Goal: Transaction & Acquisition: Book appointment/travel/reservation

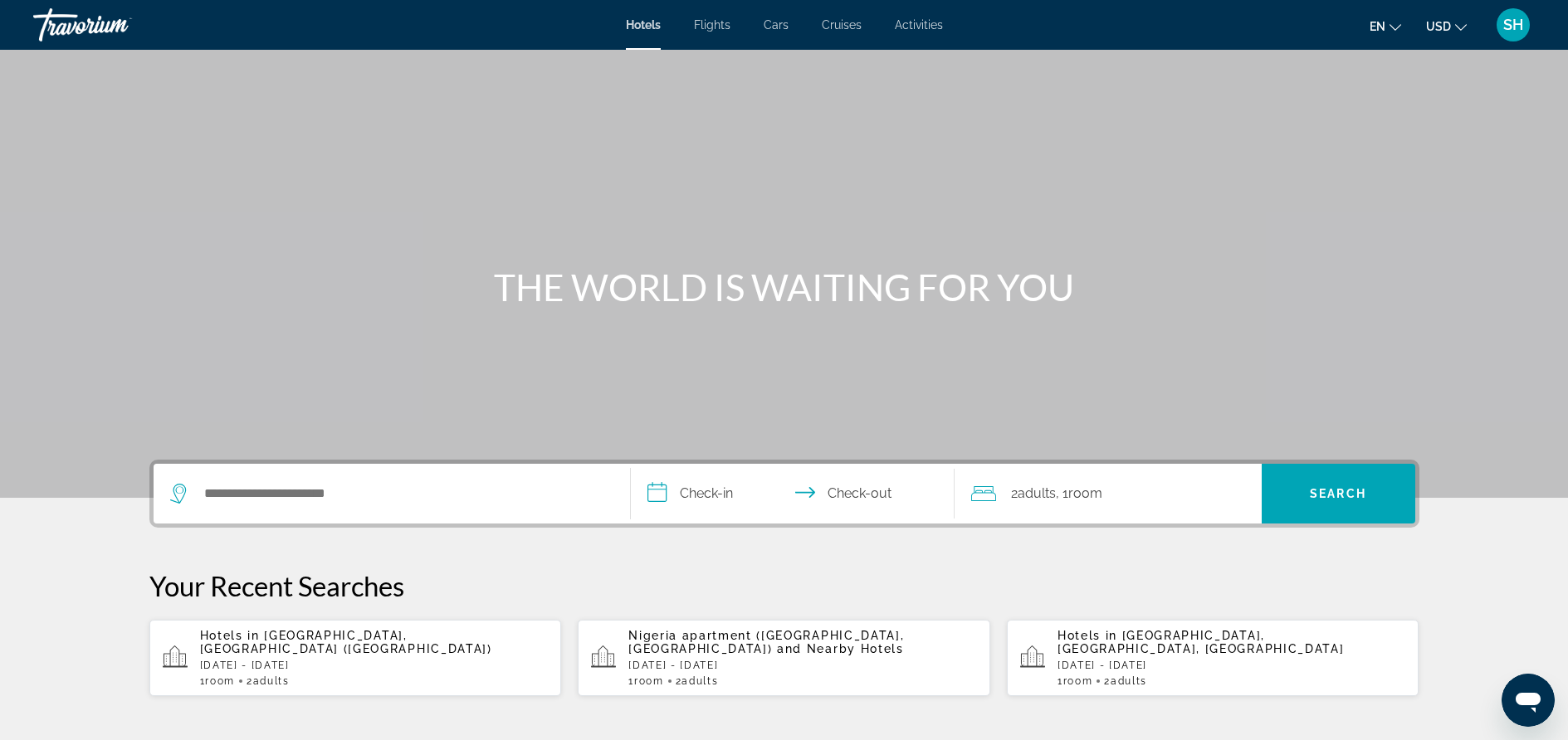
click at [844, 26] on span "Cruises" at bounding box center [842, 25] width 40 height 13
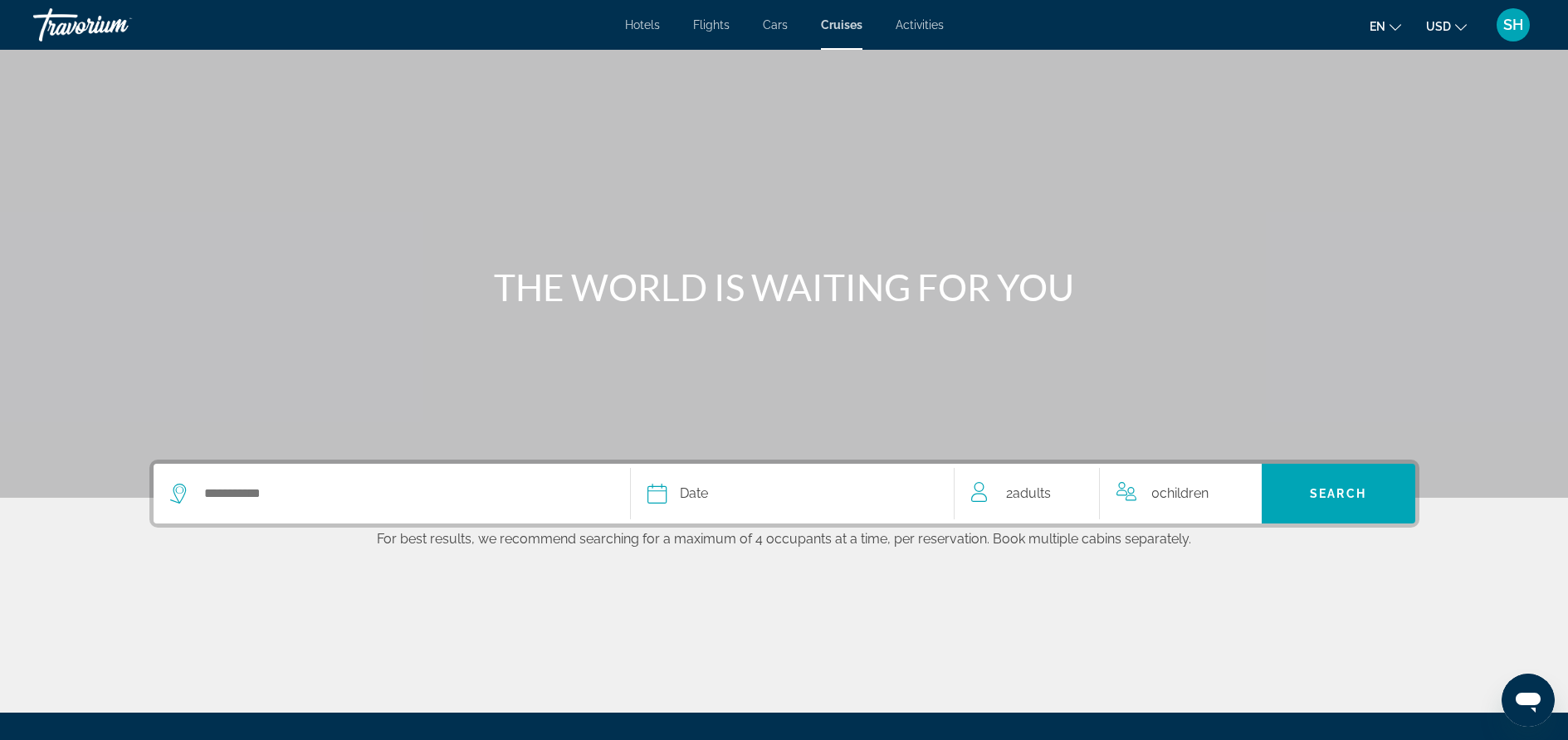
click at [177, 499] on icon "Search widget" at bounding box center [177, 494] width 16 height 20
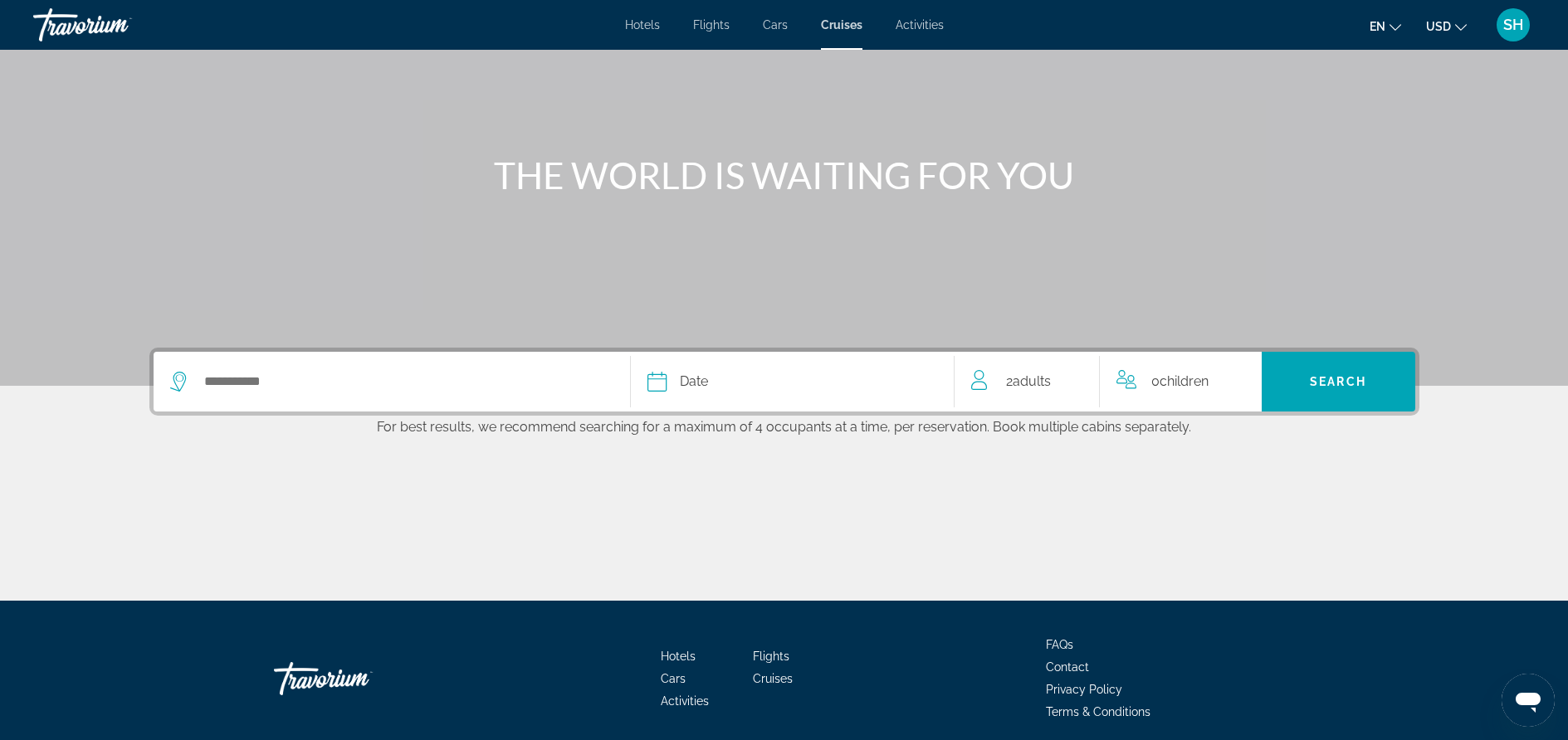
scroll to position [176, 0]
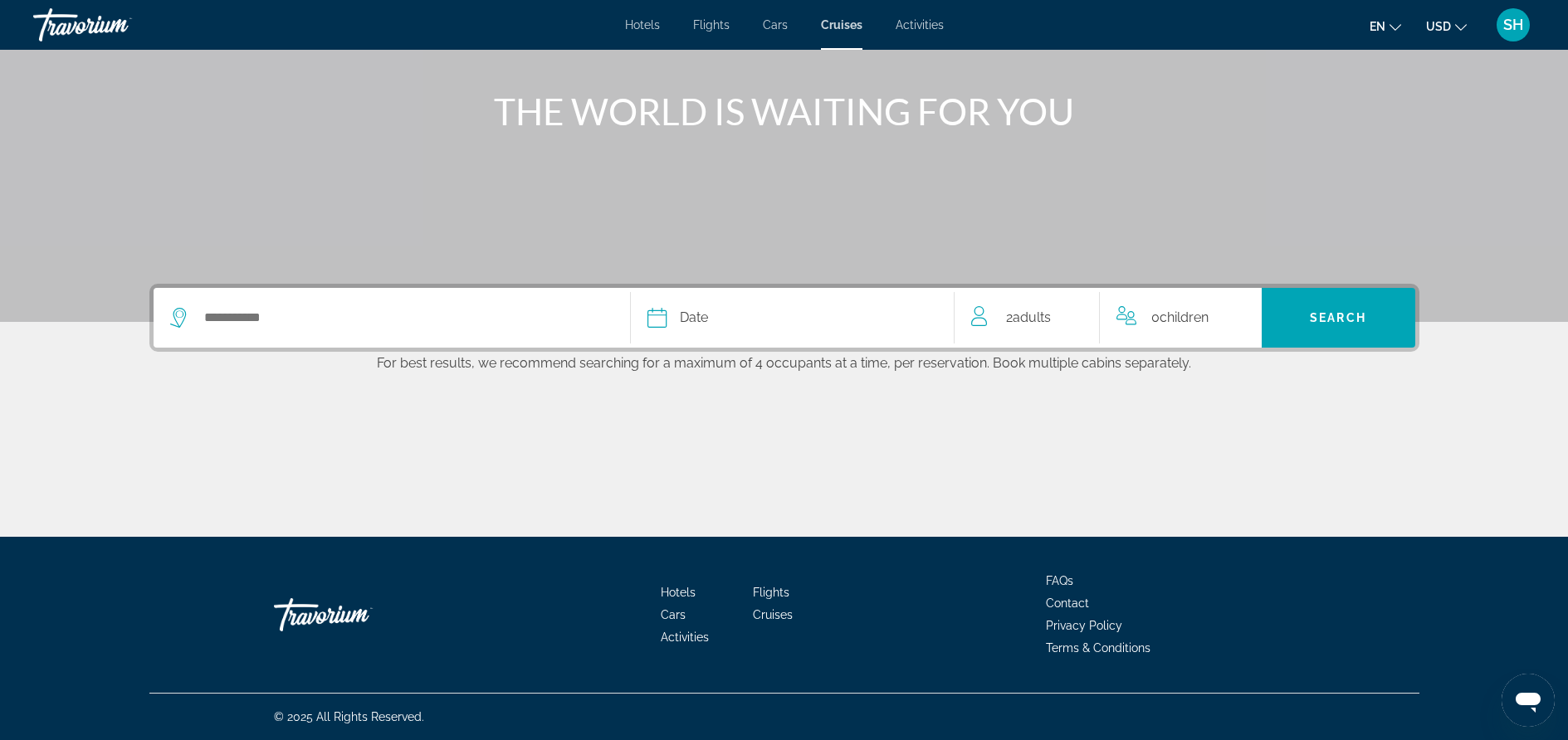
click at [177, 319] on icon "Search widget" at bounding box center [180, 318] width 20 height 20
click at [229, 316] on input "Select cruise destination" at bounding box center [404, 318] width 402 height 25
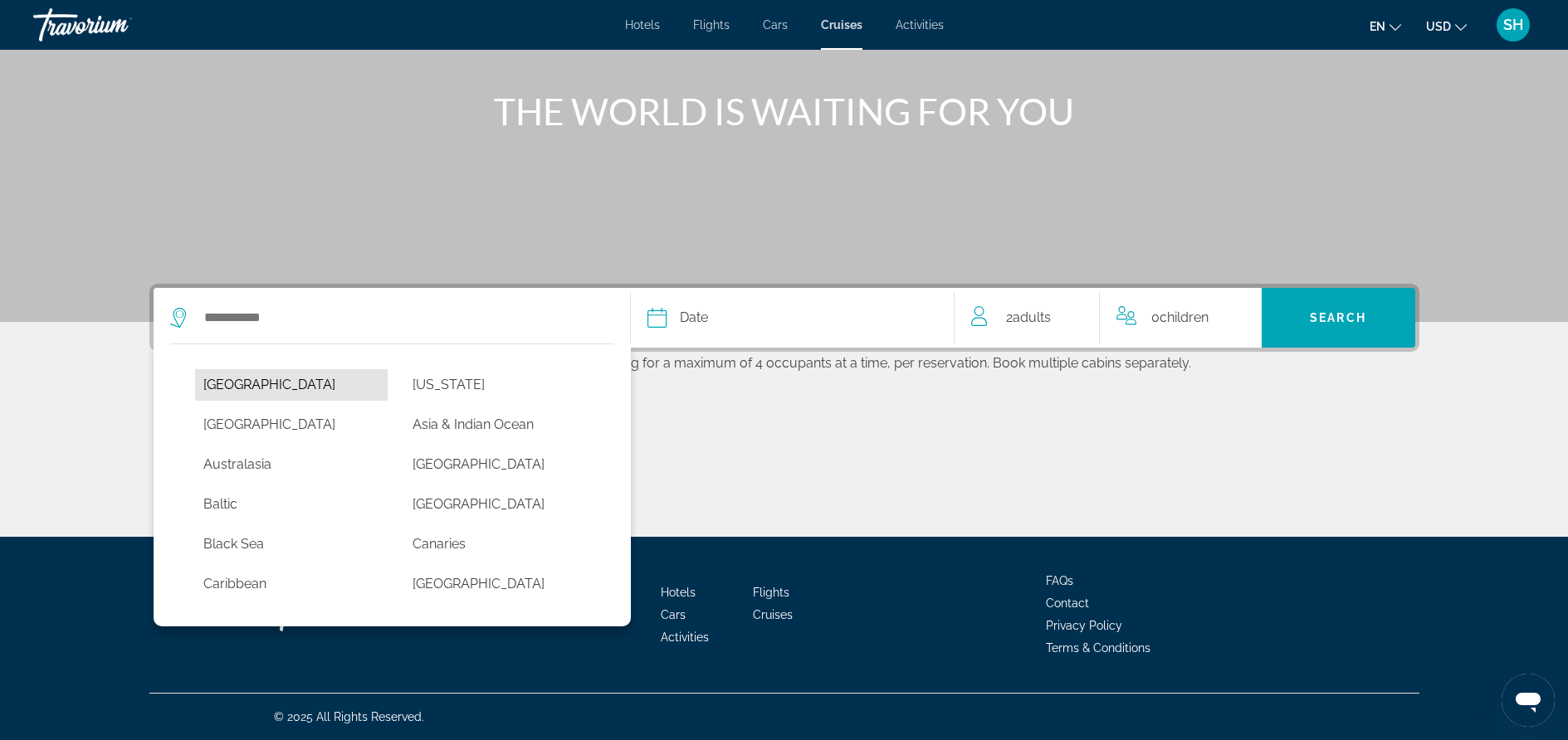
click at [230, 381] on button "[GEOGRAPHIC_DATA]" at bounding box center [292, 386] width 194 height 32
type input "******"
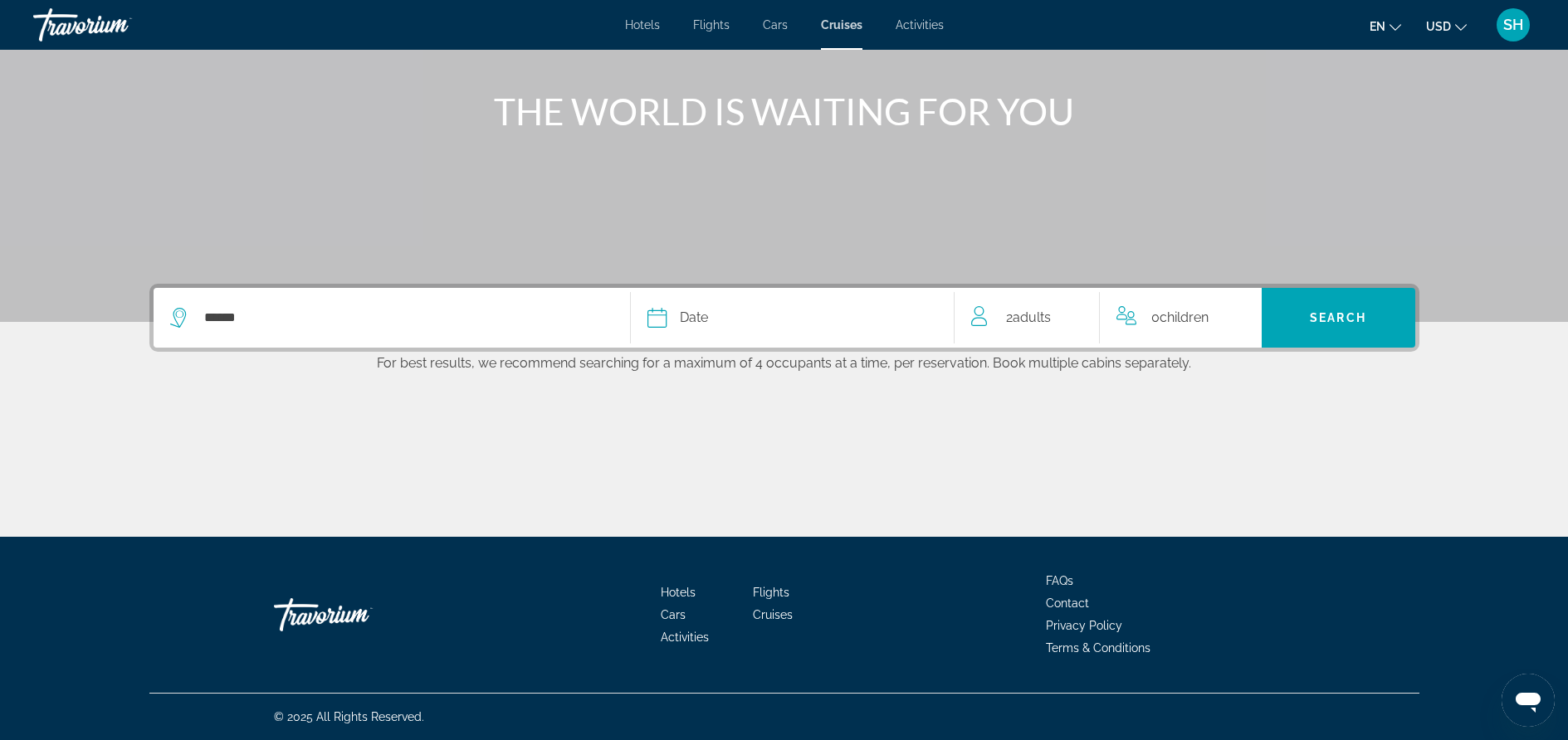
click at [697, 320] on span "Date" at bounding box center [694, 318] width 29 height 23
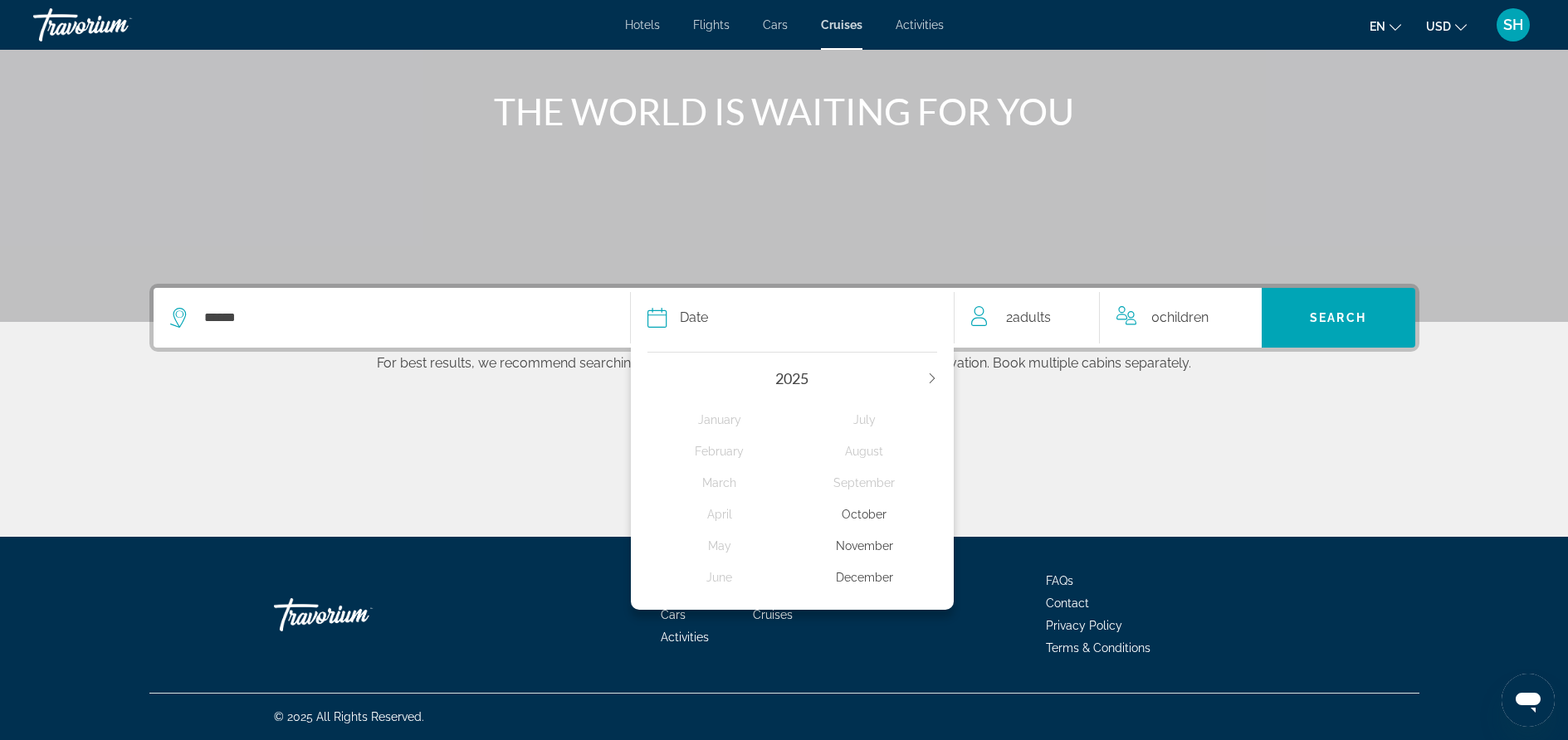
click at [858, 591] on div "December" at bounding box center [864, 577] width 145 height 30
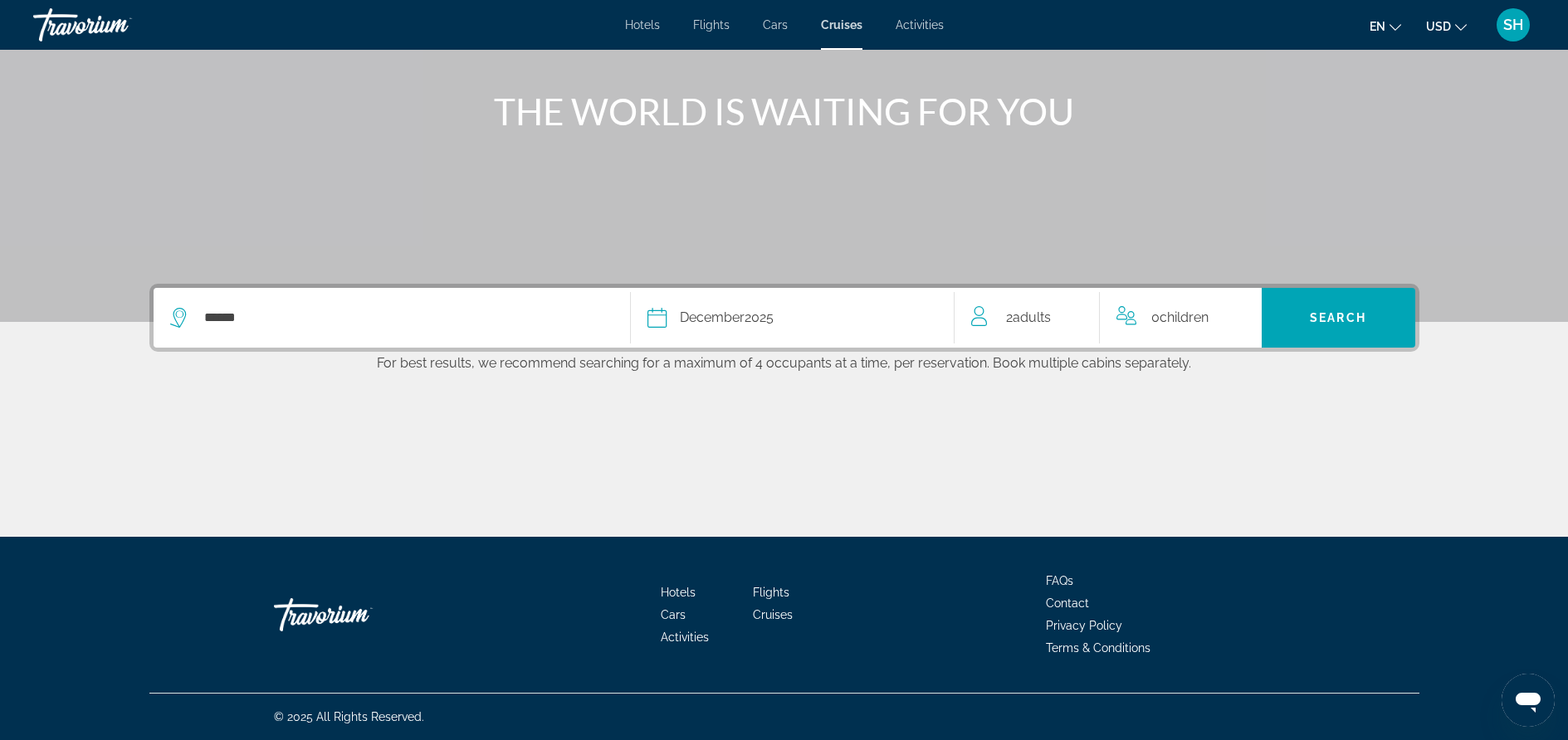
click at [1155, 318] on span "0 Child Children" at bounding box center [1180, 318] width 57 height 23
click at [1234, 318] on icon "Increment children" at bounding box center [1238, 314] width 15 height 20
click at [1304, 394] on div "****** Date [DATE] [DATE] February March April May June July August September O…" at bounding box center [785, 411] width 1337 height 253
click at [1176, 316] on span "Child" at bounding box center [1171, 317] width 29 height 16
click at [1225, 377] on icon "Travelers: 0 adult, 1 child" at bounding box center [1228, 380] width 20 height 20
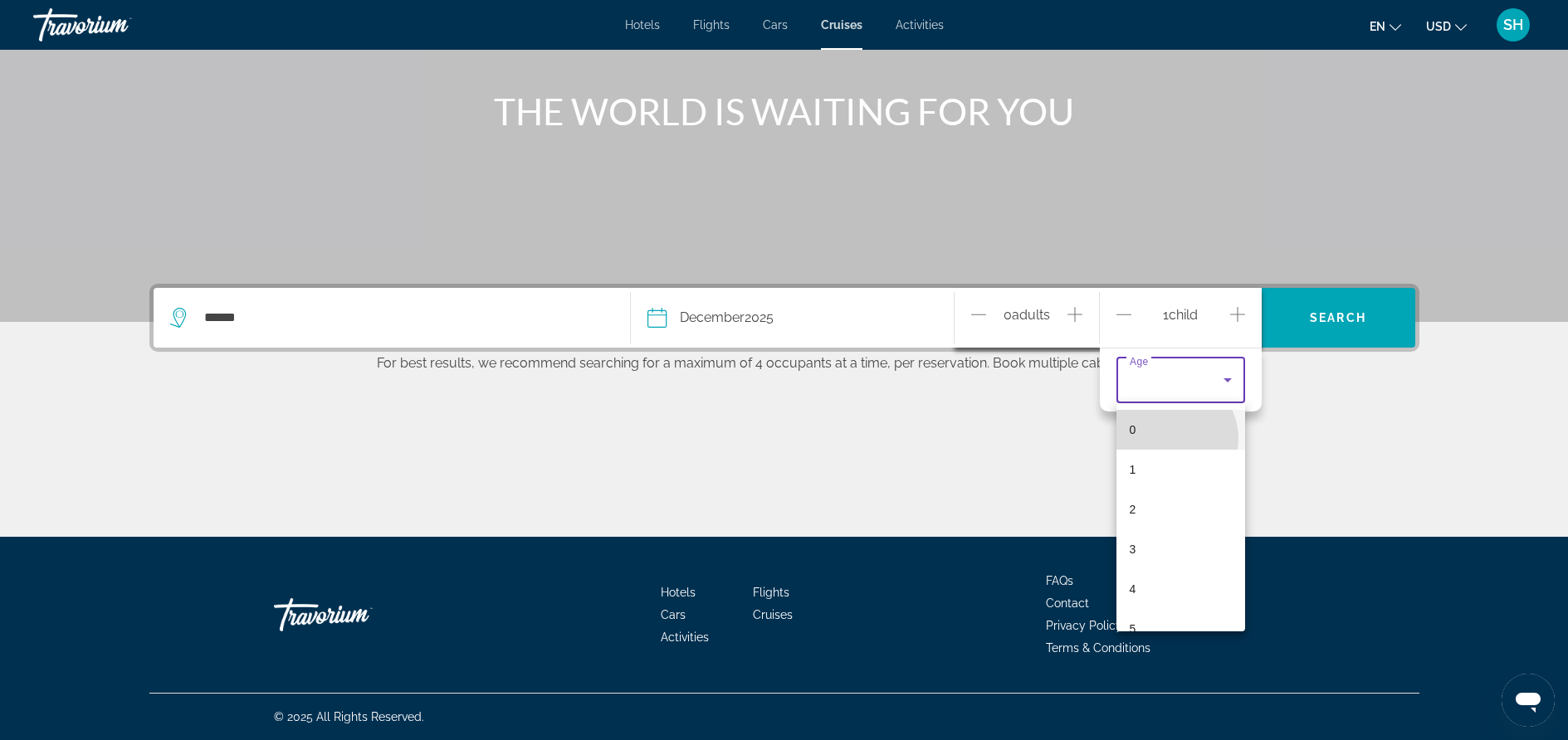
click at [1168, 439] on mat-option "0" at bounding box center [1180, 430] width 128 height 40
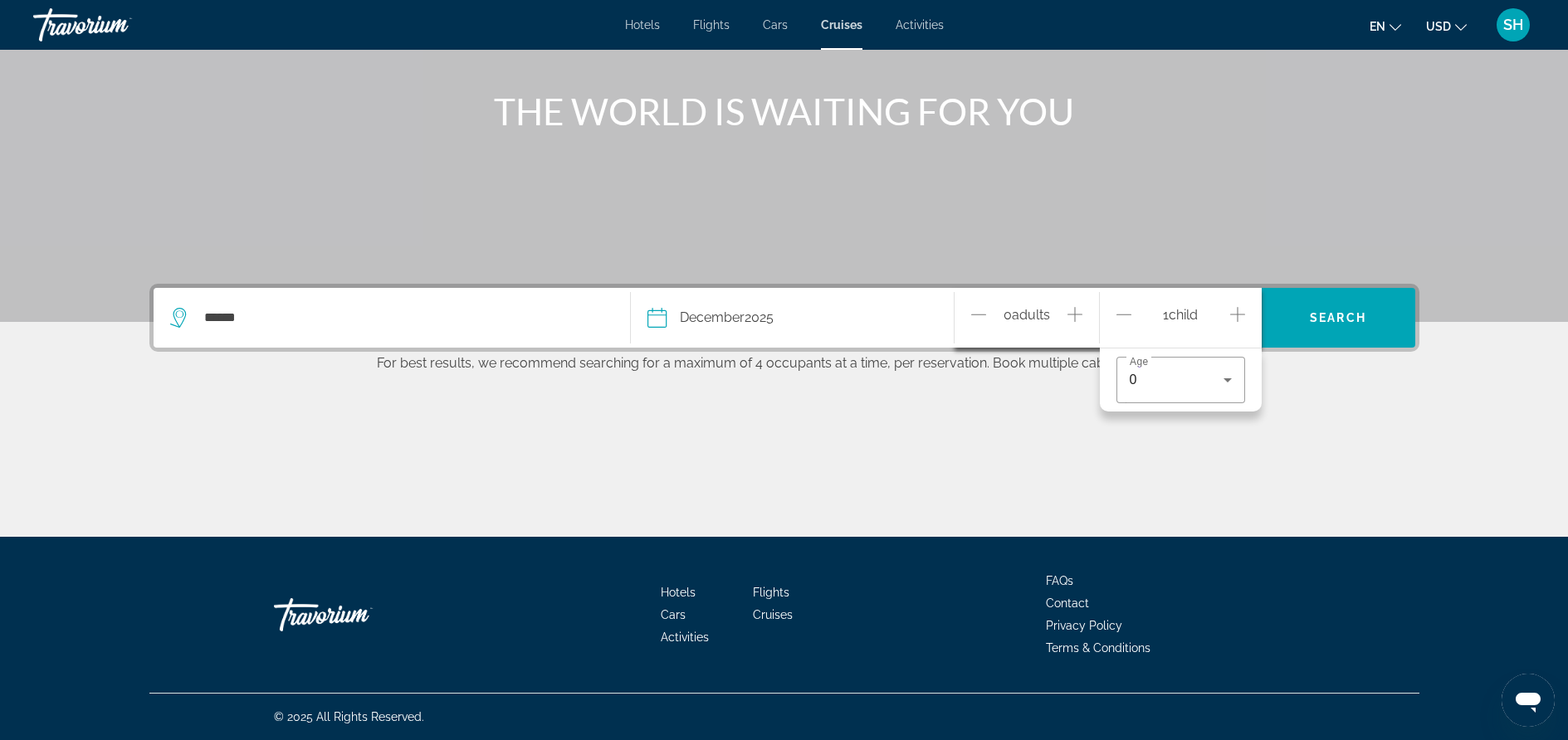
click at [1299, 430] on div "Main content" at bounding box center [784, 474] width 1270 height 124
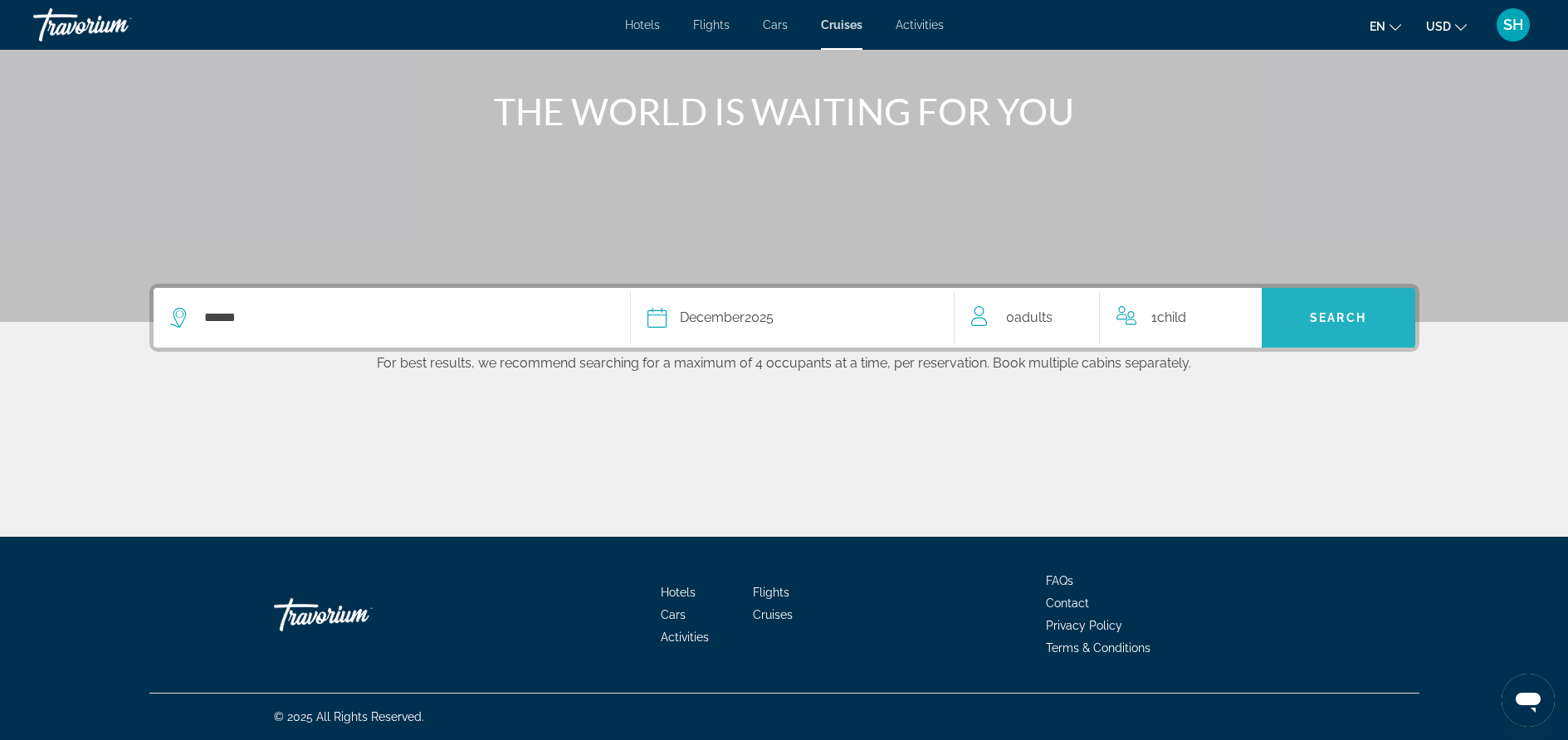
click at [1321, 333] on span "Search" at bounding box center [1338, 318] width 153 height 40
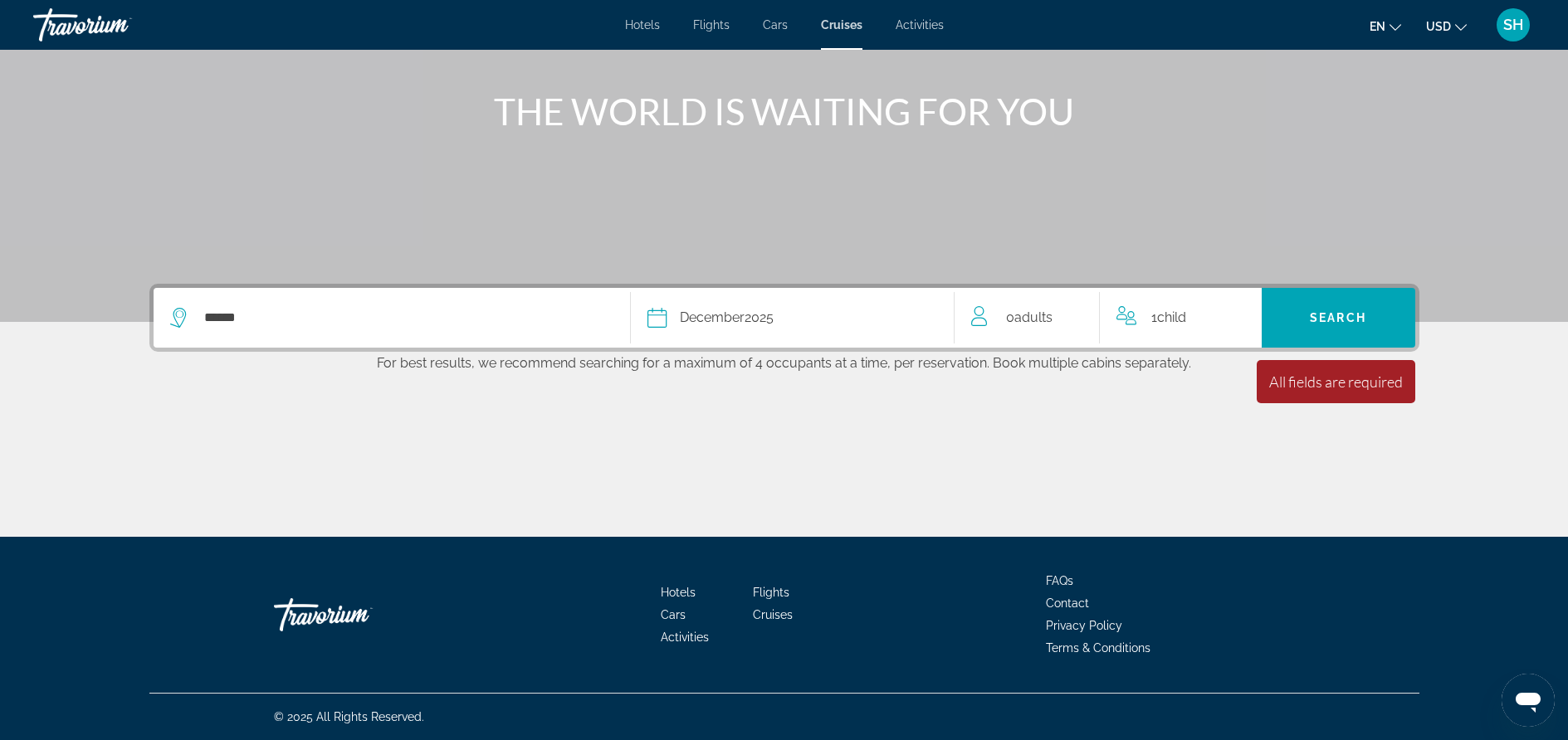
click at [1004, 323] on div "0 Adult Adults" at bounding box center [1035, 318] width 127 height 23
click at [1068, 310] on icon "Increment adults" at bounding box center [1075, 314] width 15 height 20
click at [1035, 422] on div "Main content" at bounding box center [784, 474] width 1270 height 124
click at [1311, 313] on span "Search" at bounding box center [1337, 318] width 56 height 13
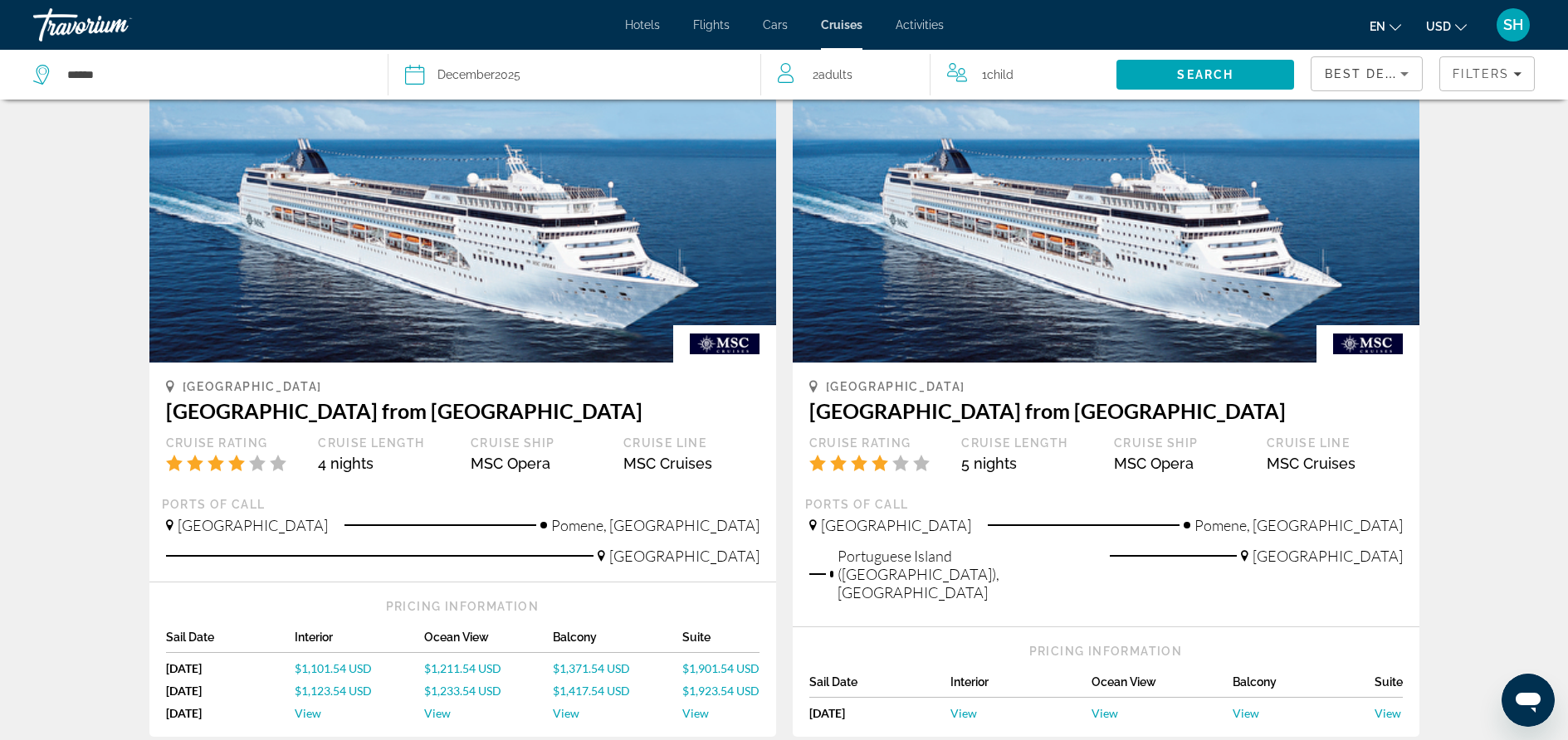
scroll to position [1596, 0]
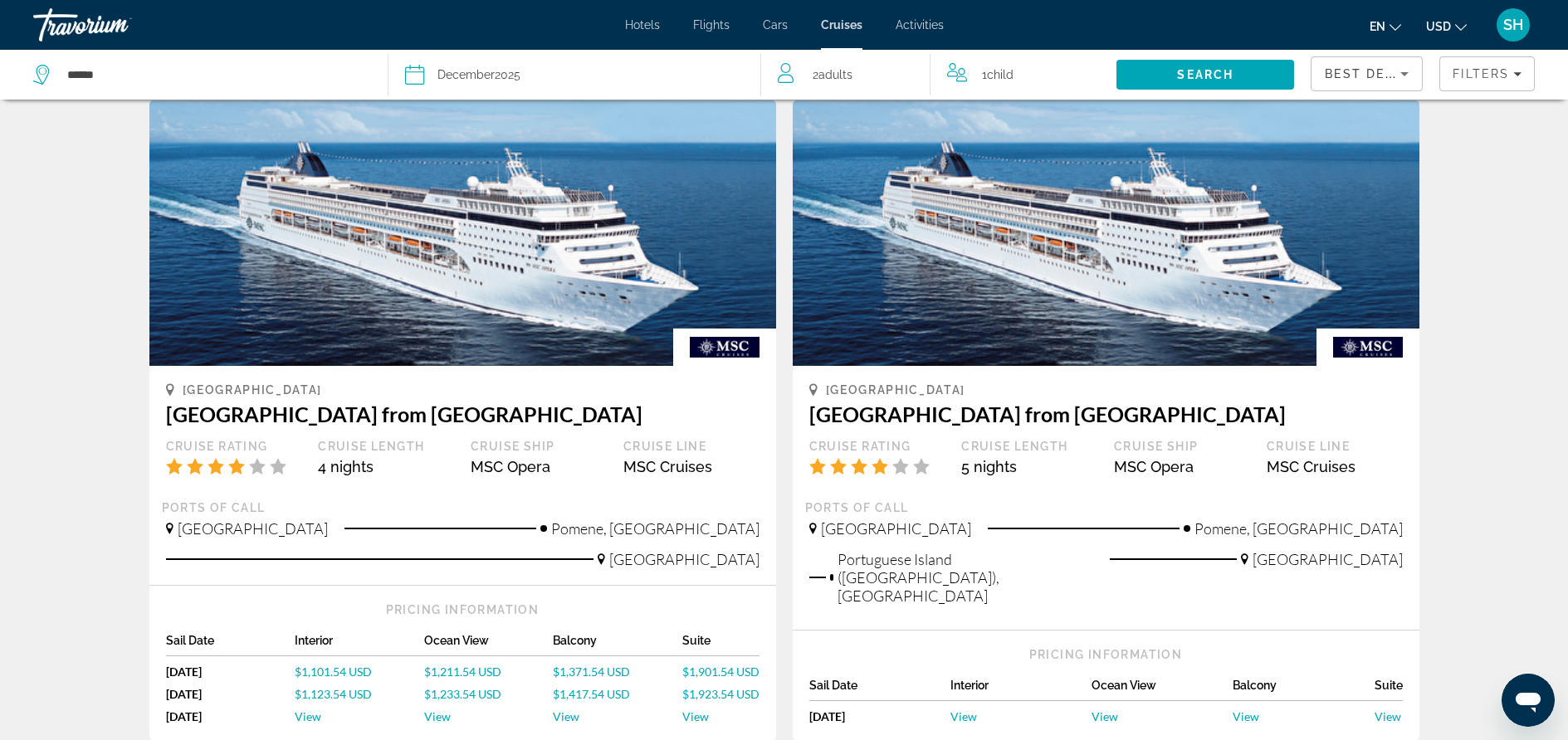
click at [1251, 709] on span "View" at bounding box center [1246, 716] width 27 height 14
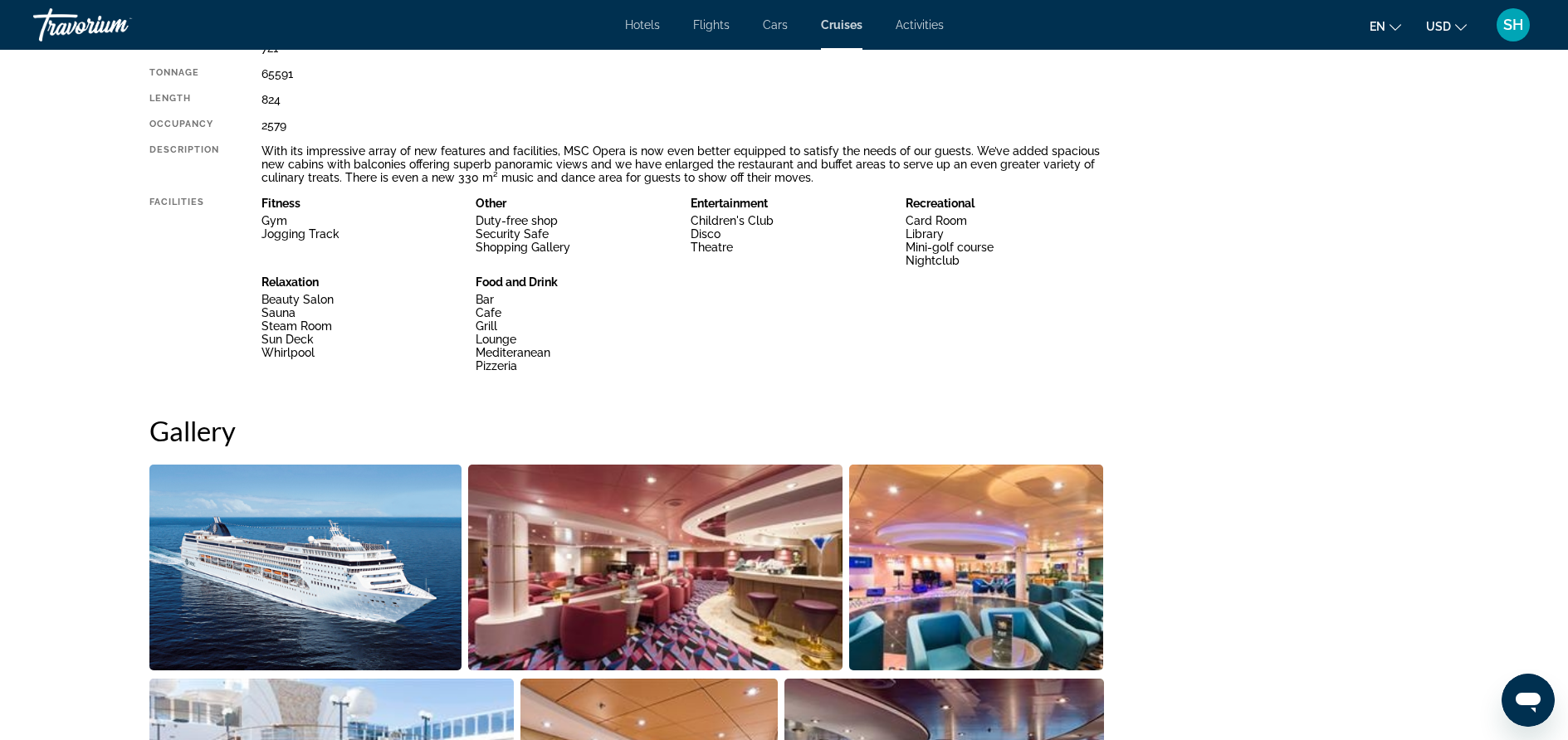
scroll to position [672, 0]
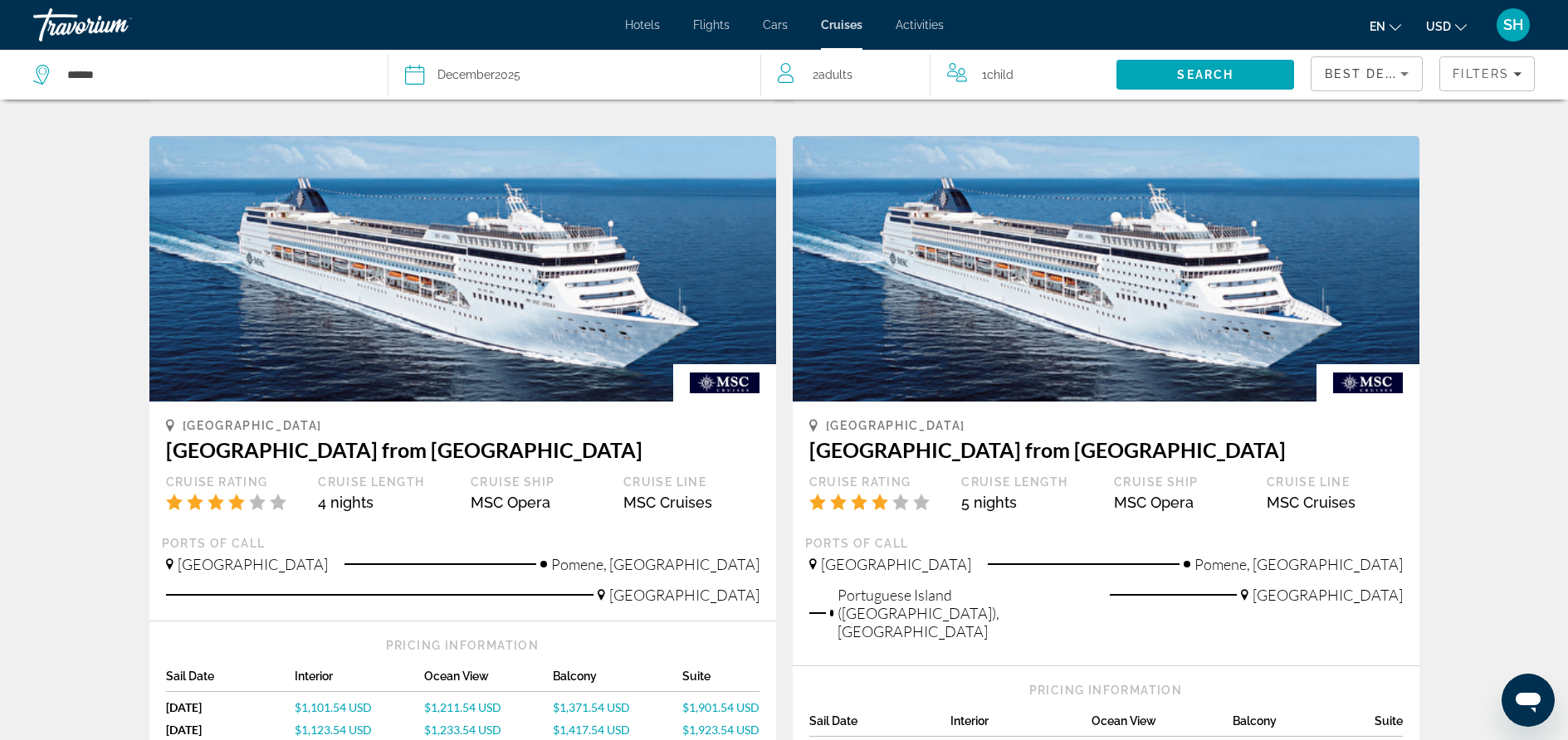
scroll to position [1568, 0]
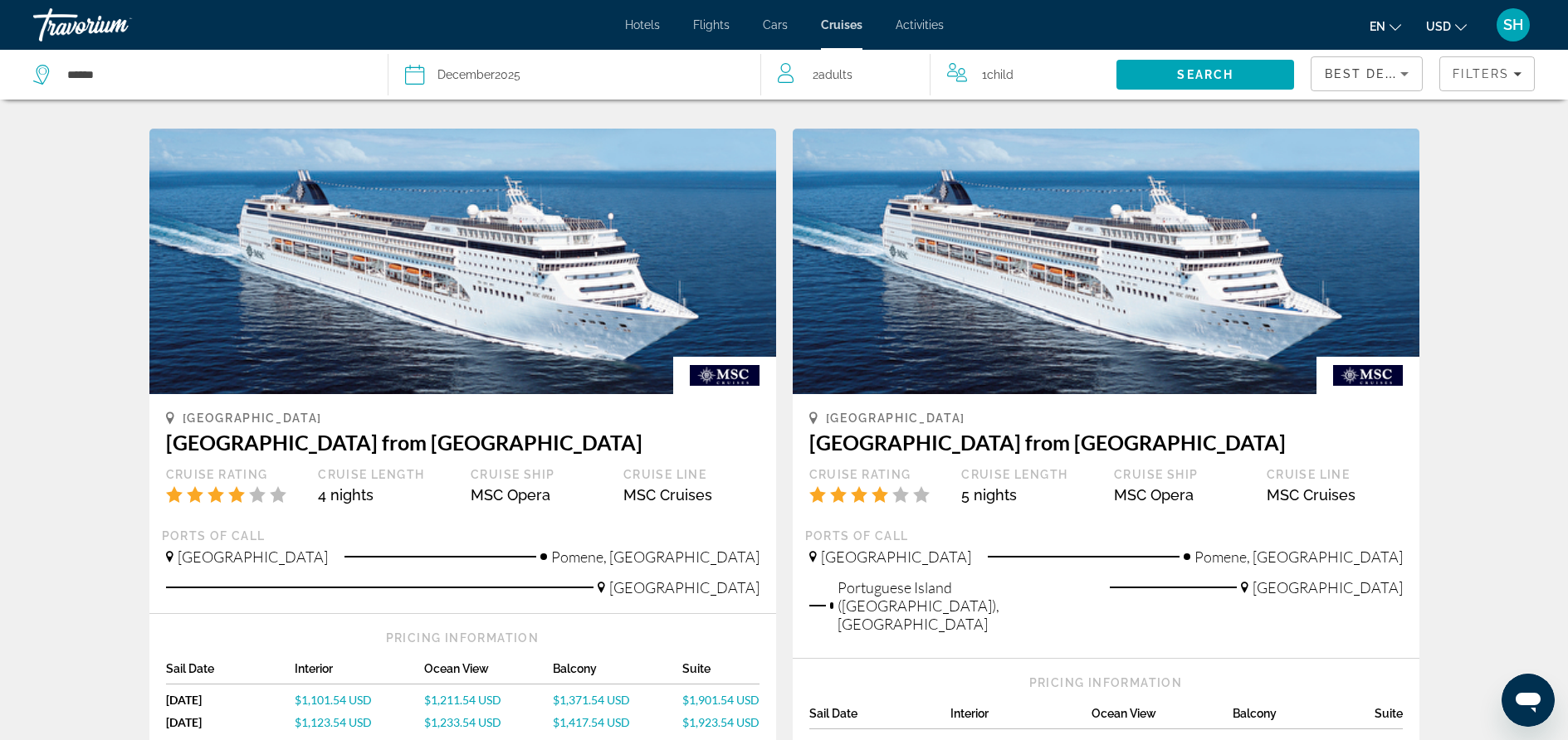
click at [1247, 737] on span "View" at bounding box center [1246, 744] width 27 height 14
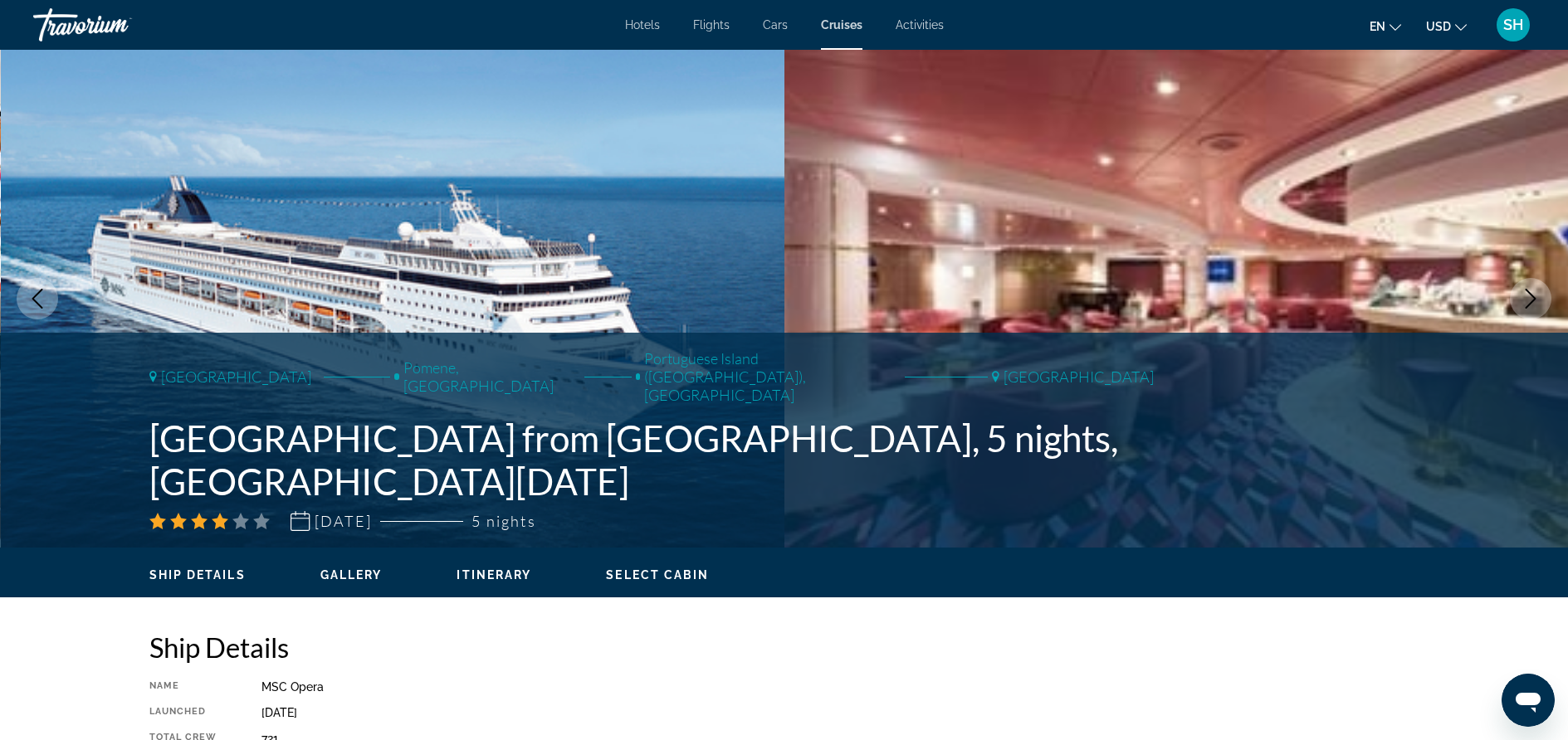
click at [632, 22] on span "Hotels" at bounding box center [642, 25] width 35 height 13
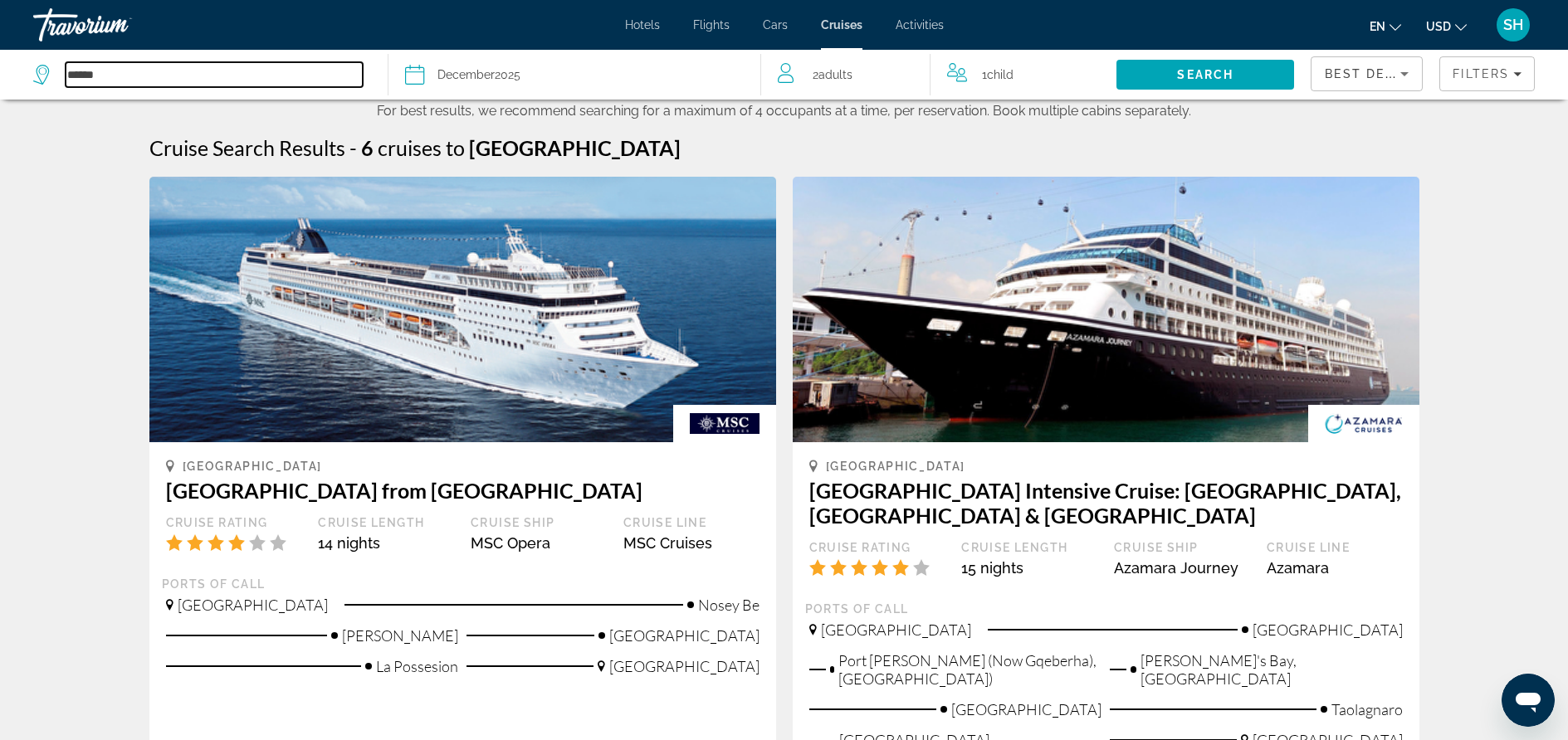
click at [101, 81] on input "******" at bounding box center [214, 75] width 297 height 25
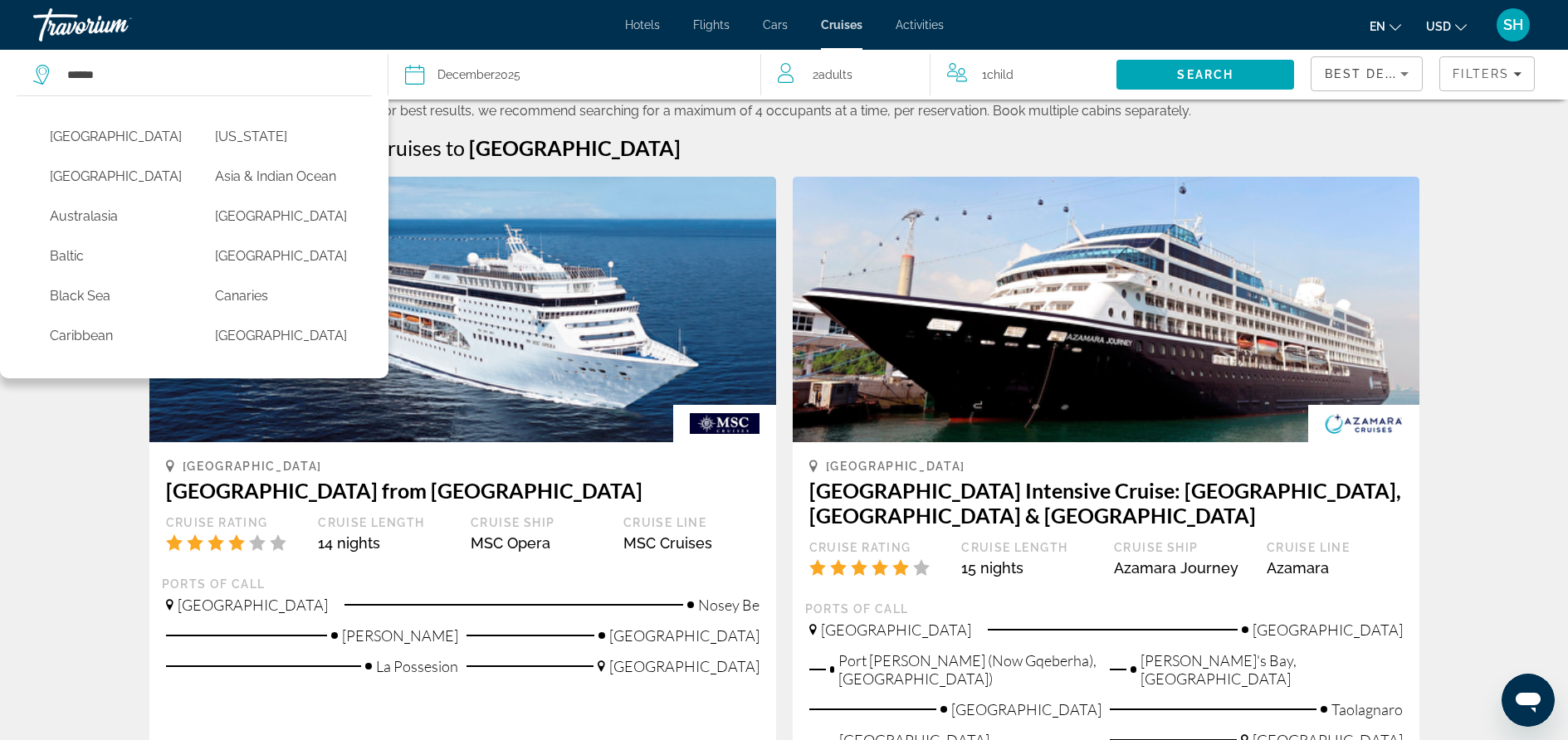
click at [702, 155] on div "Cruise Search Results - 6 cruises to [GEOGRAPHIC_DATA]" at bounding box center [784, 147] width 1270 height 25
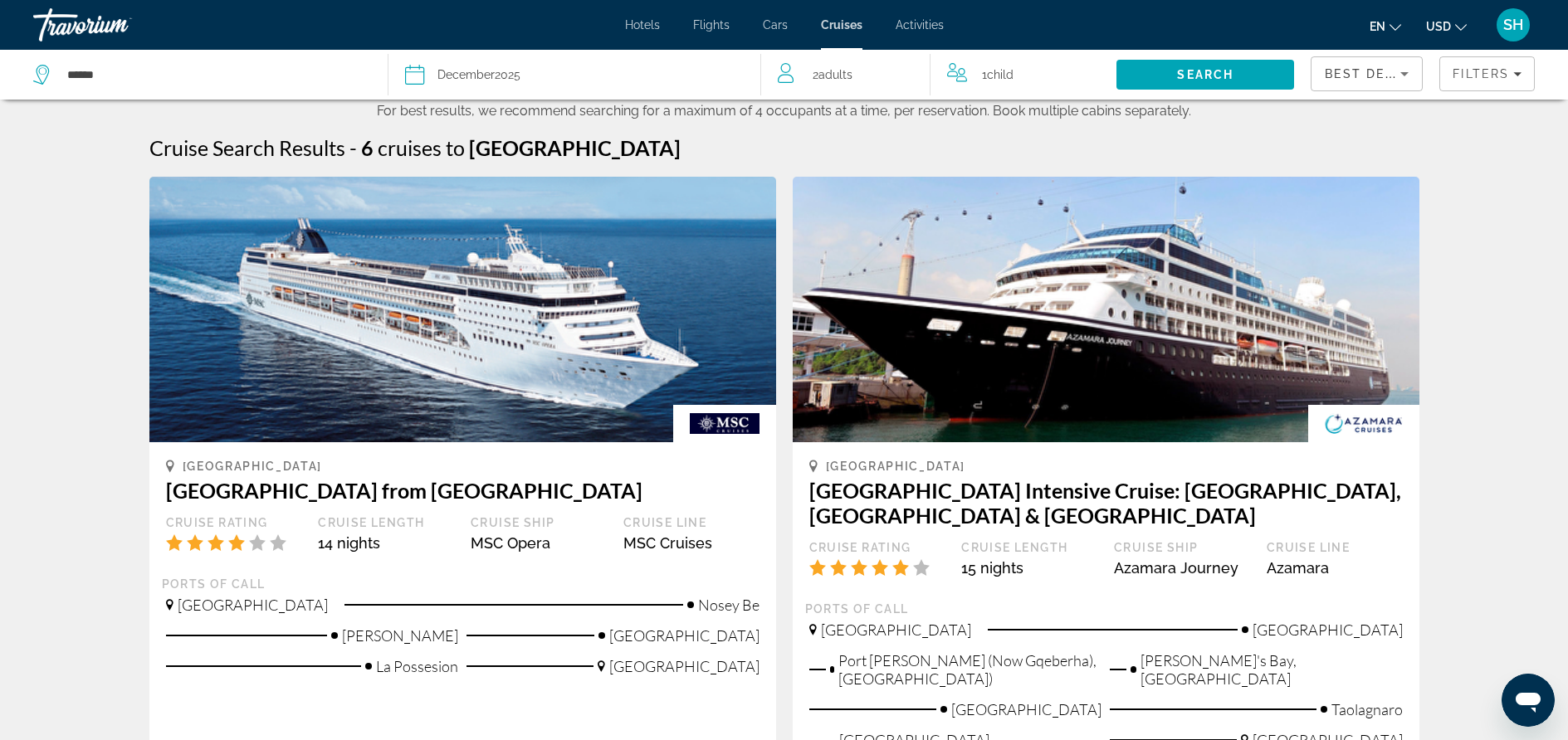
click at [997, 75] on span "Child" at bounding box center [1000, 75] width 27 height 13
click at [1068, 142] on div "0" at bounding box center [1023, 132] width 126 height 46
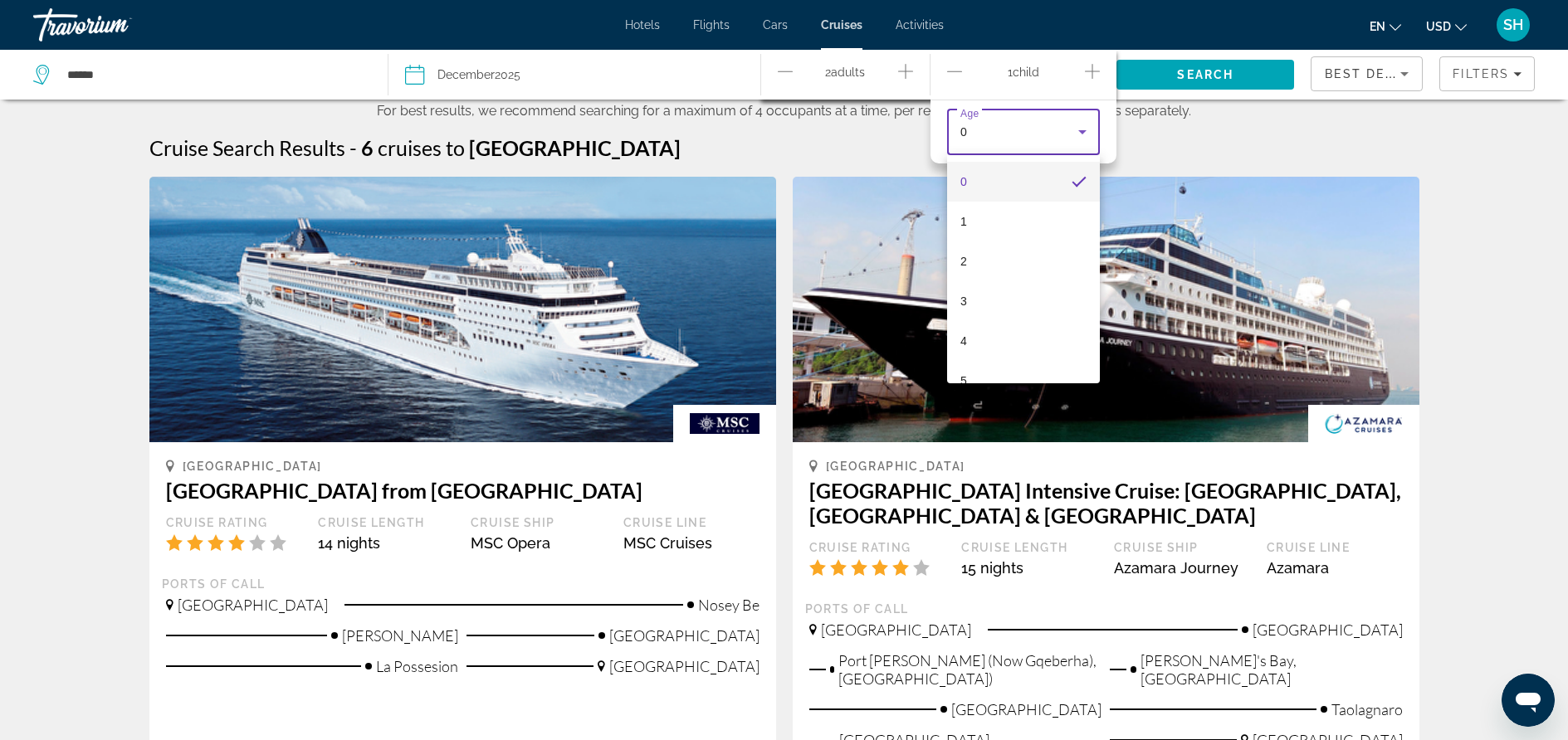
click at [961, 136] on div at bounding box center [784, 370] width 1568 height 740
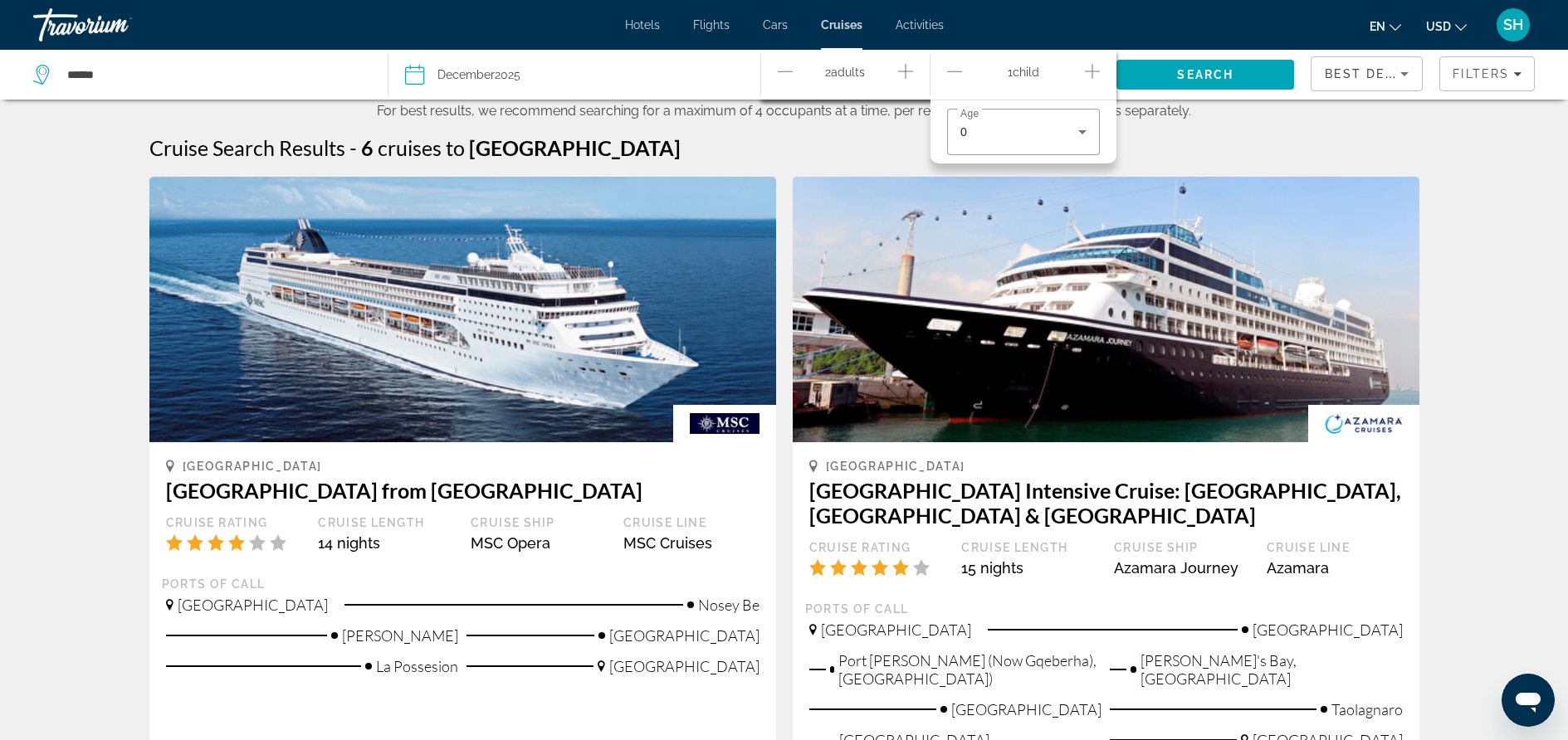
click at [1201, 157] on div "Cruise Search Results - 6 cruises to [GEOGRAPHIC_DATA]" at bounding box center [784, 147] width 1270 height 25
click at [999, 74] on span "Child" at bounding box center [1000, 75] width 27 height 13
click at [965, 127] on span "0" at bounding box center [963, 132] width 7 height 13
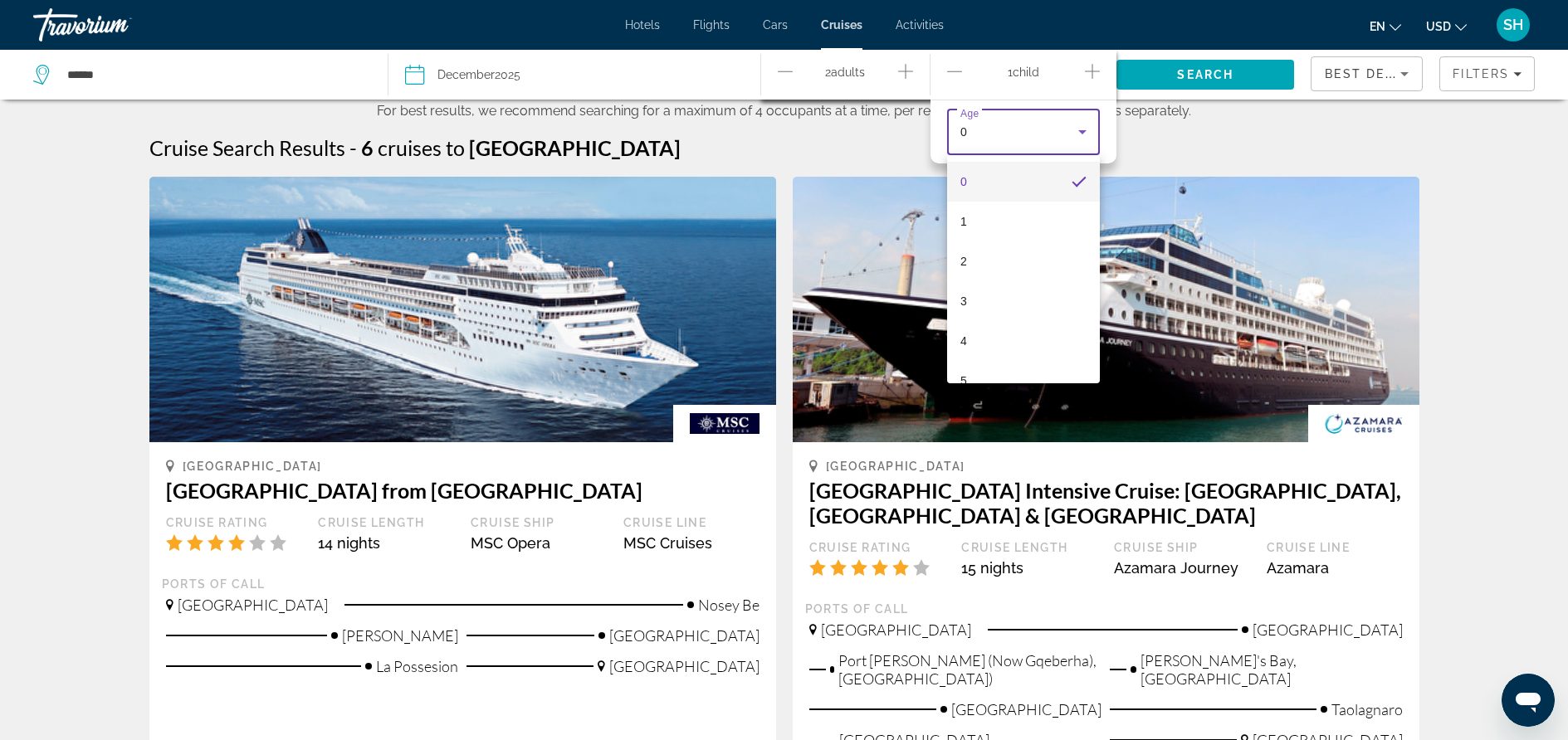
click at [962, 179] on span "0" at bounding box center [963, 182] width 7 height 20
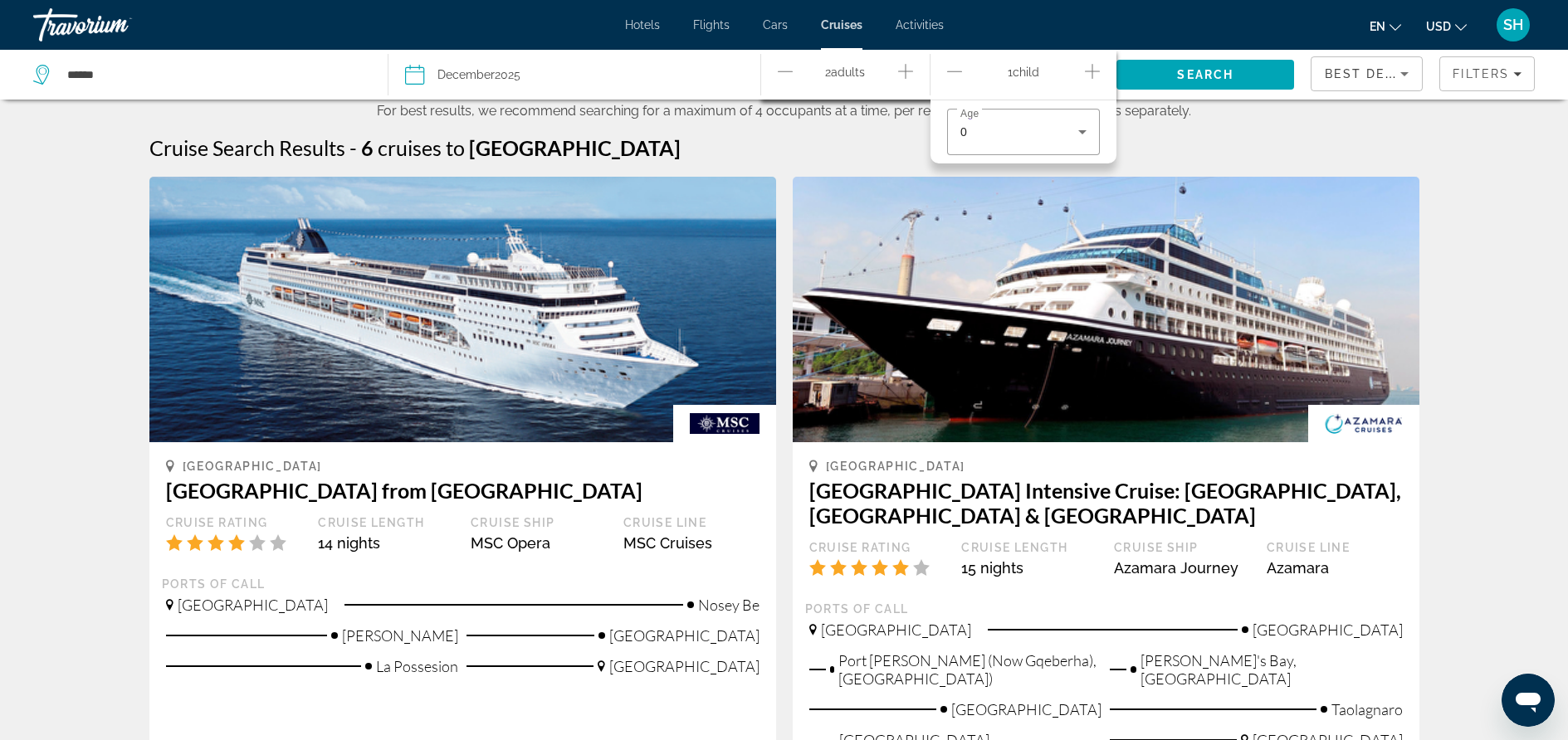
click at [1226, 147] on div "Cruise Search Results - 6 cruises to [GEOGRAPHIC_DATA]" at bounding box center [784, 147] width 1270 height 25
click at [1059, 91] on div "1 Child Children" at bounding box center [1024, 74] width 153 height 49
click at [953, 70] on icon "Decrement children" at bounding box center [955, 71] width 15 height 20
click at [1205, 72] on span "Search" at bounding box center [1205, 75] width 56 height 13
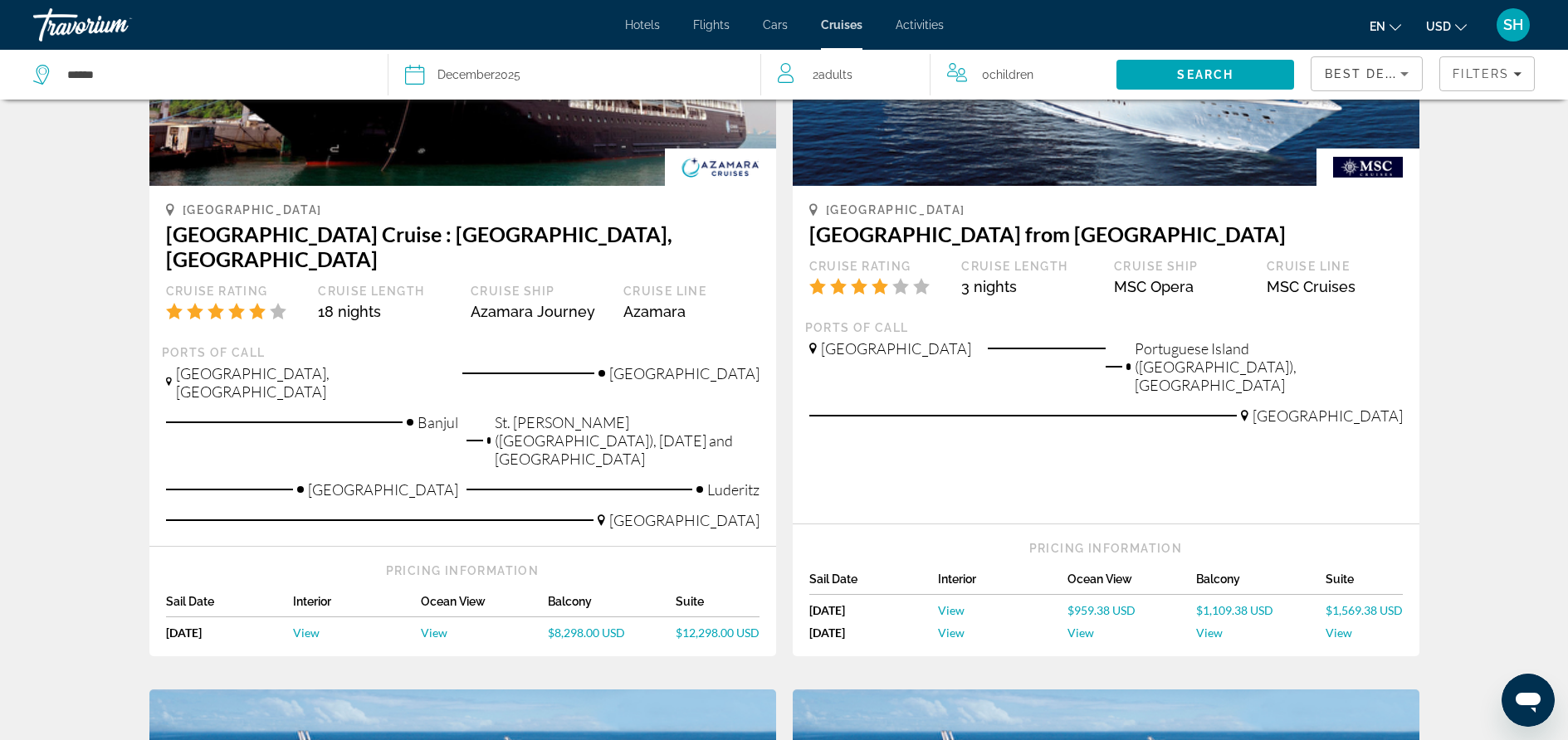
scroll to position [1370, 0]
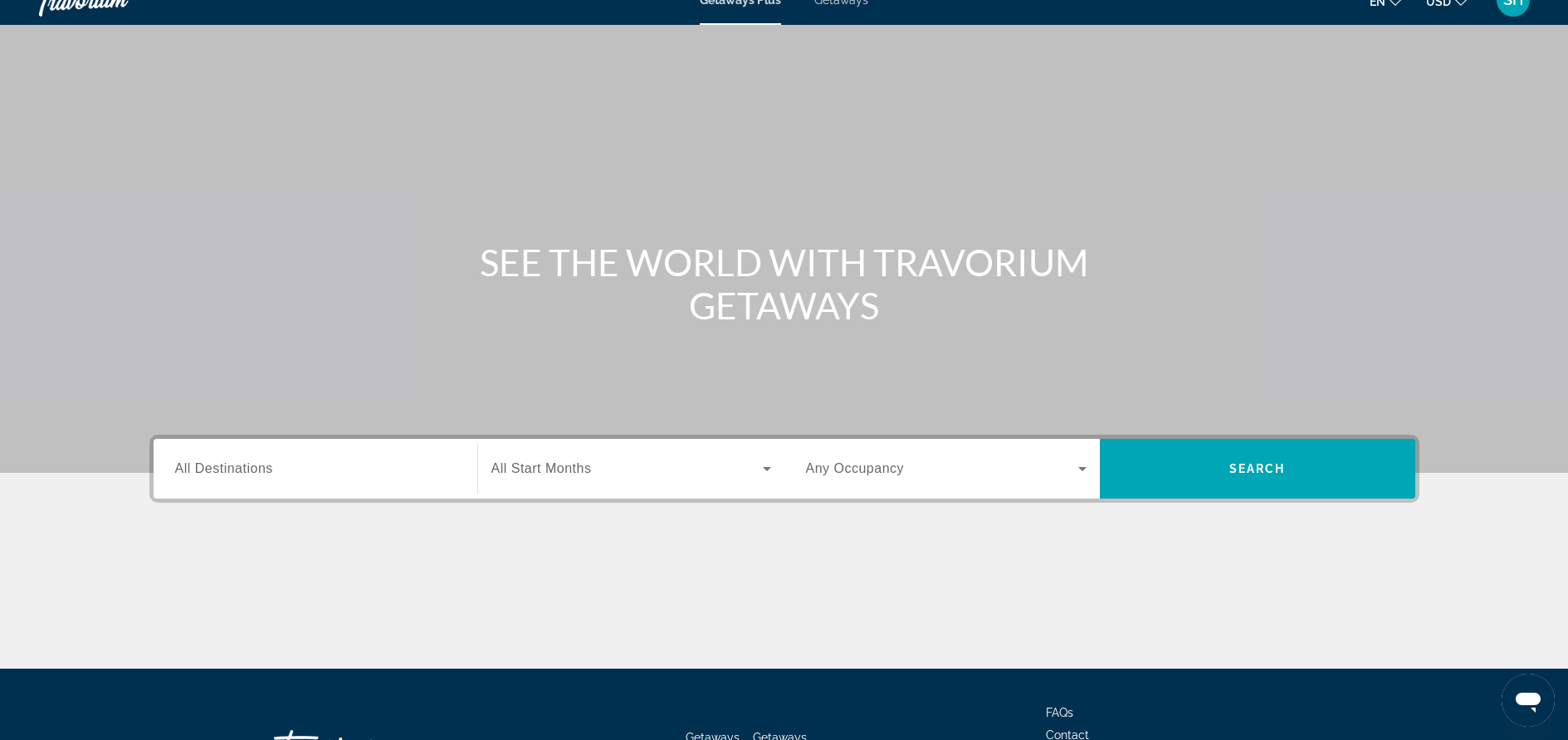
scroll to position [157, 0]
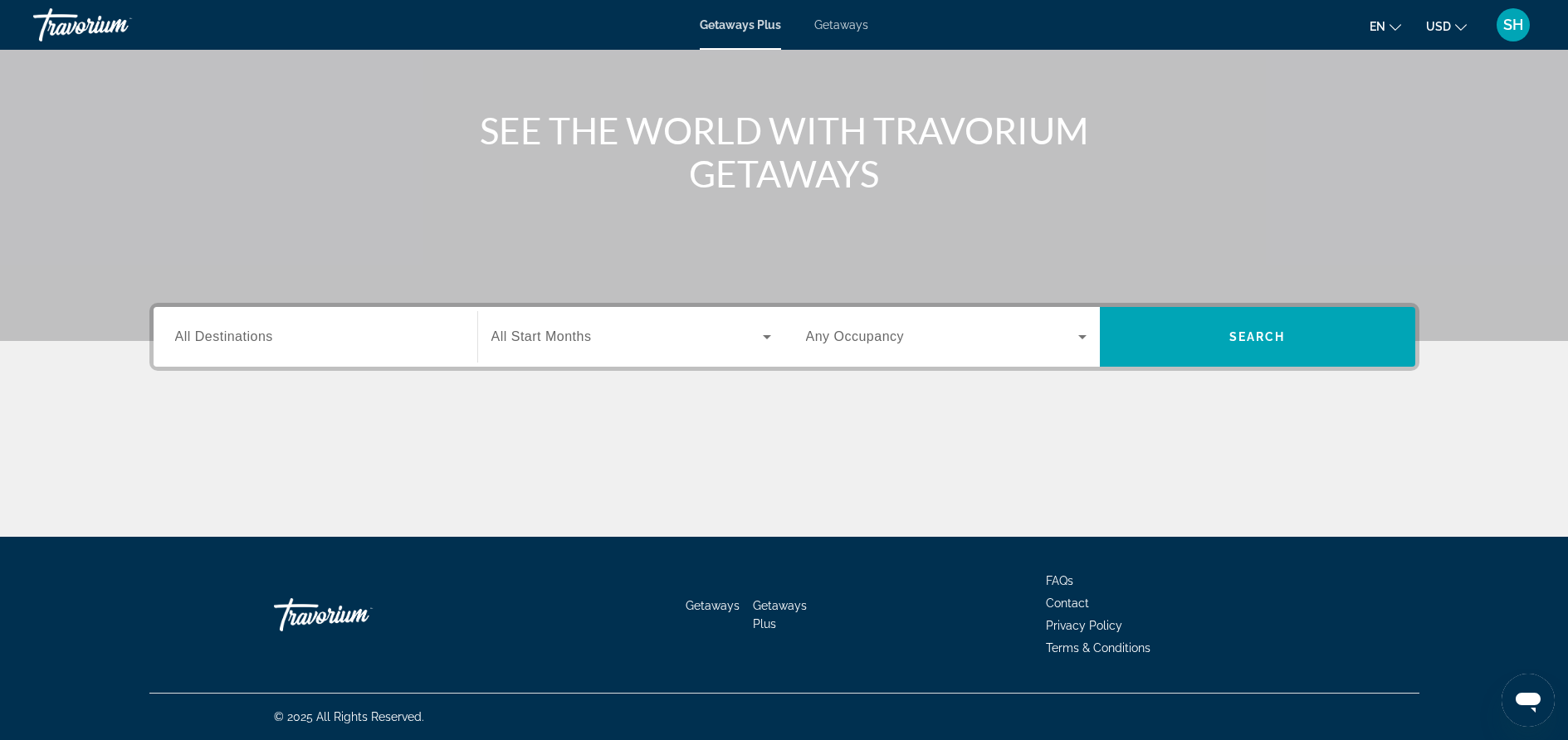
click at [192, 342] on span "All Destinations" at bounding box center [224, 336] width 98 height 14
click at [192, 342] on input "Destination All Destinations" at bounding box center [315, 338] width 281 height 20
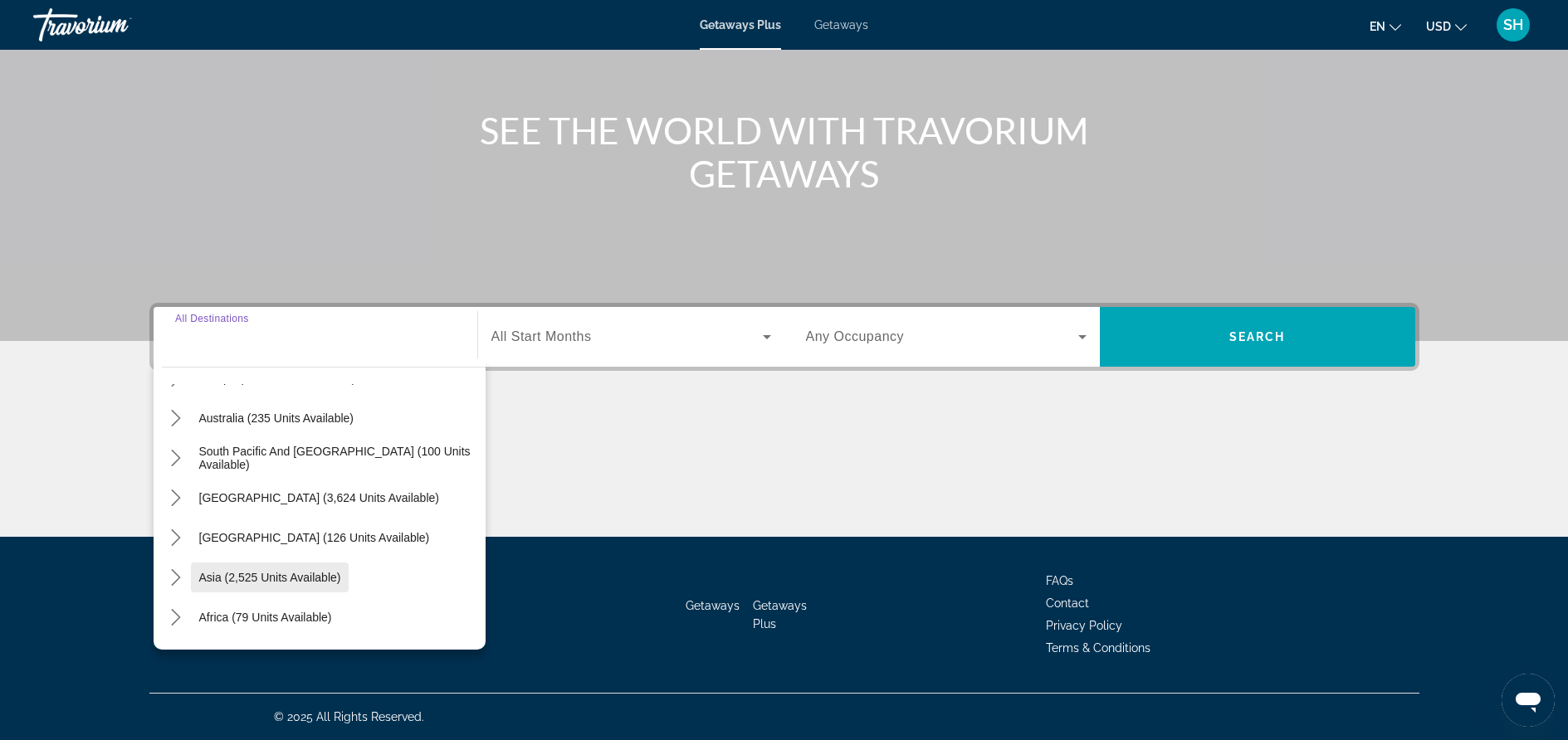
scroll to position [237, 0]
click at [290, 612] on span "Africa (79 units available)" at bounding box center [266, 613] width 132 height 13
type input "**********"
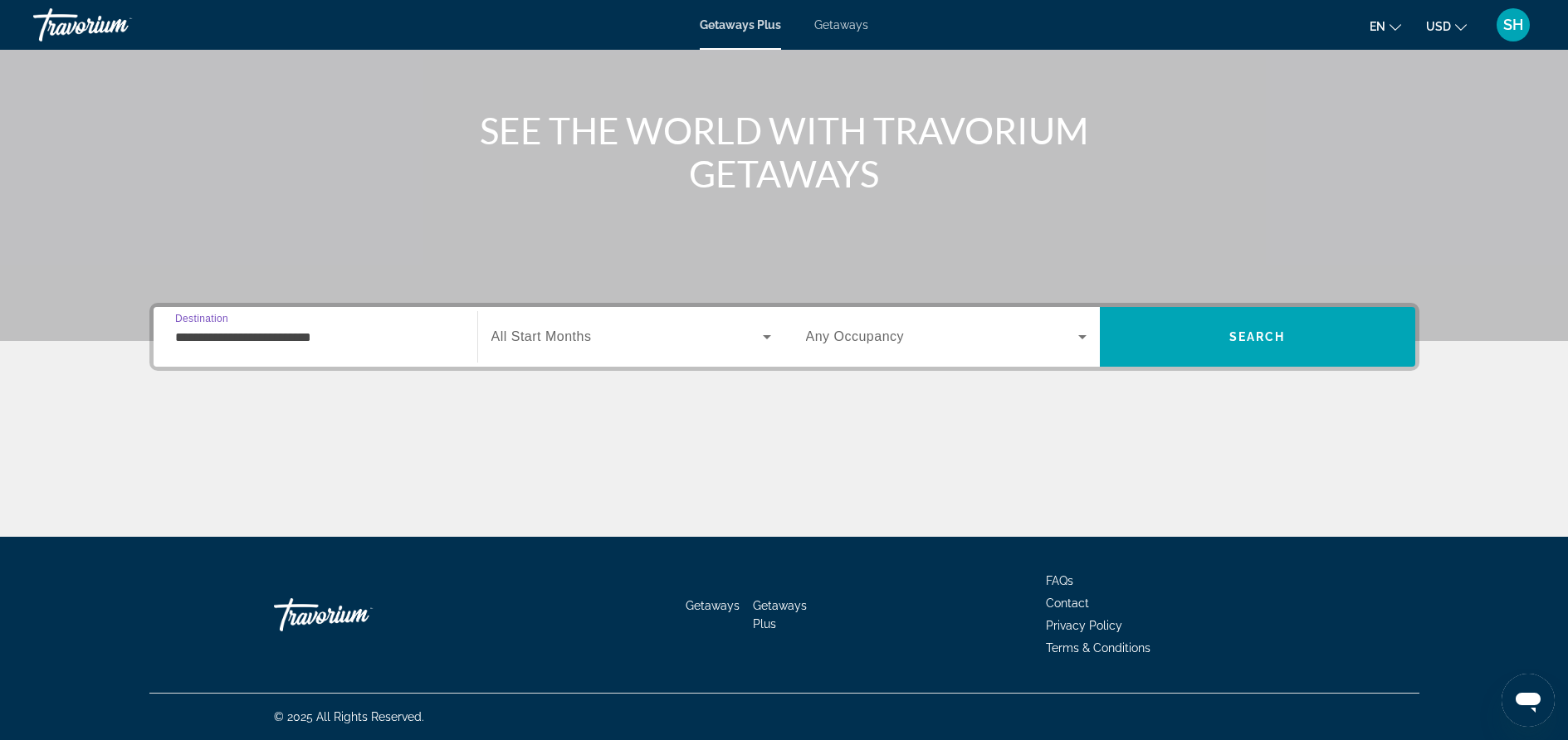
click at [374, 339] on input "**********" at bounding box center [315, 338] width 281 height 20
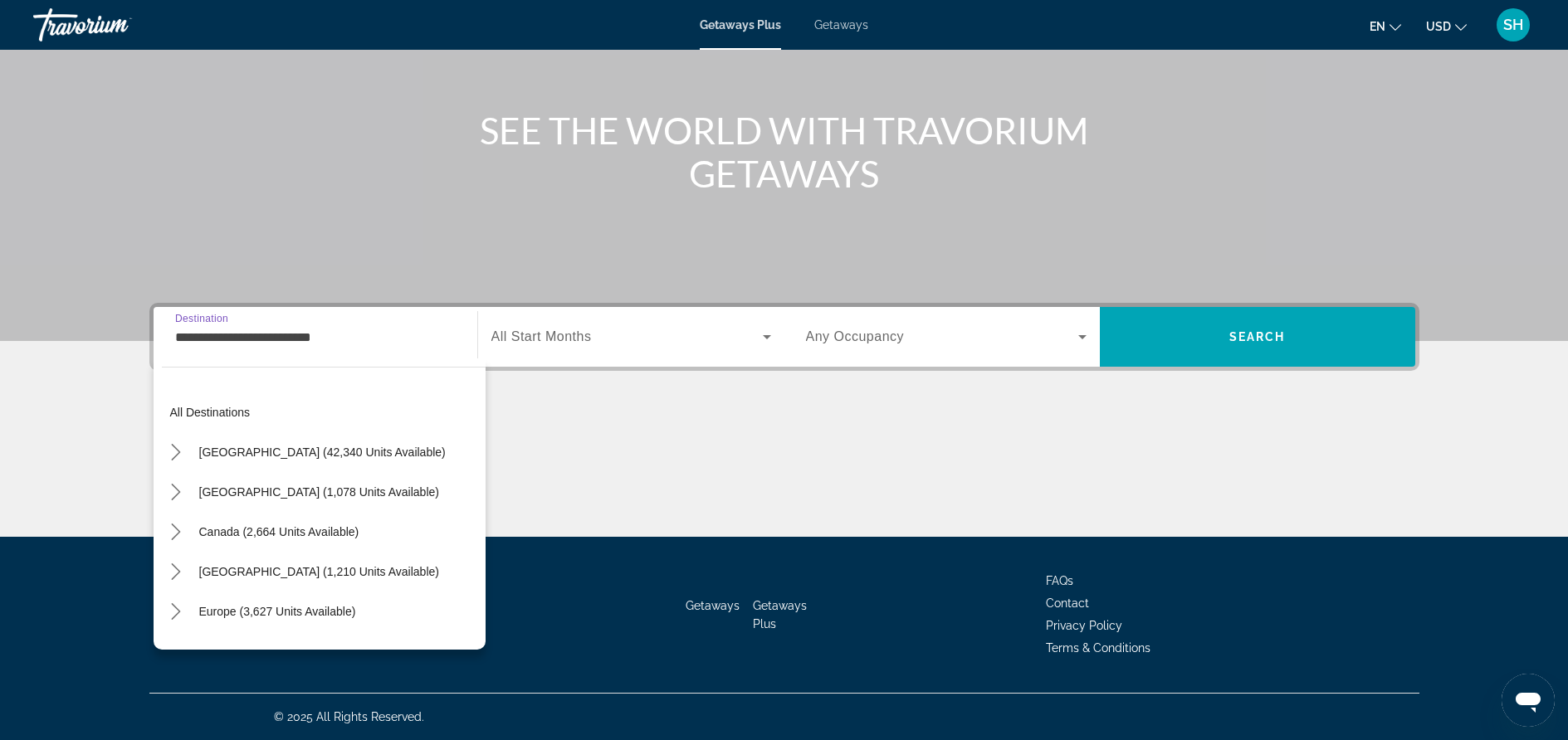
scroll to position [338, 0]
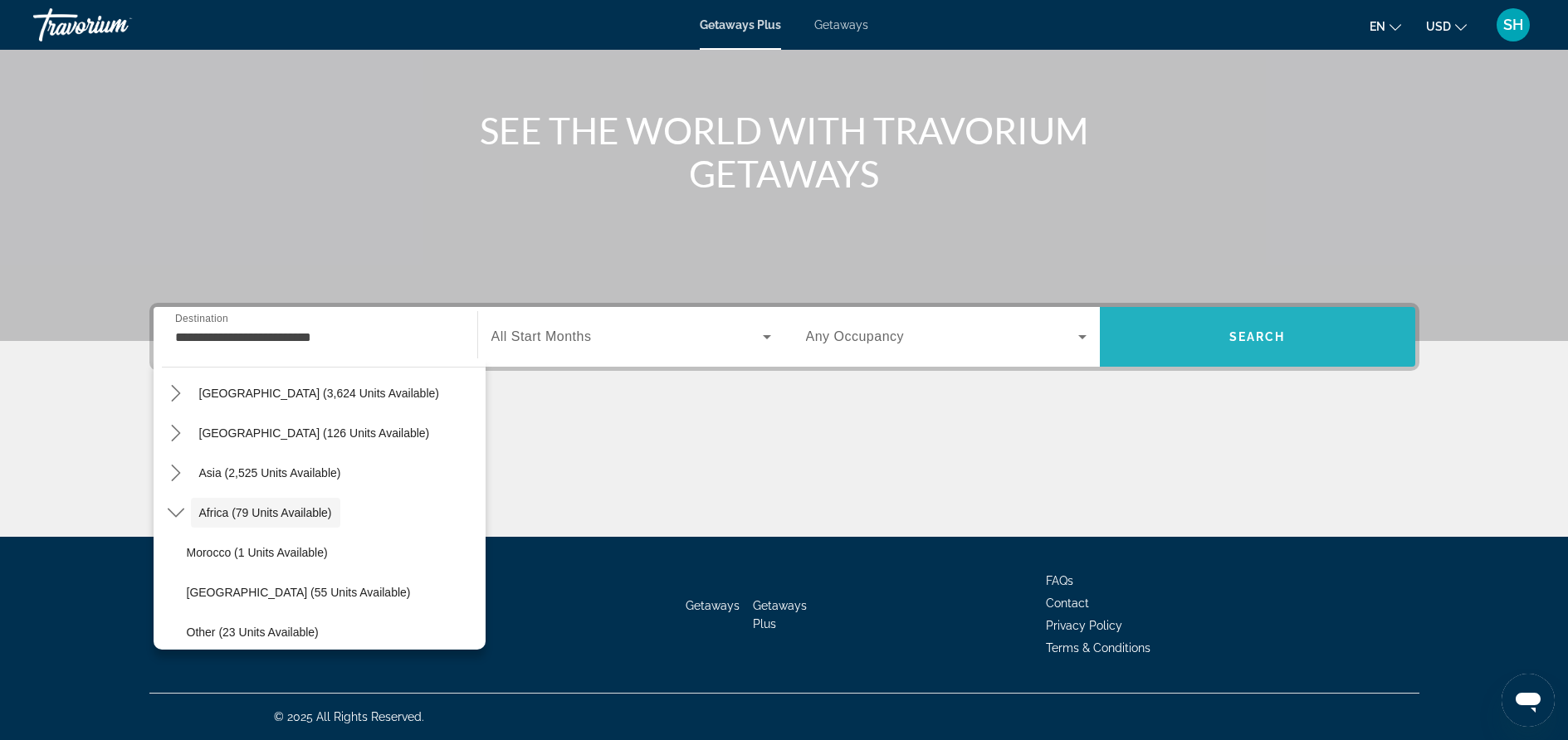
click at [1236, 343] on span "Search" at bounding box center [1257, 337] width 56 height 13
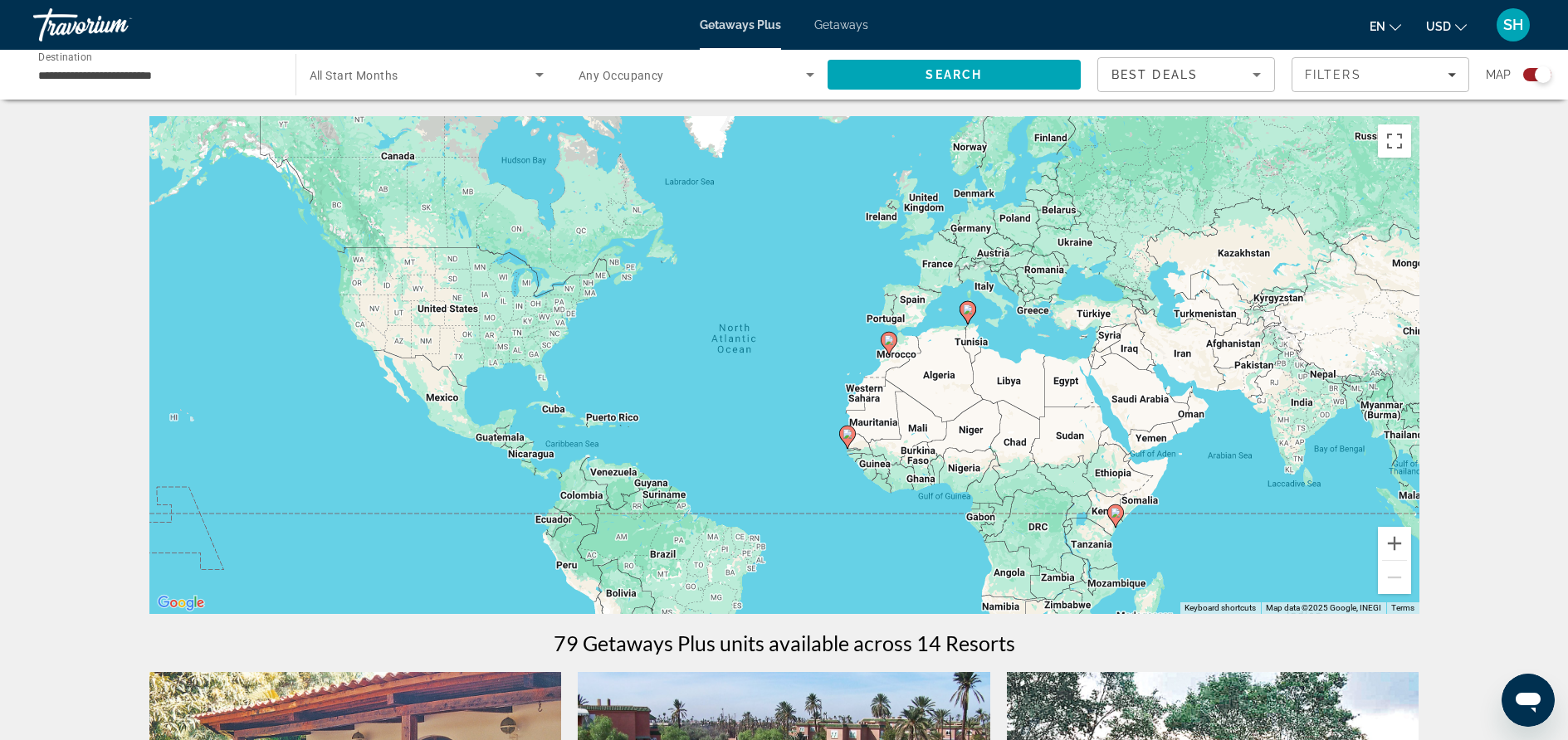
click at [1095, 524] on div "To activate drag with keyboard, press Alt + Enter. Once in keyboard drag state,…" at bounding box center [784, 365] width 1270 height 498
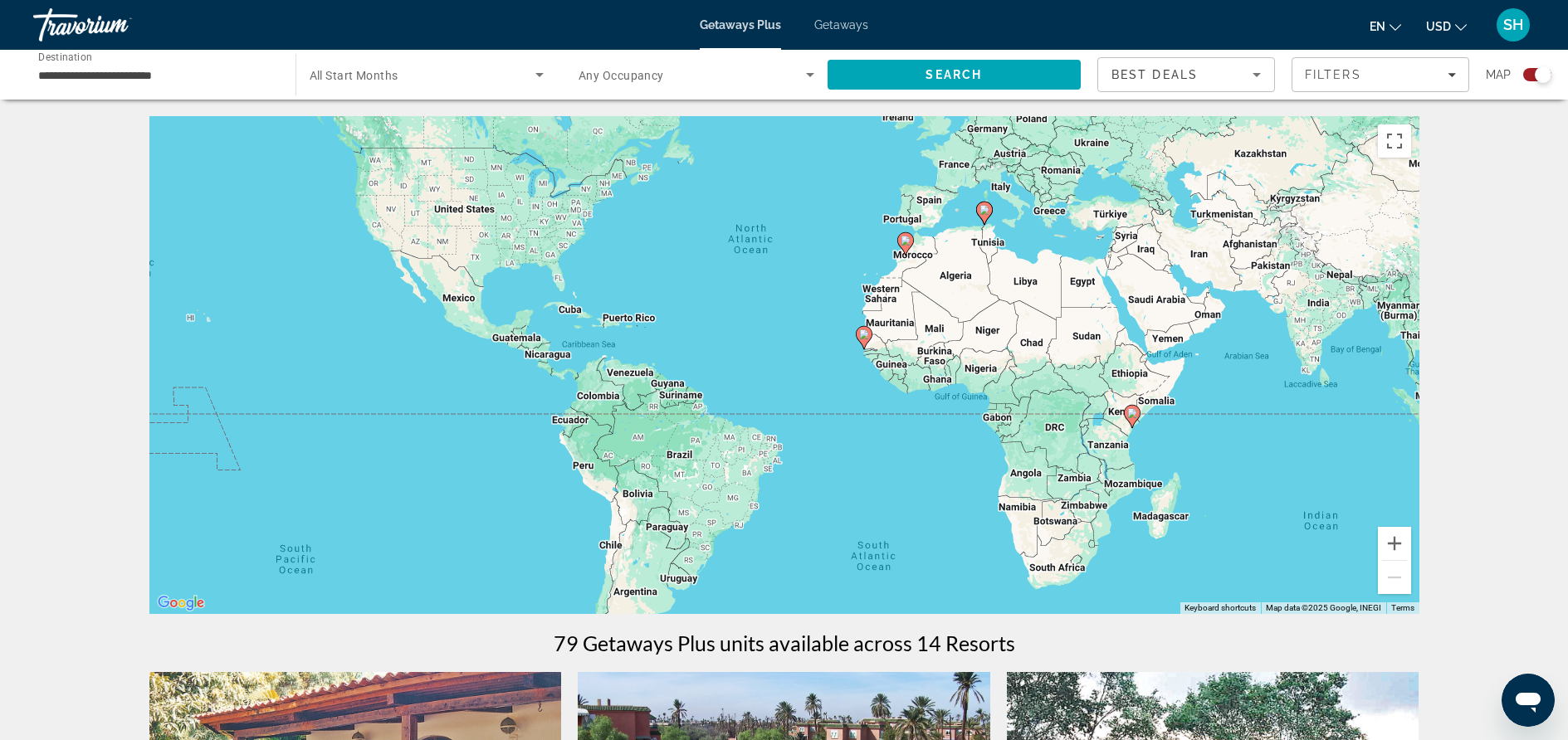
drag, startPoint x: 1067, startPoint y: 524, endPoint x: 1085, endPoint y: 423, distance: 102.6
click at [1085, 423] on div "To activate drag with keyboard, press Alt + Enter. Once in keyboard drag state,…" at bounding box center [784, 365] width 1270 height 498
click at [864, 335] on image "Main content" at bounding box center [864, 335] width 10 height 10
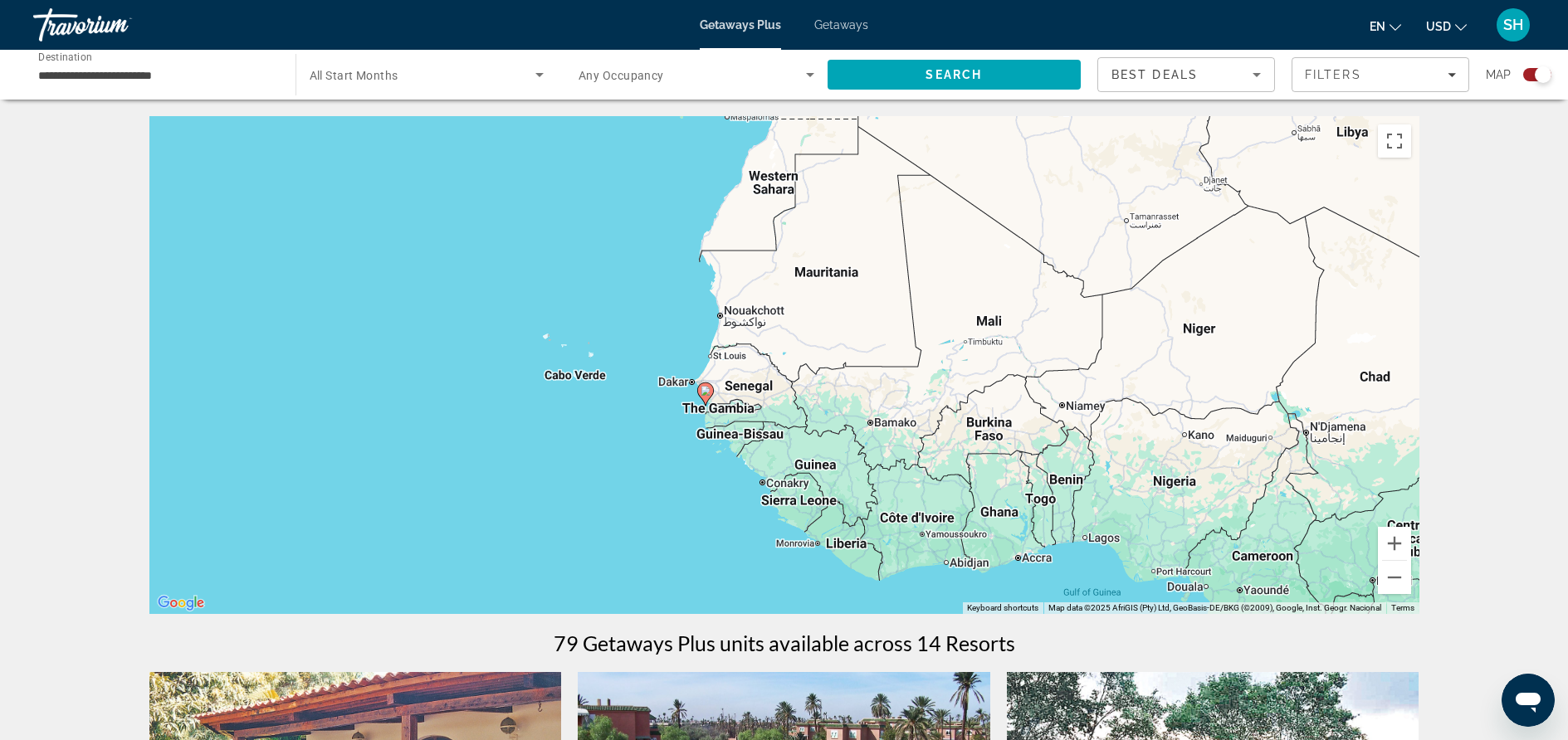
drag, startPoint x: 597, startPoint y: 532, endPoint x: 519, endPoint y: 570, distance: 86.8
click at [519, 570] on div "To activate drag with keyboard, press Alt + Enter. Once in keyboard drag state,…" at bounding box center [784, 365] width 1270 height 498
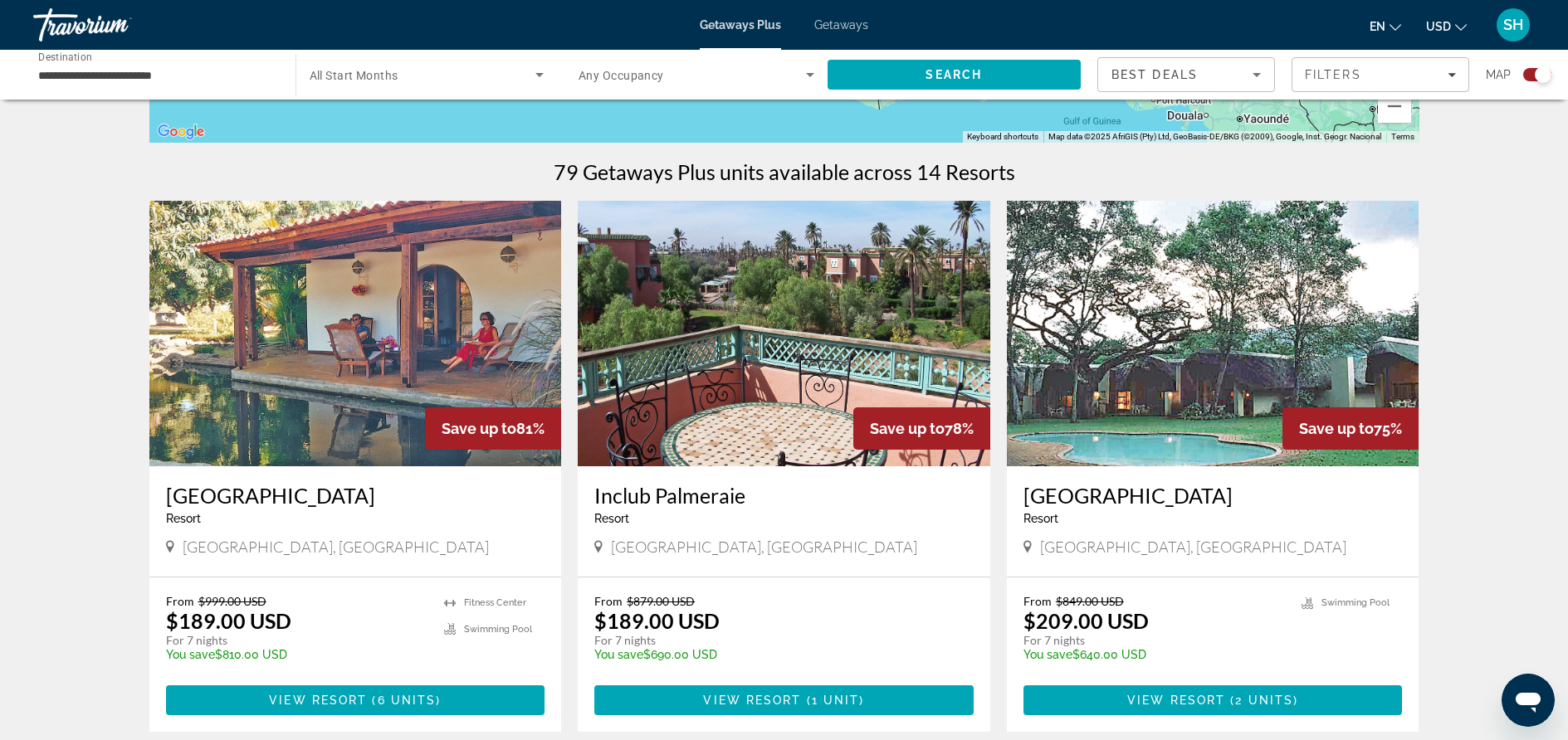
scroll to position [474, 0]
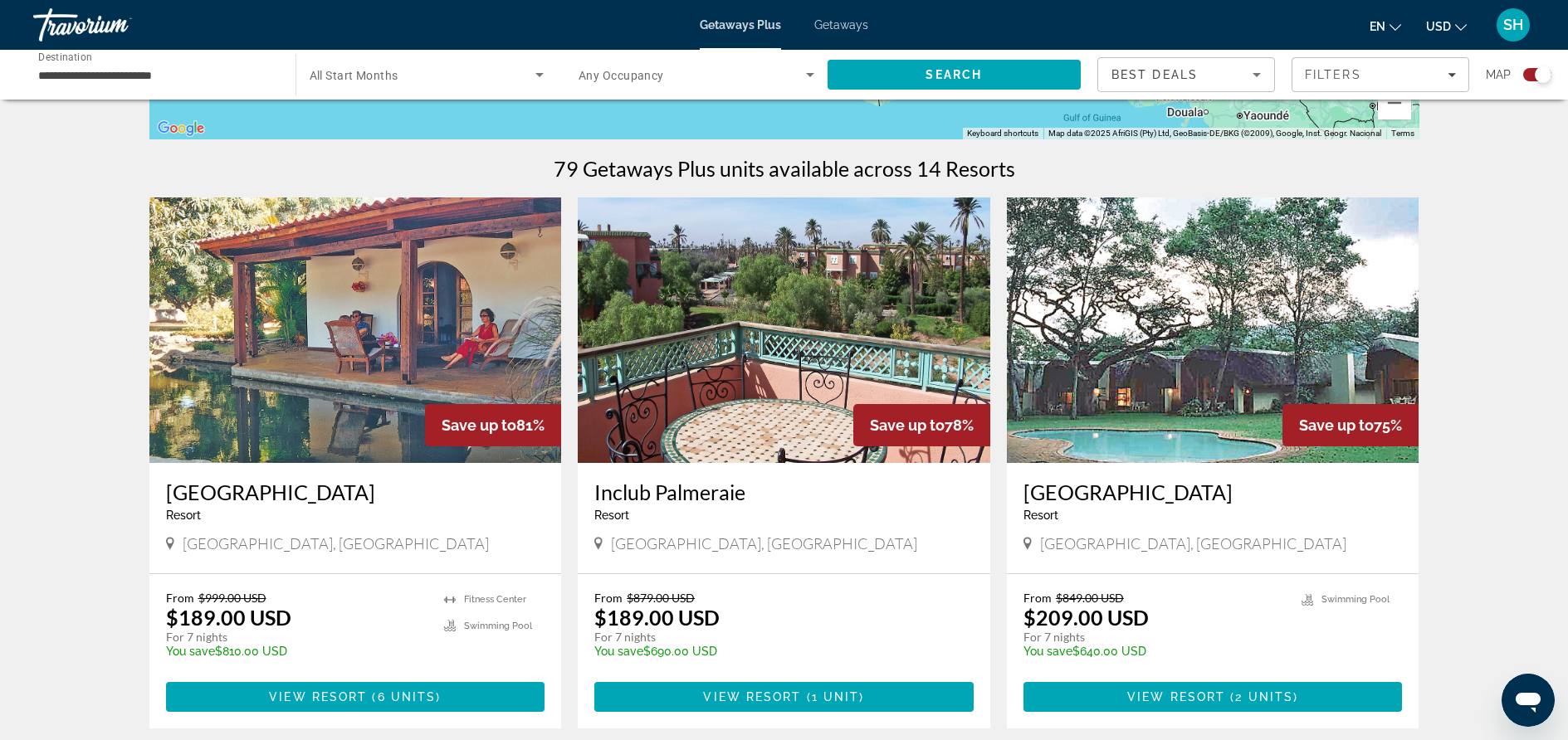
click at [380, 414] on img "Main content" at bounding box center [356, 330] width 413 height 266
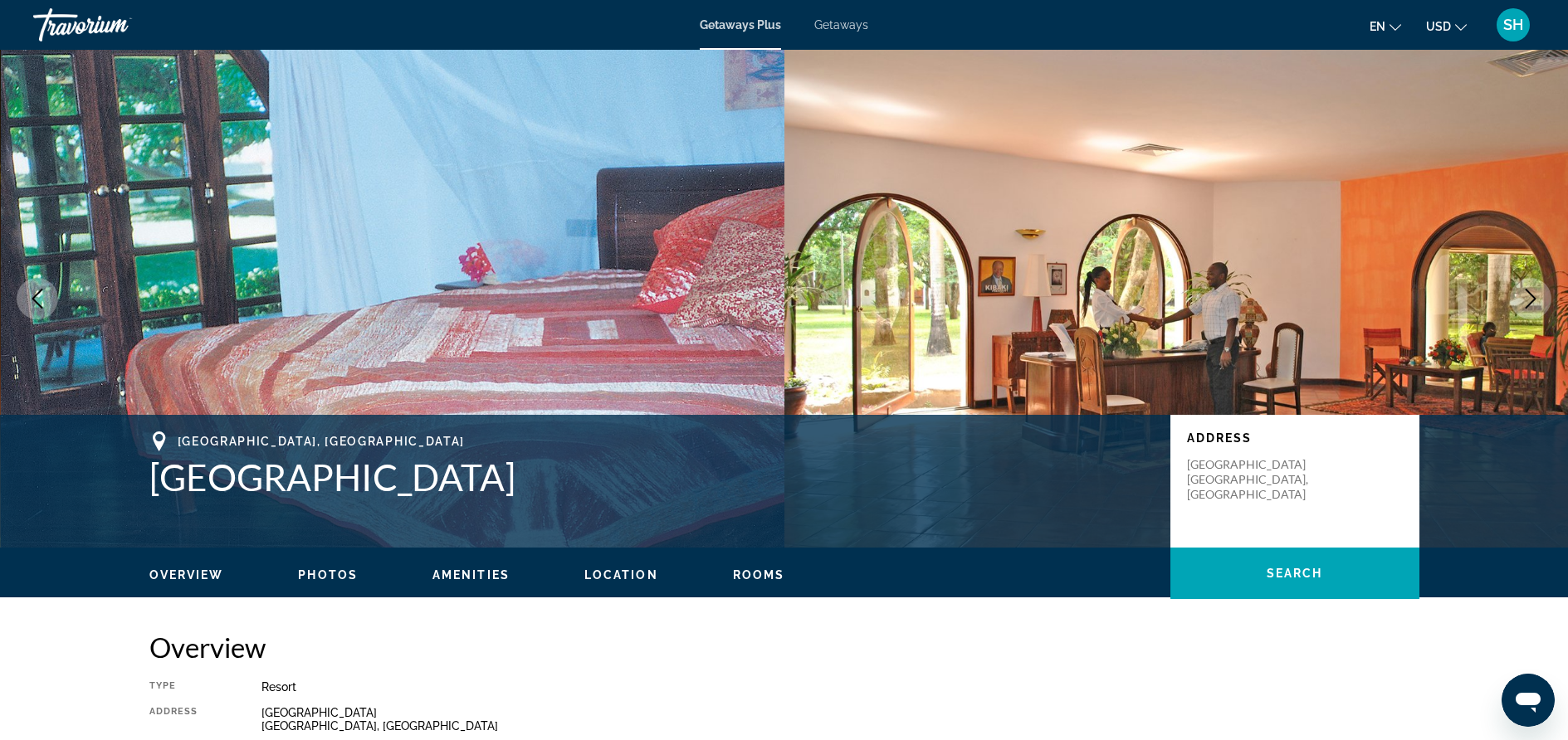
click at [1520, 289] on button "Next image" at bounding box center [1530, 298] width 41 height 41
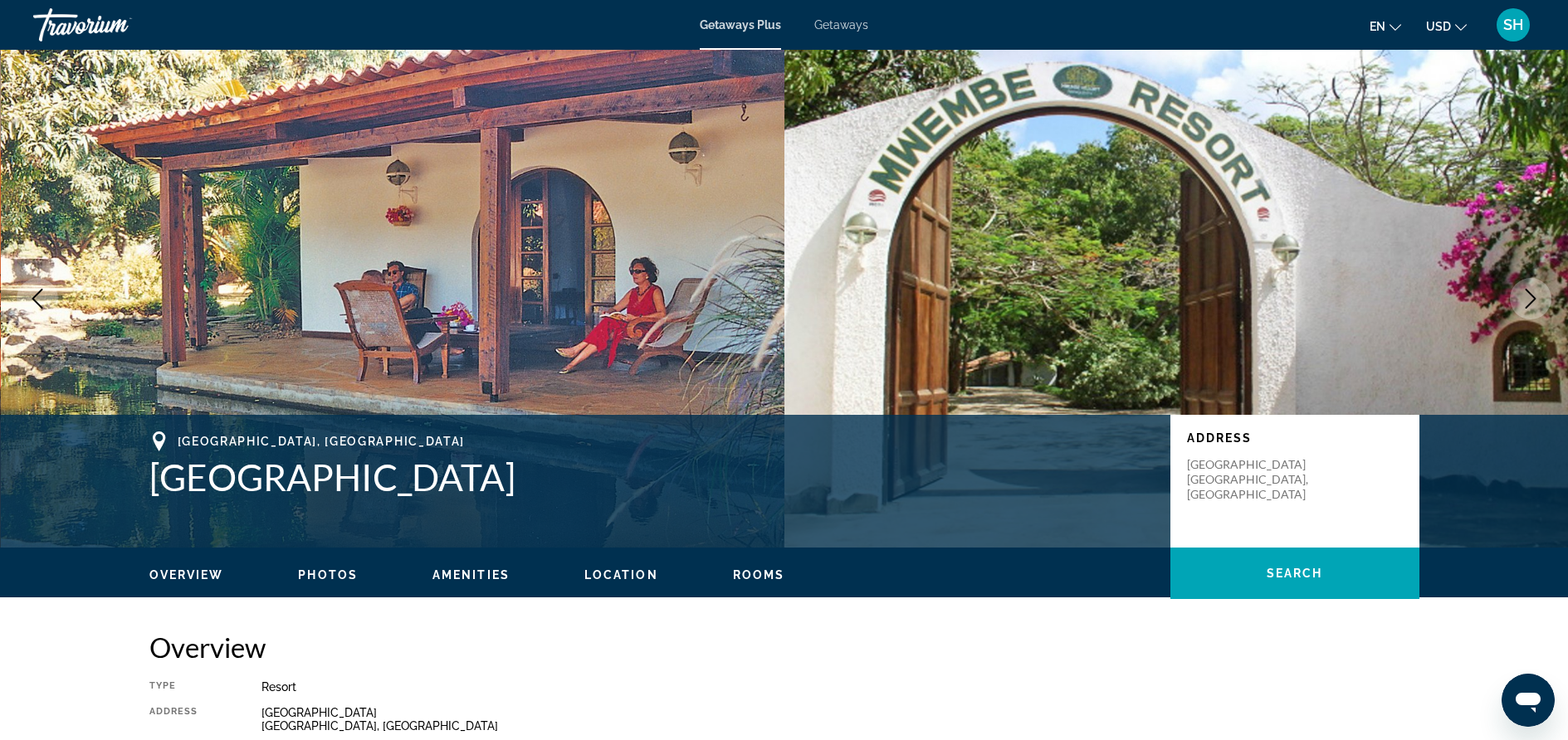
click at [1520, 289] on button "Next image" at bounding box center [1530, 298] width 41 height 41
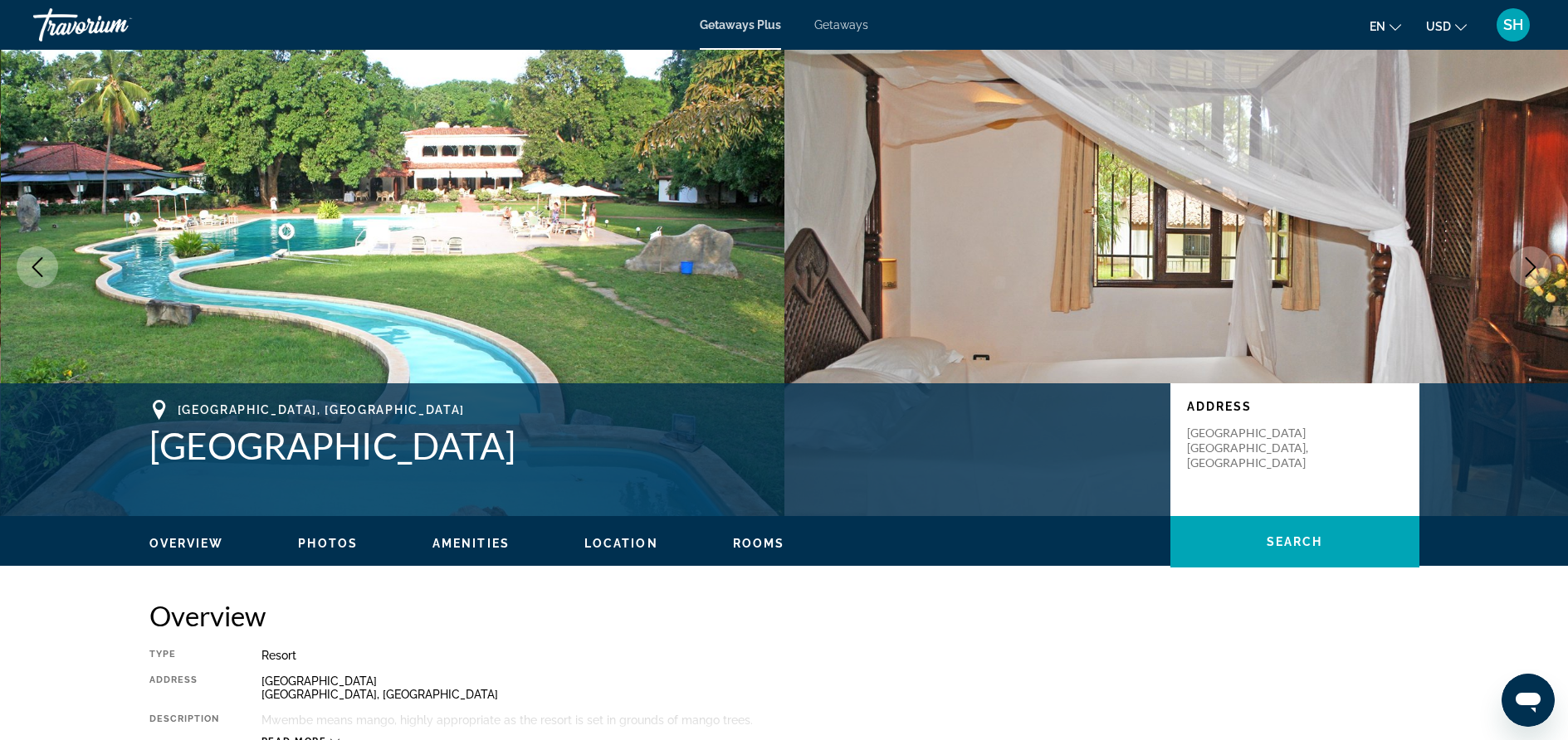
scroll to position [28, 0]
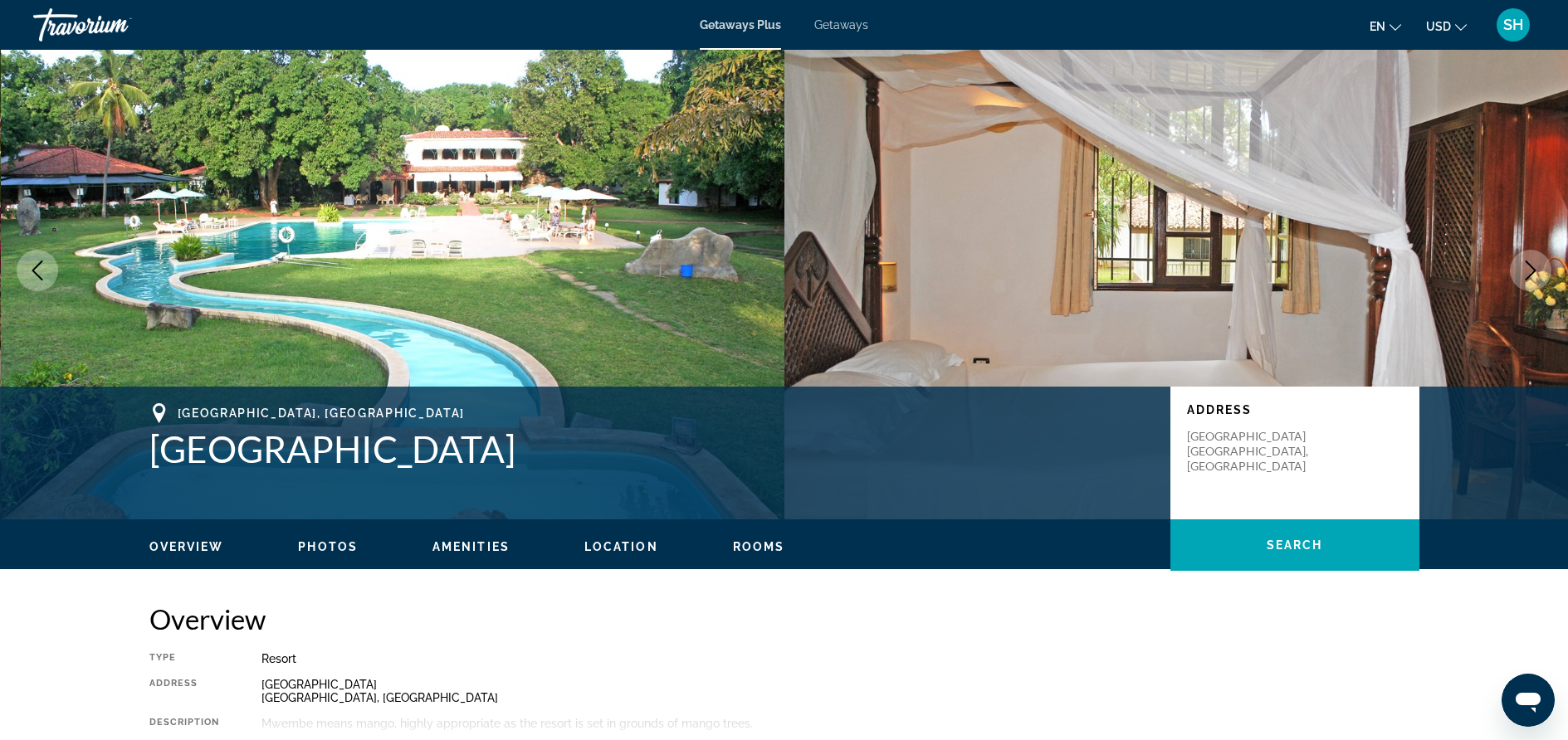
click at [1530, 271] on icon "Next image" at bounding box center [1531, 271] width 20 height 20
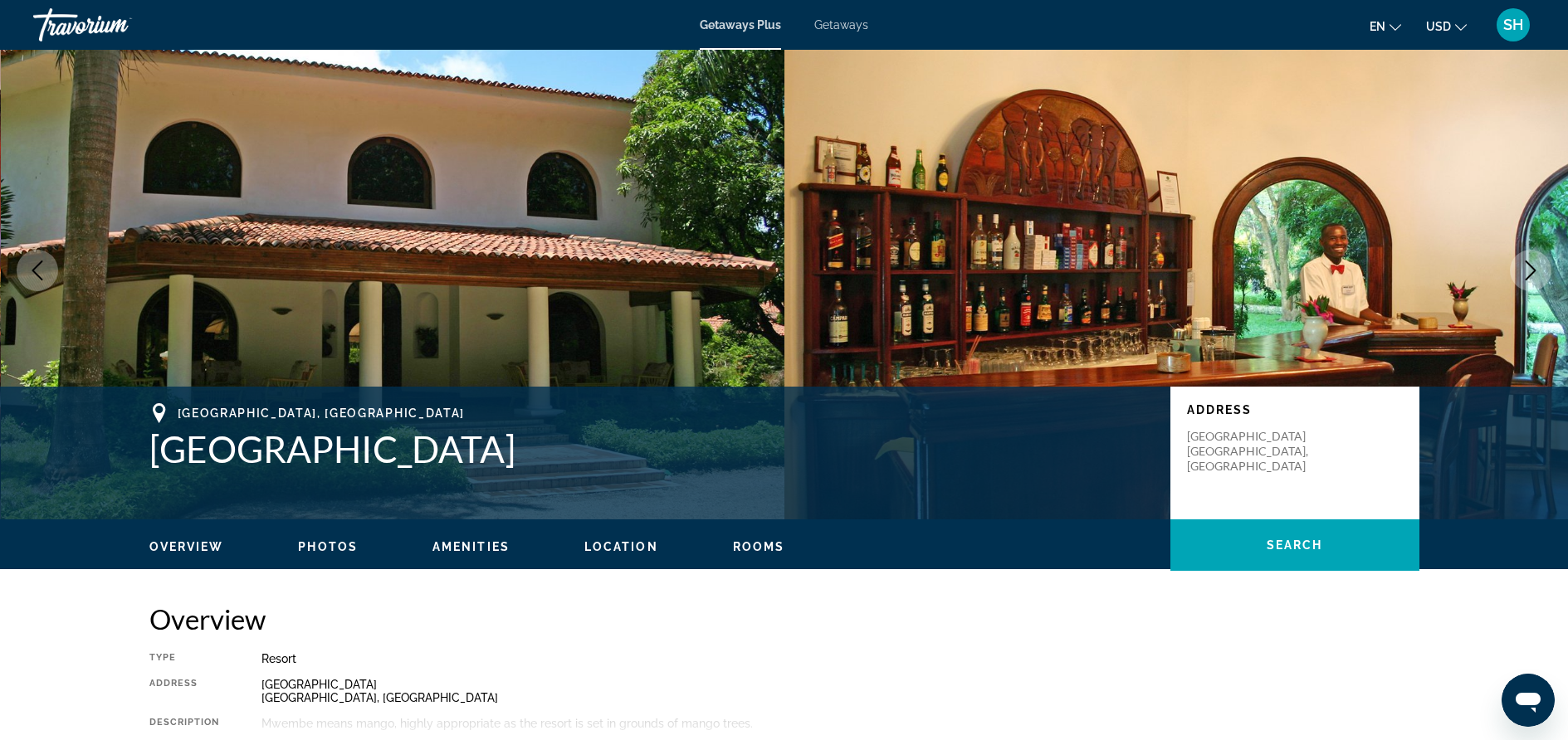
click at [1530, 271] on icon "Next image" at bounding box center [1531, 271] width 20 height 20
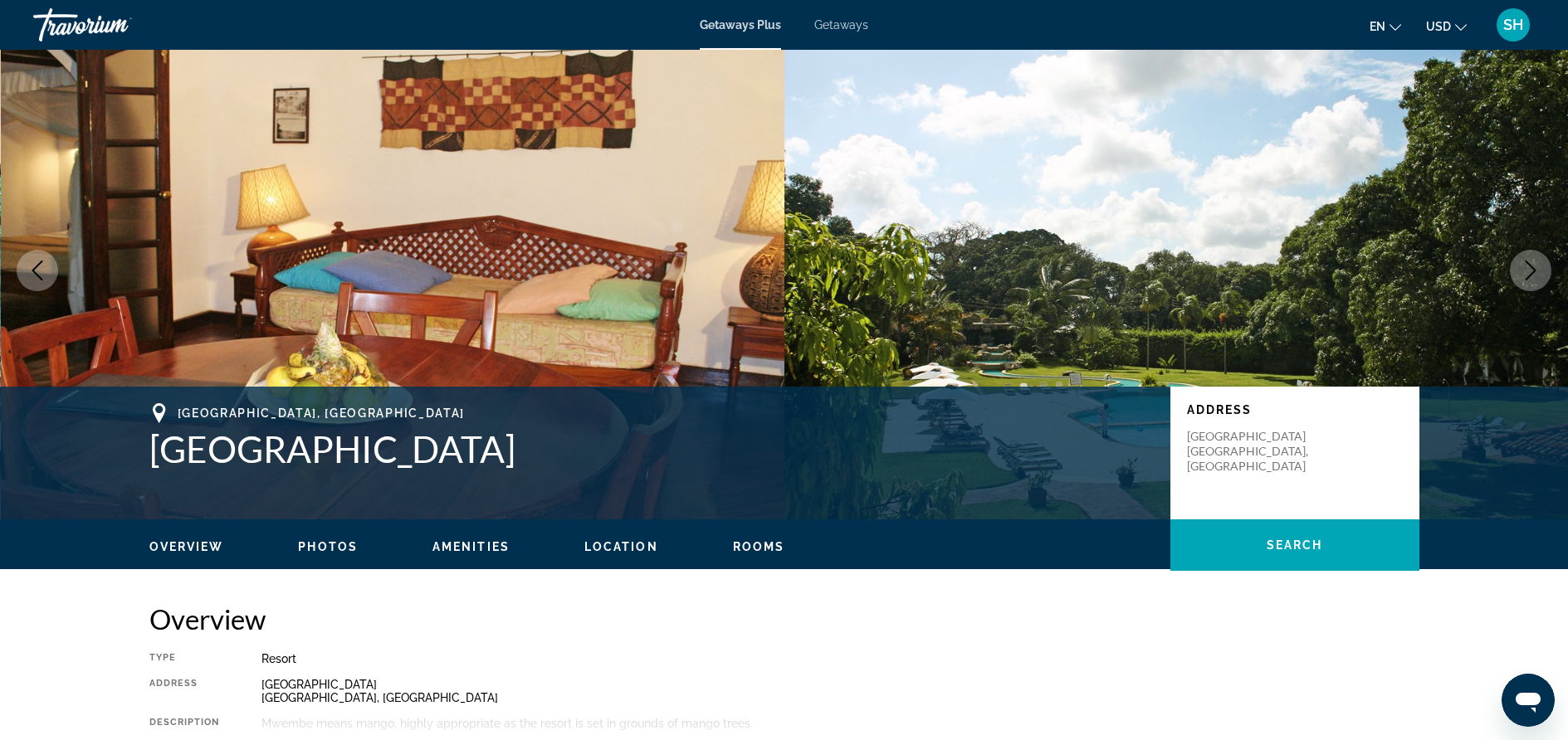
click at [1530, 272] on icon "Next image" at bounding box center [1531, 271] width 20 height 20
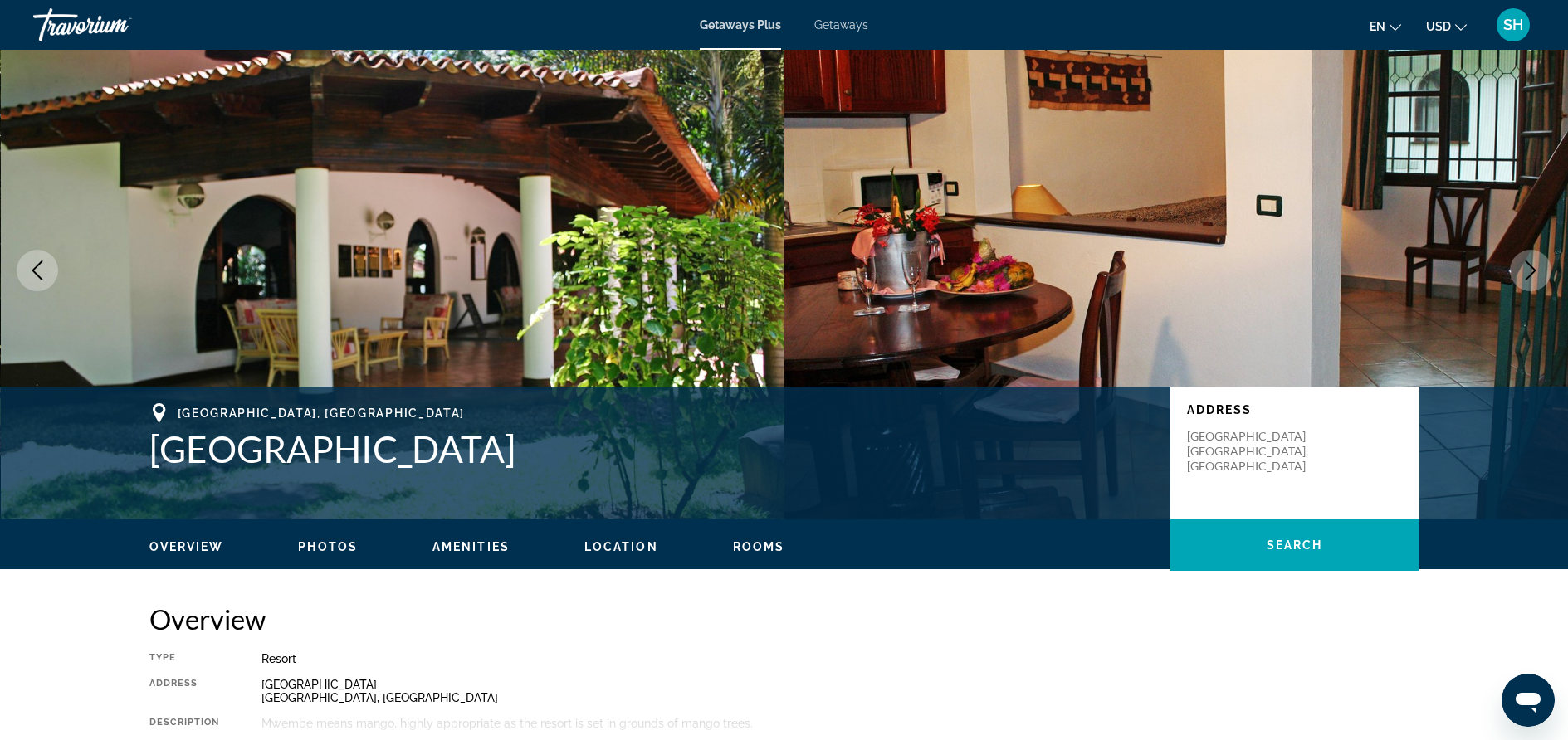
click at [1530, 272] on icon "Next image" at bounding box center [1531, 271] width 20 height 20
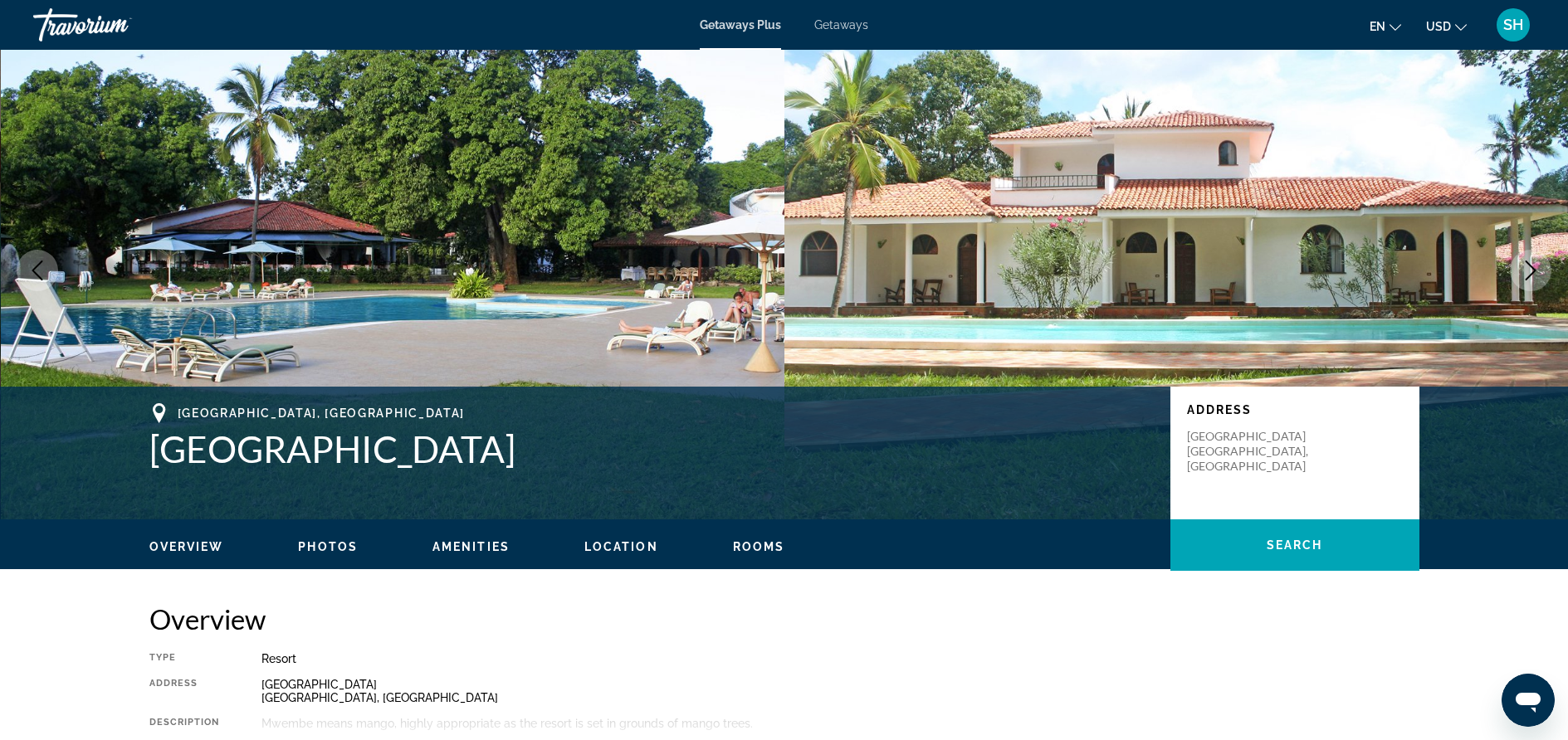
click at [1530, 272] on icon "Next image" at bounding box center [1531, 271] width 20 height 20
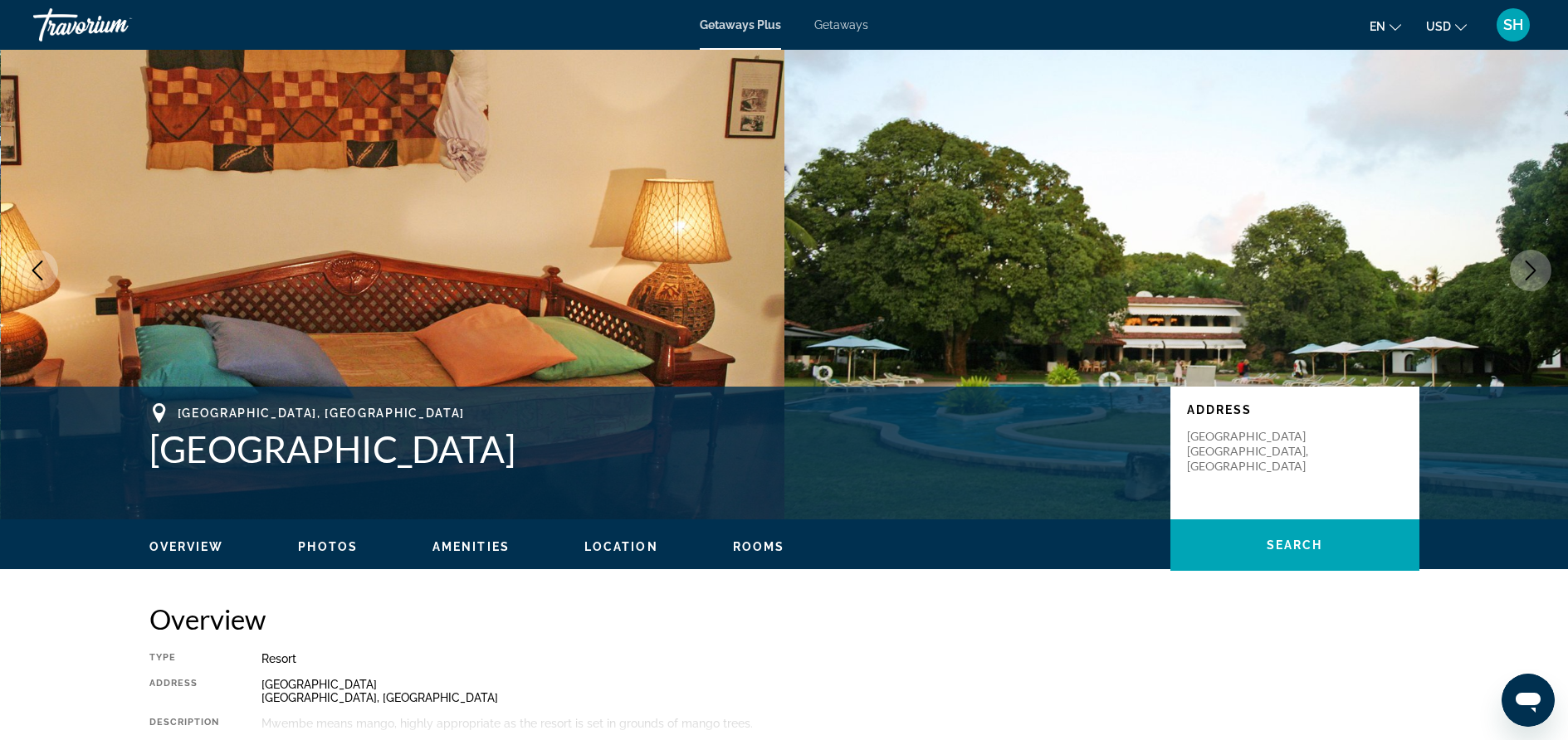
click at [1530, 272] on icon "Next image" at bounding box center [1531, 271] width 20 height 20
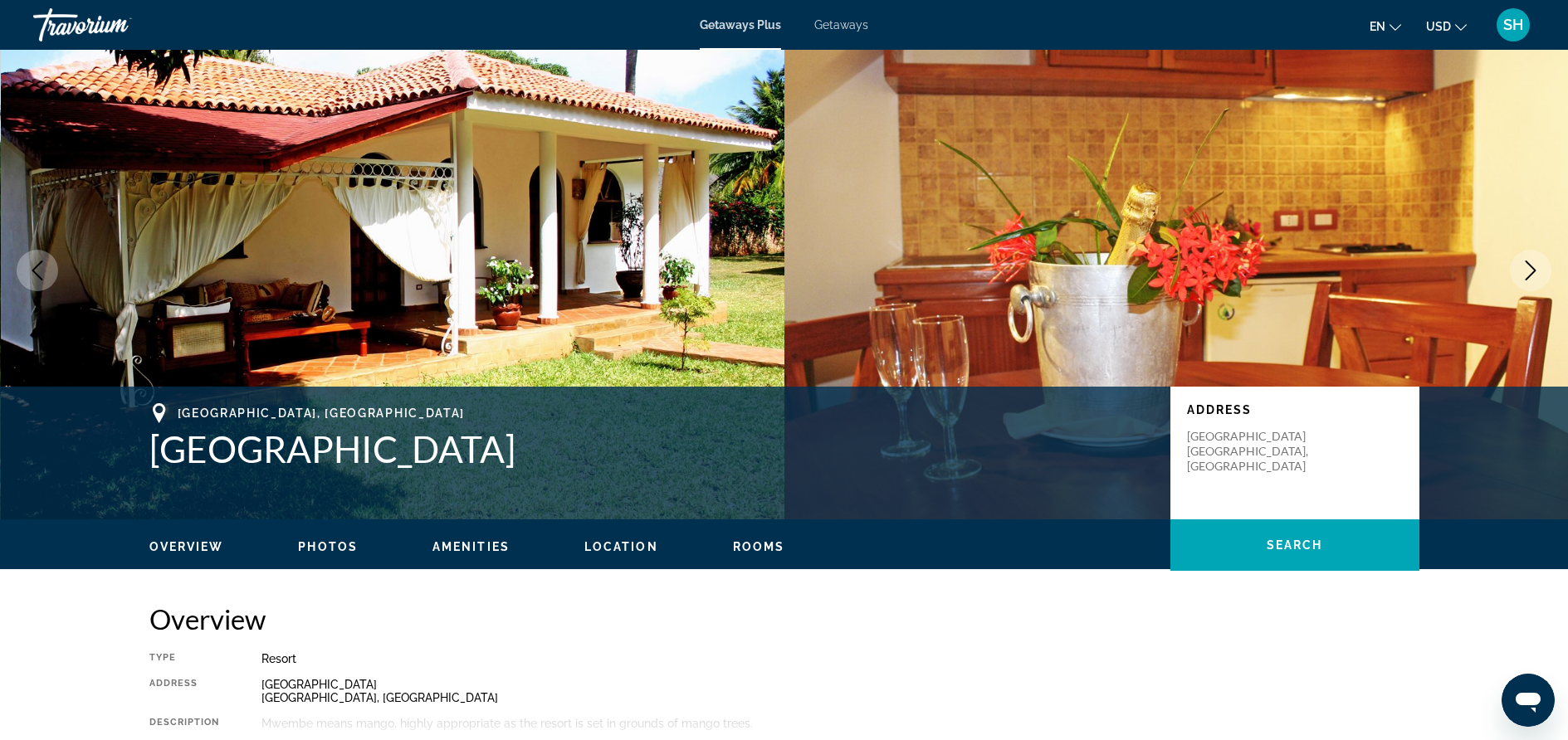
click at [1530, 272] on icon "Next image" at bounding box center [1531, 271] width 20 height 20
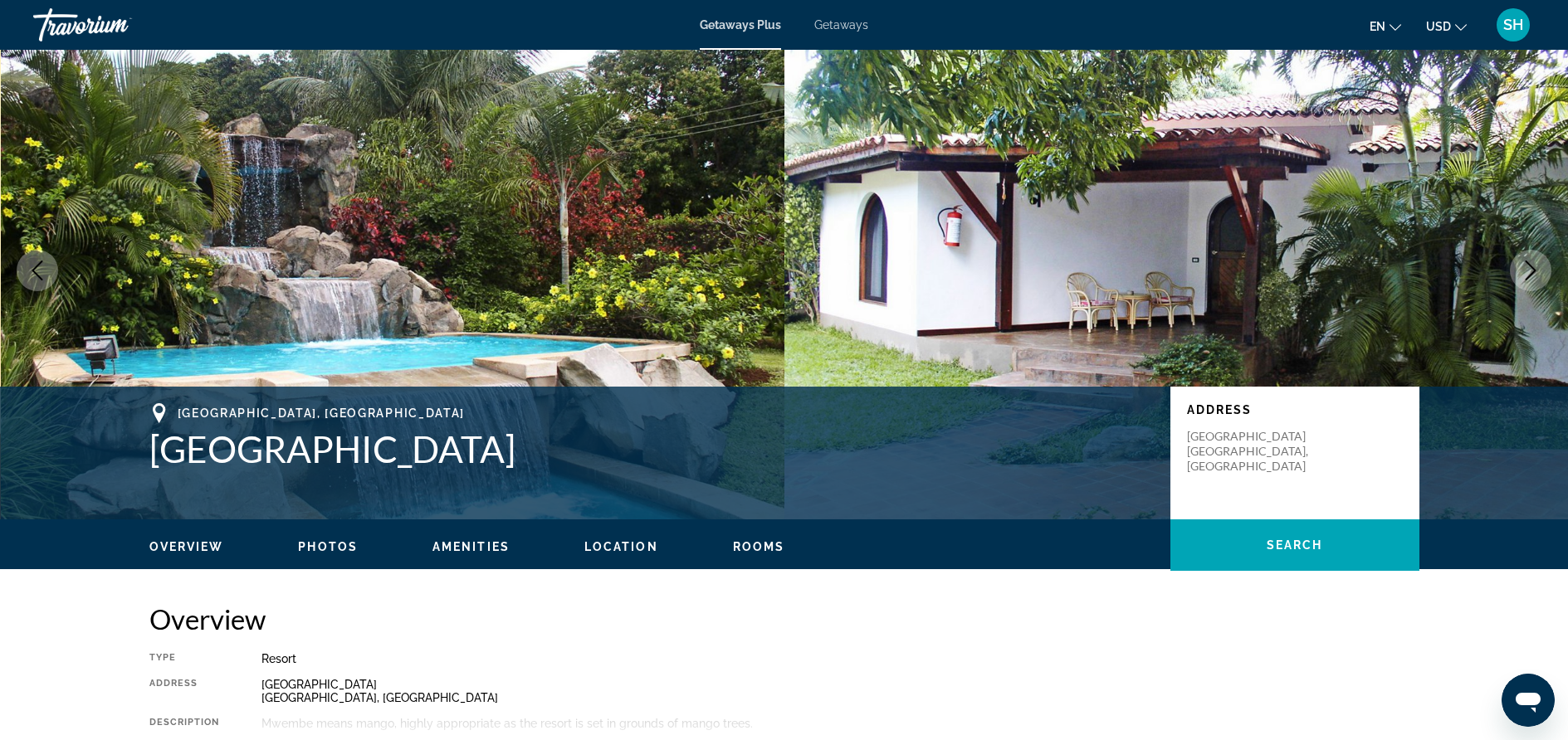
click at [1529, 272] on icon "Next image" at bounding box center [1531, 271] width 20 height 20
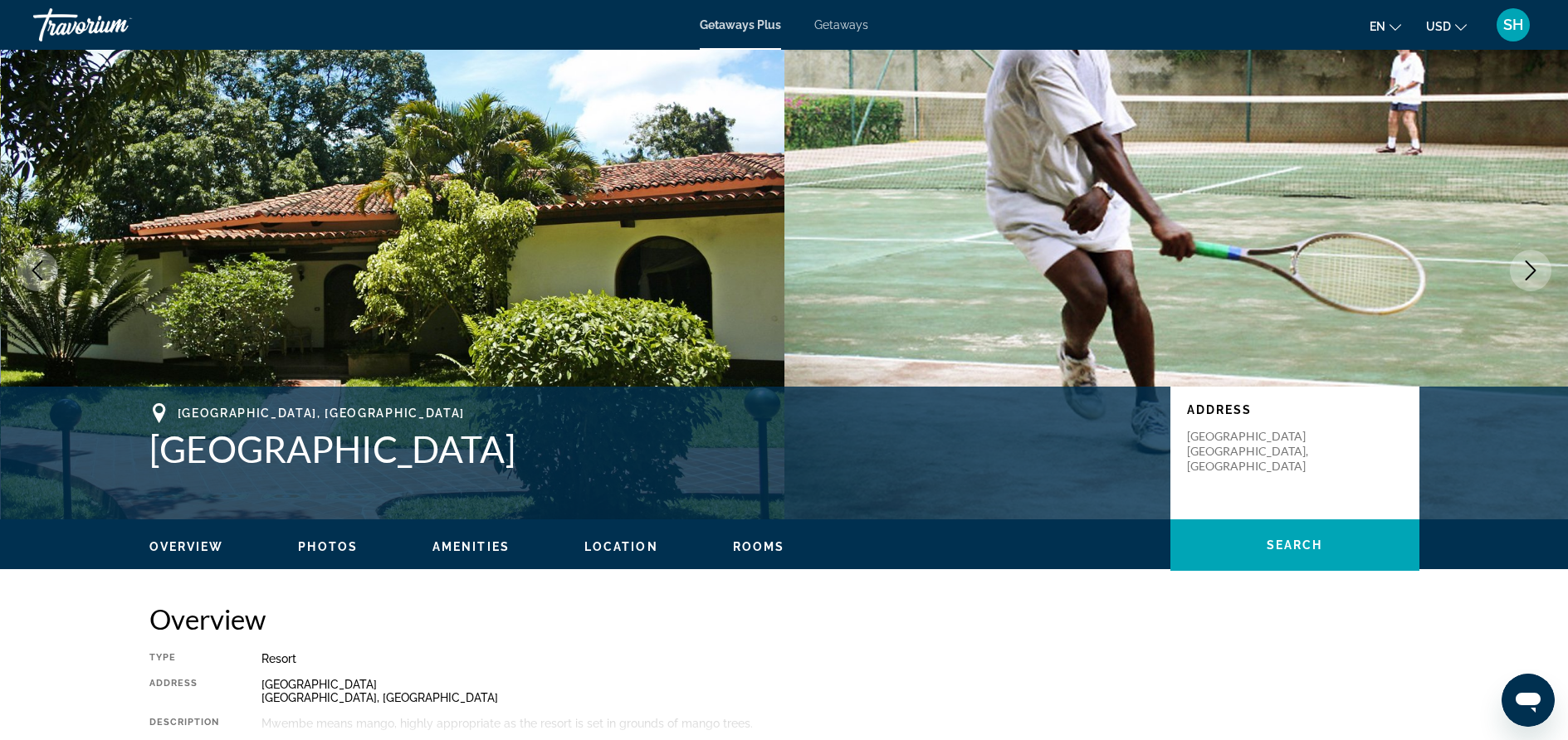
scroll to position [0, 0]
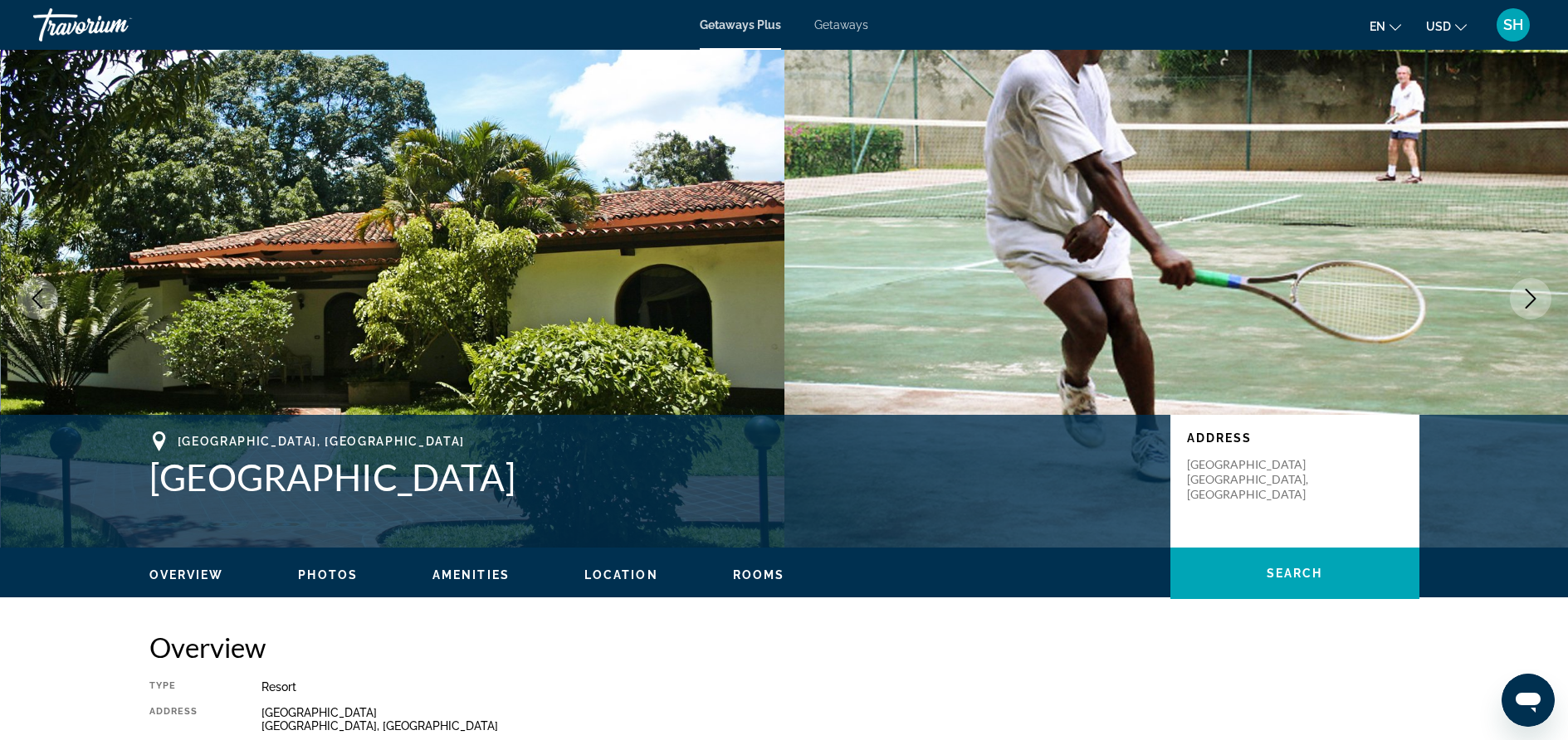
click at [1518, 298] on button "Next image" at bounding box center [1530, 298] width 41 height 41
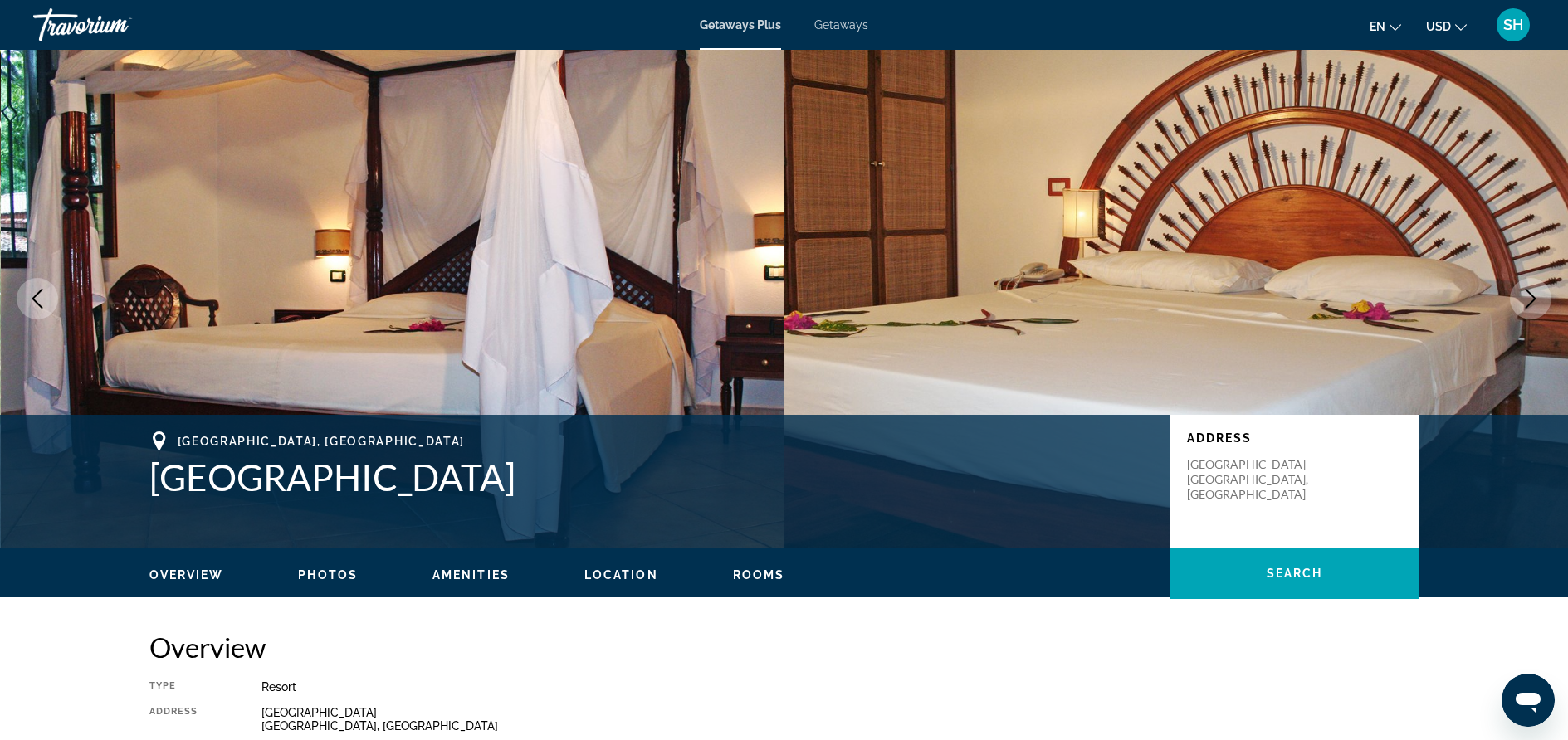
click at [1518, 298] on button "Next image" at bounding box center [1530, 298] width 41 height 41
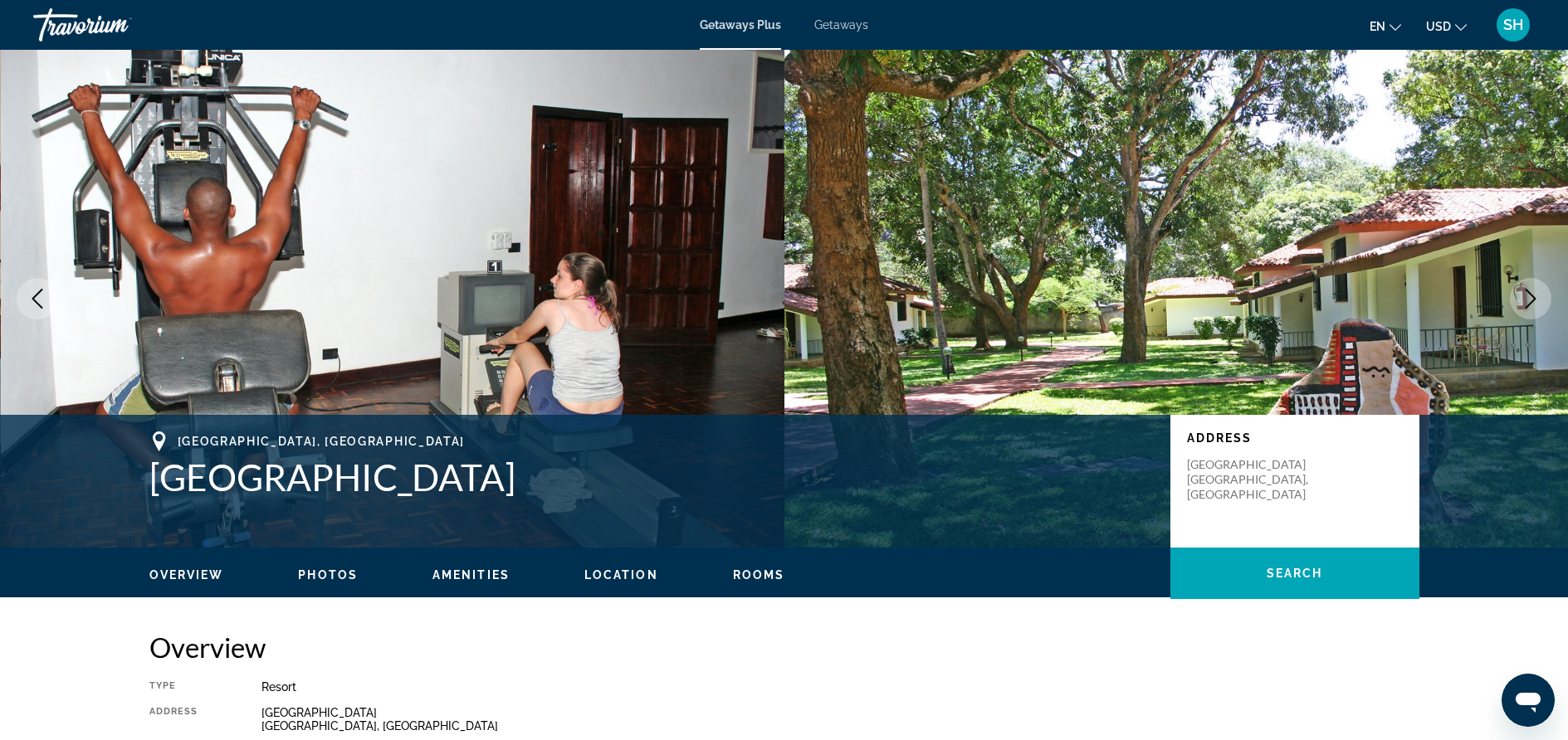
click at [1518, 298] on button "Next image" at bounding box center [1530, 298] width 41 height 41
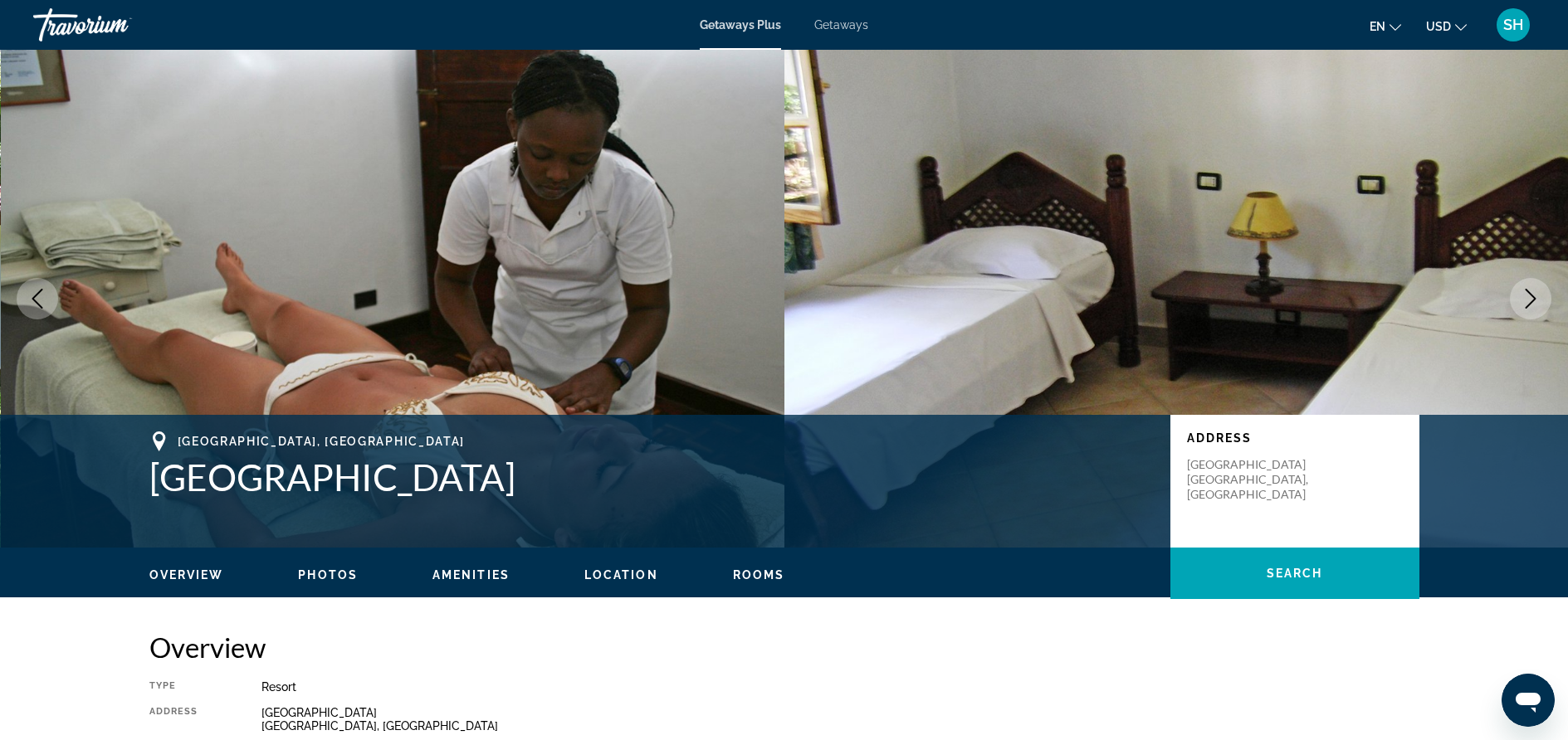
click at [1518, 298] on button "Next image" at bounding box center [1530, 298] width 41 height 41
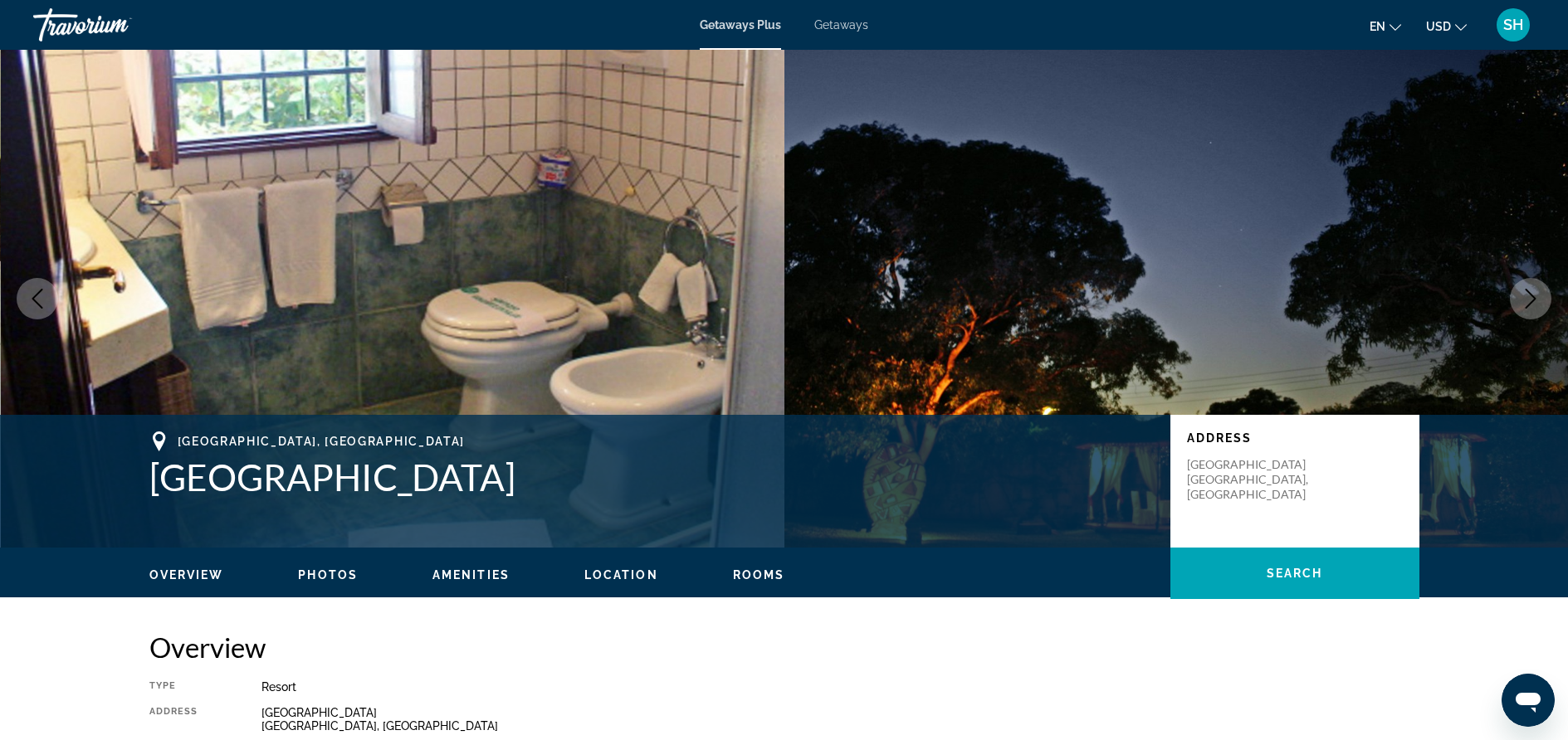
click at [1530, 303] on icon "Next image" at bounding box center [1531, 298] width 11 height 20
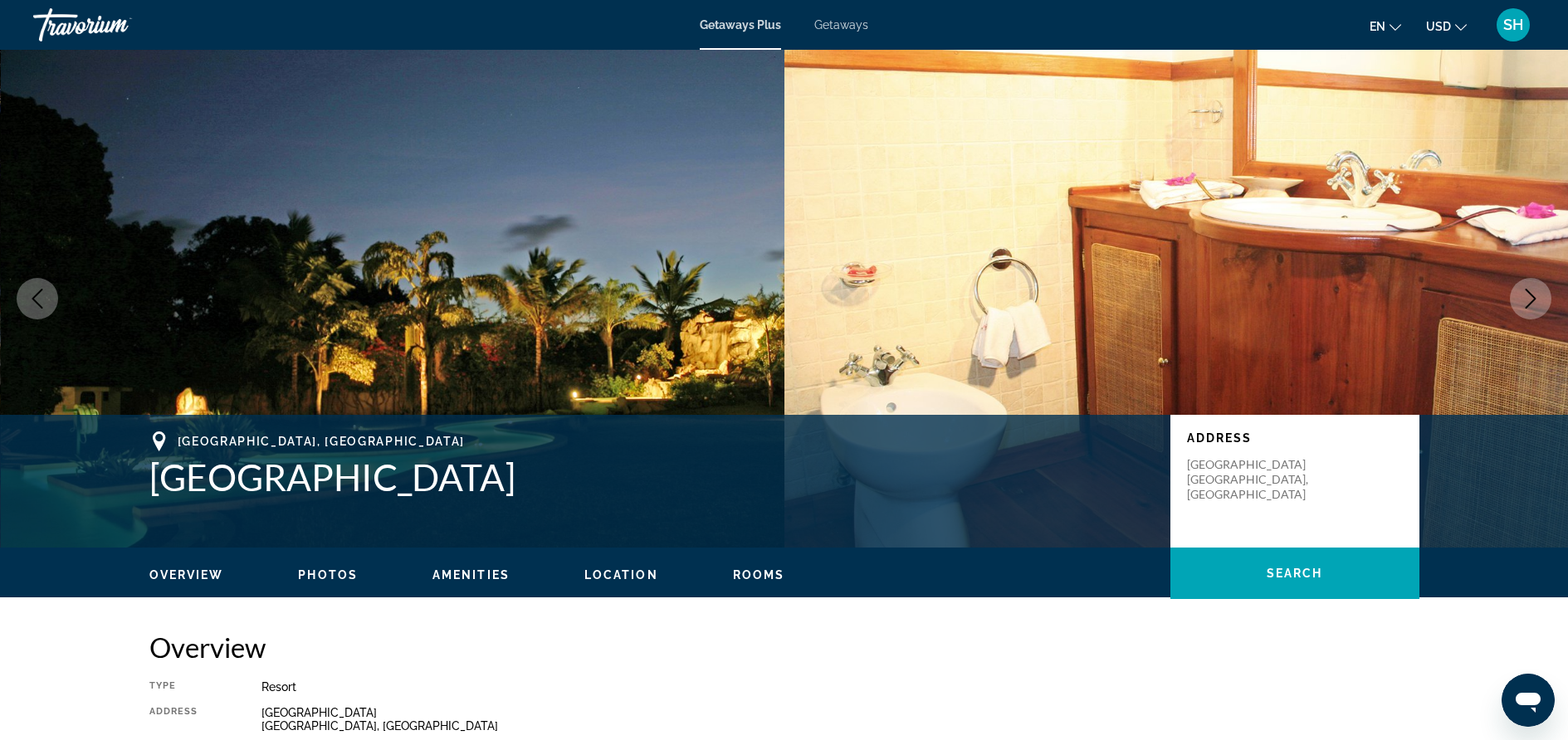
click at [1530, 303] on icon "Next image" at bounding box center [1531, 298] width 11 height 20
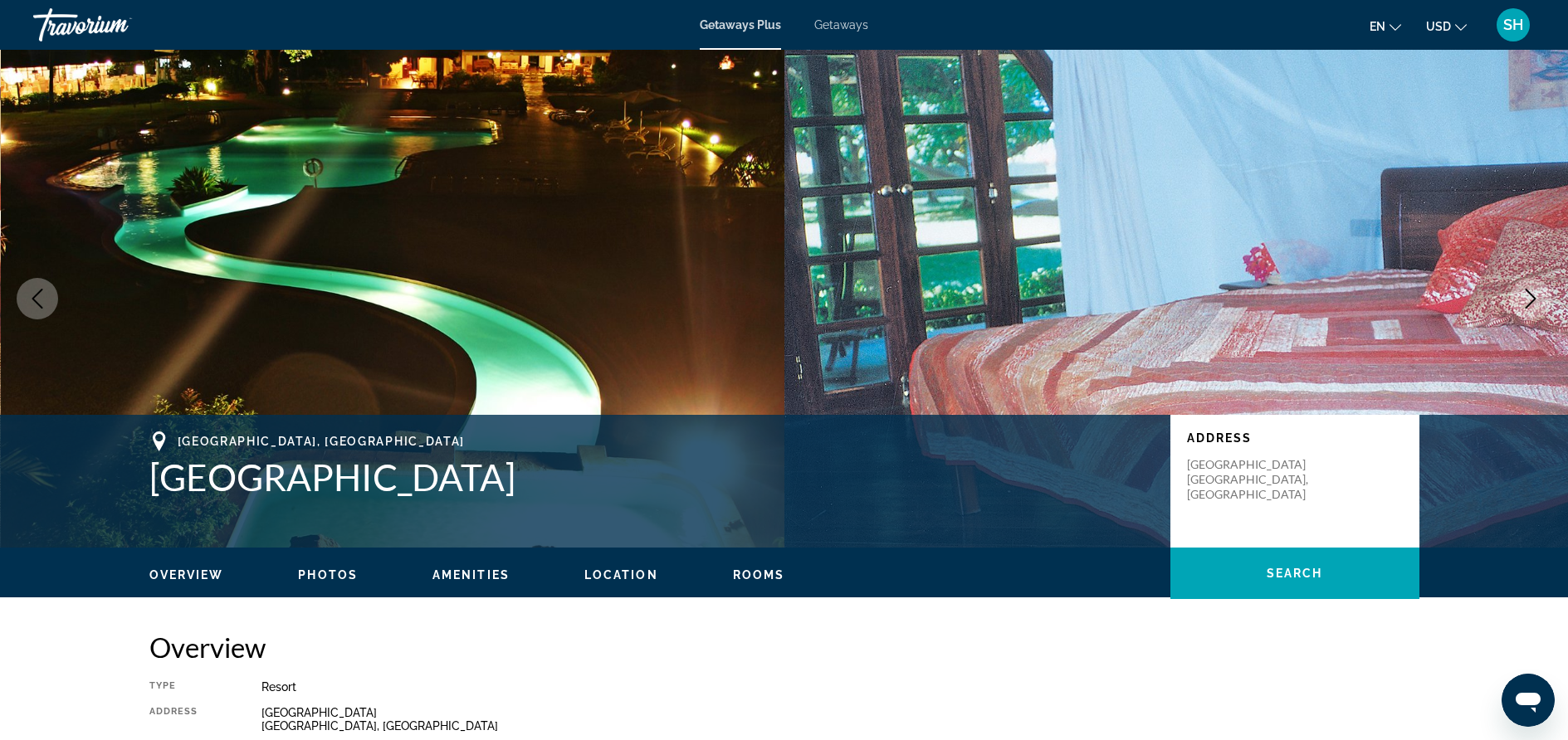
click at [1529, 301] on icon "Next image" at bounding box center [1531, 298] width 20 height 20
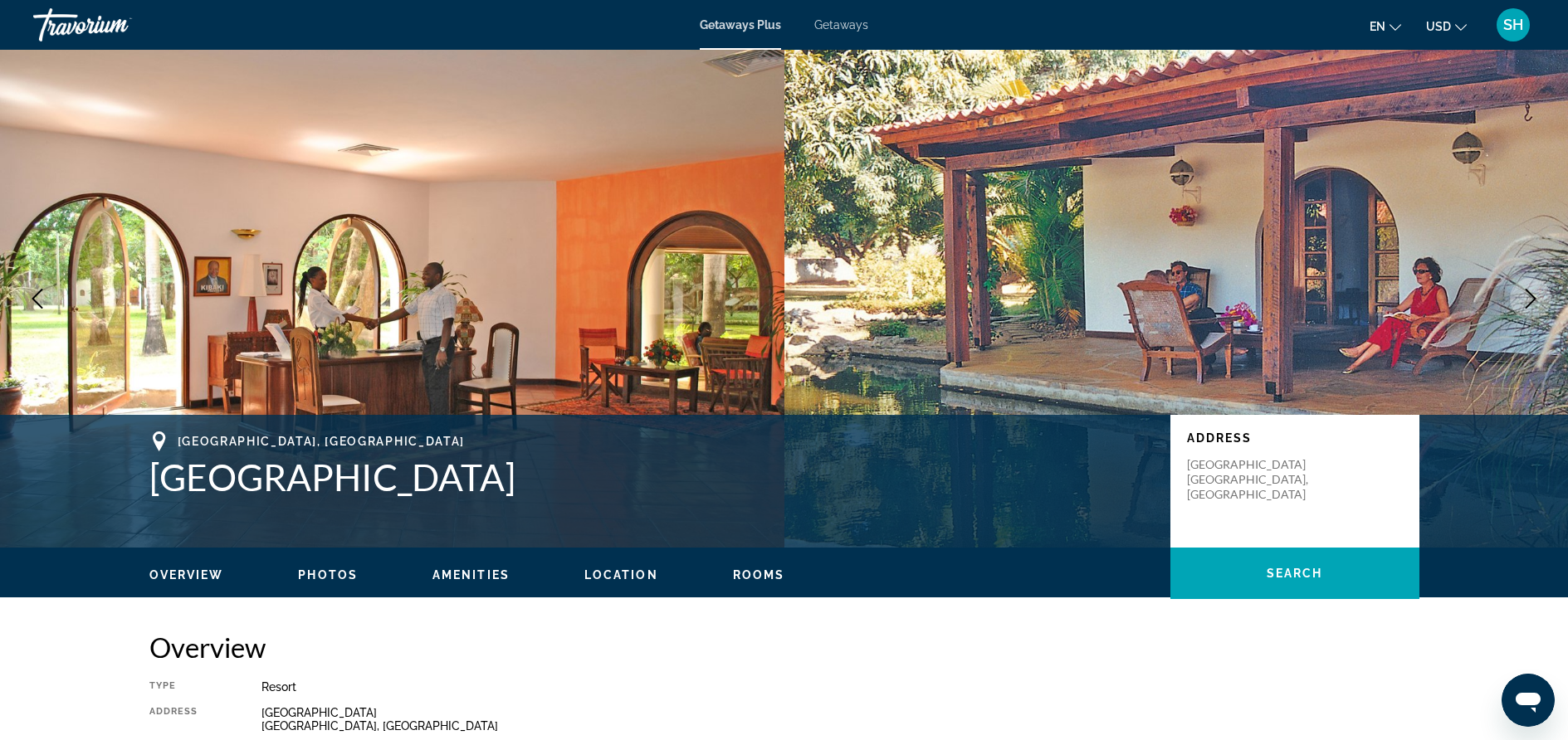
click at [1529, 301] on icon "Next image" at bounding box center [1531, 298] width 20 height 20
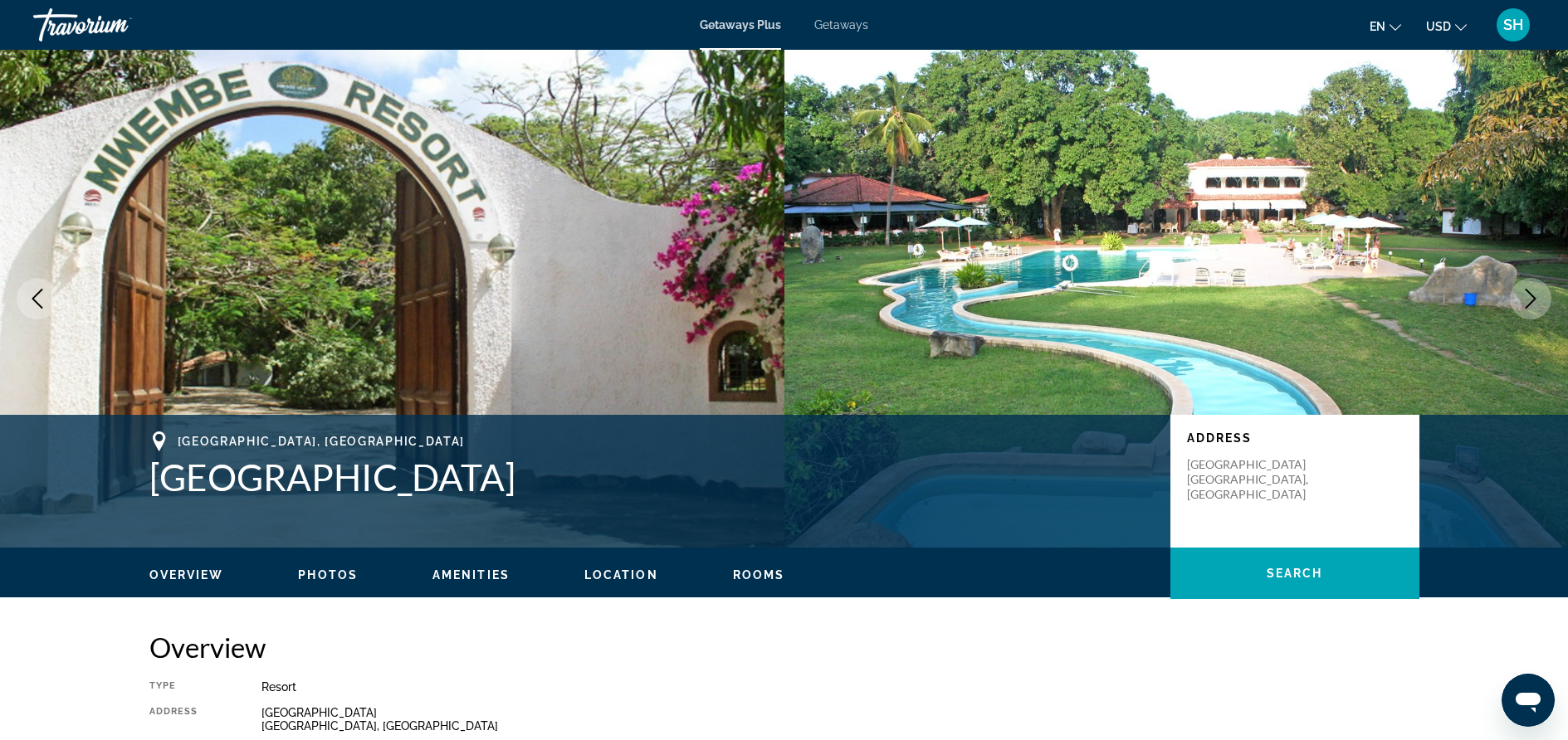
click at [1529, 301] on icon "Next image" at bounding box center [1531, 298] width 20 height 20
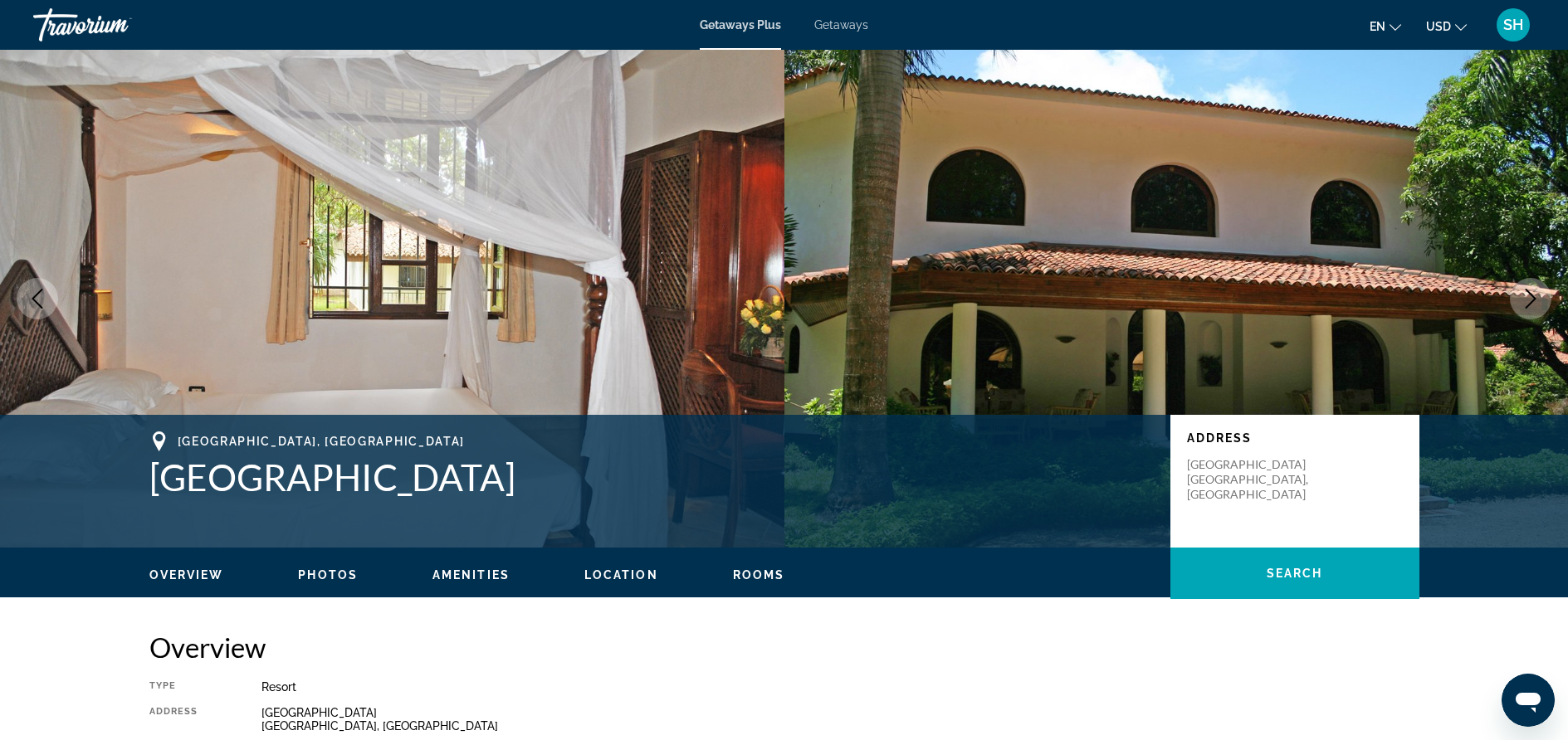
click at [1529, 301] on icon "Next image" at bounding box center [1531, 298] width 20 height 20
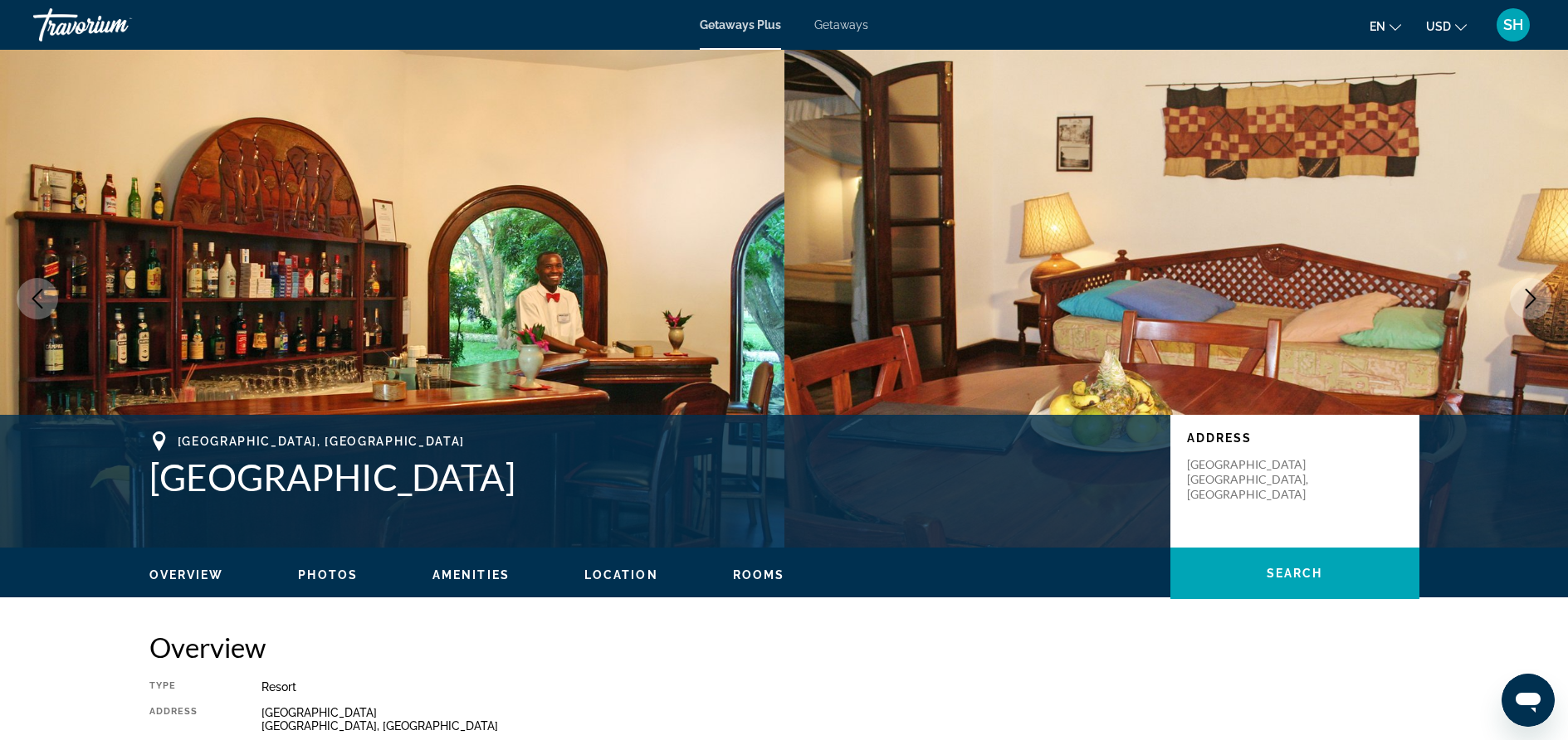
click at [1529, 301] on icon "Next image" at bounding box center [1531, 298] width 20 height 20
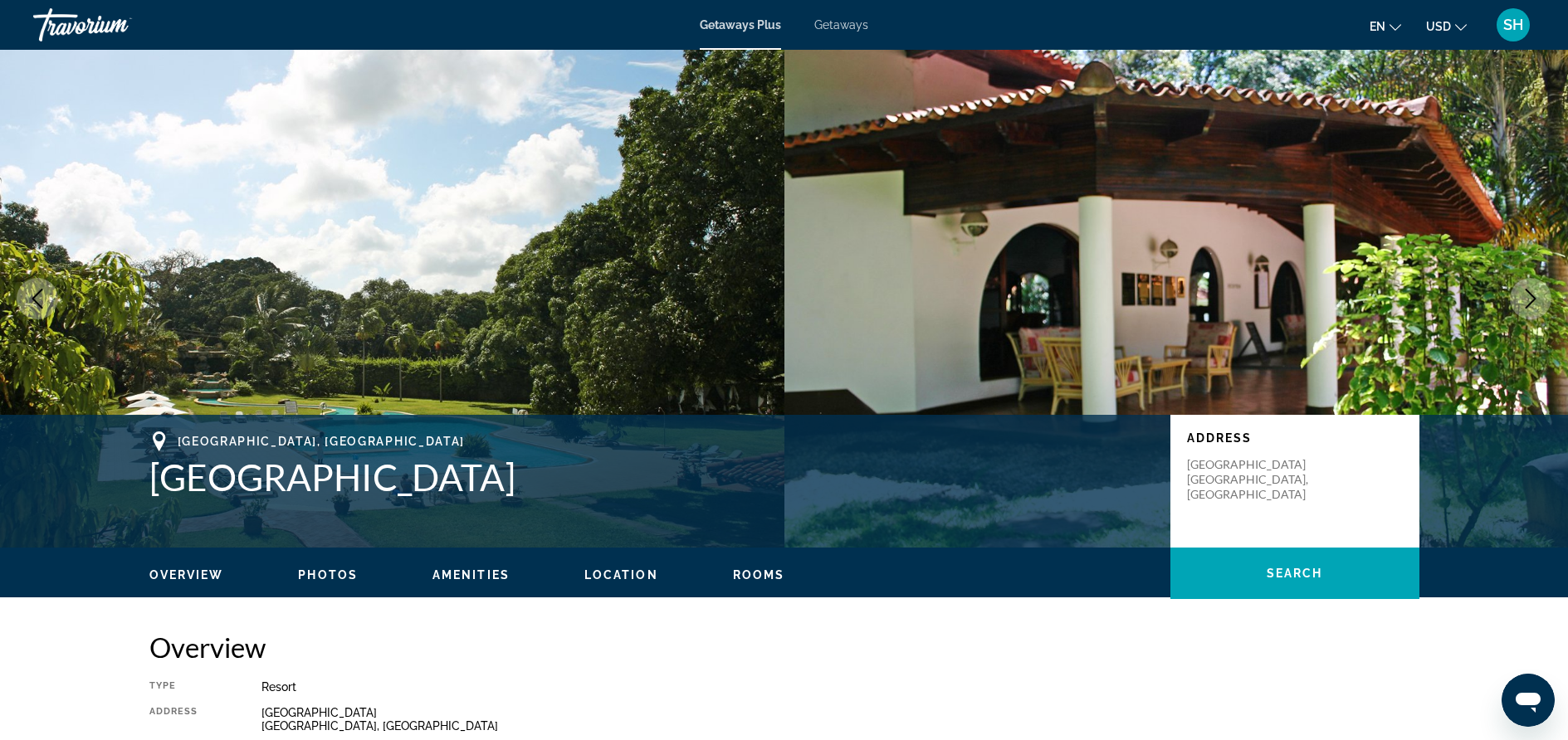
click at [1529, 301] on icon "Next image" at bounding box center [1531, 298] width 20 height 20
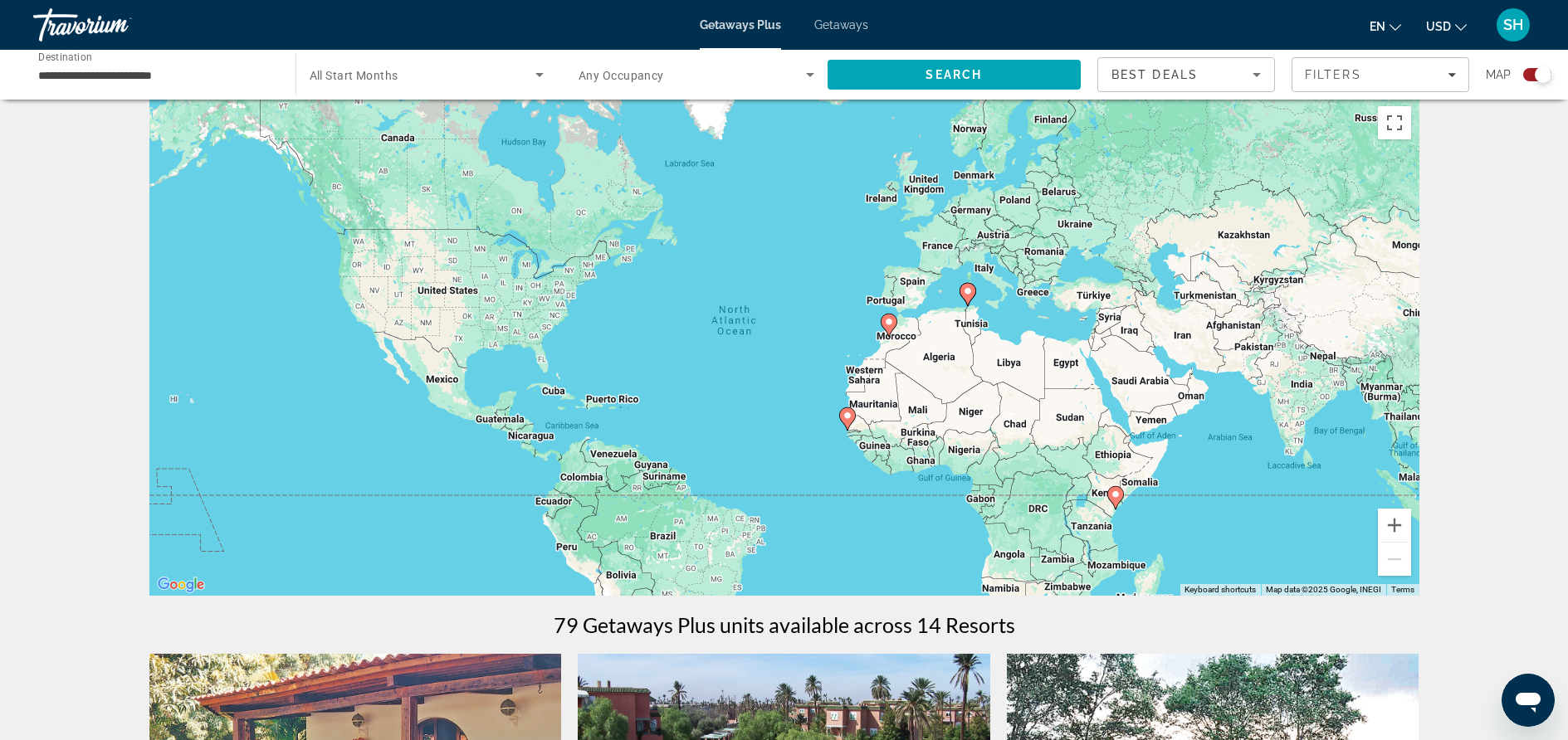
scroll to position [60, 0]
